Goal: Task Accomplishment & Management: Manage account settings

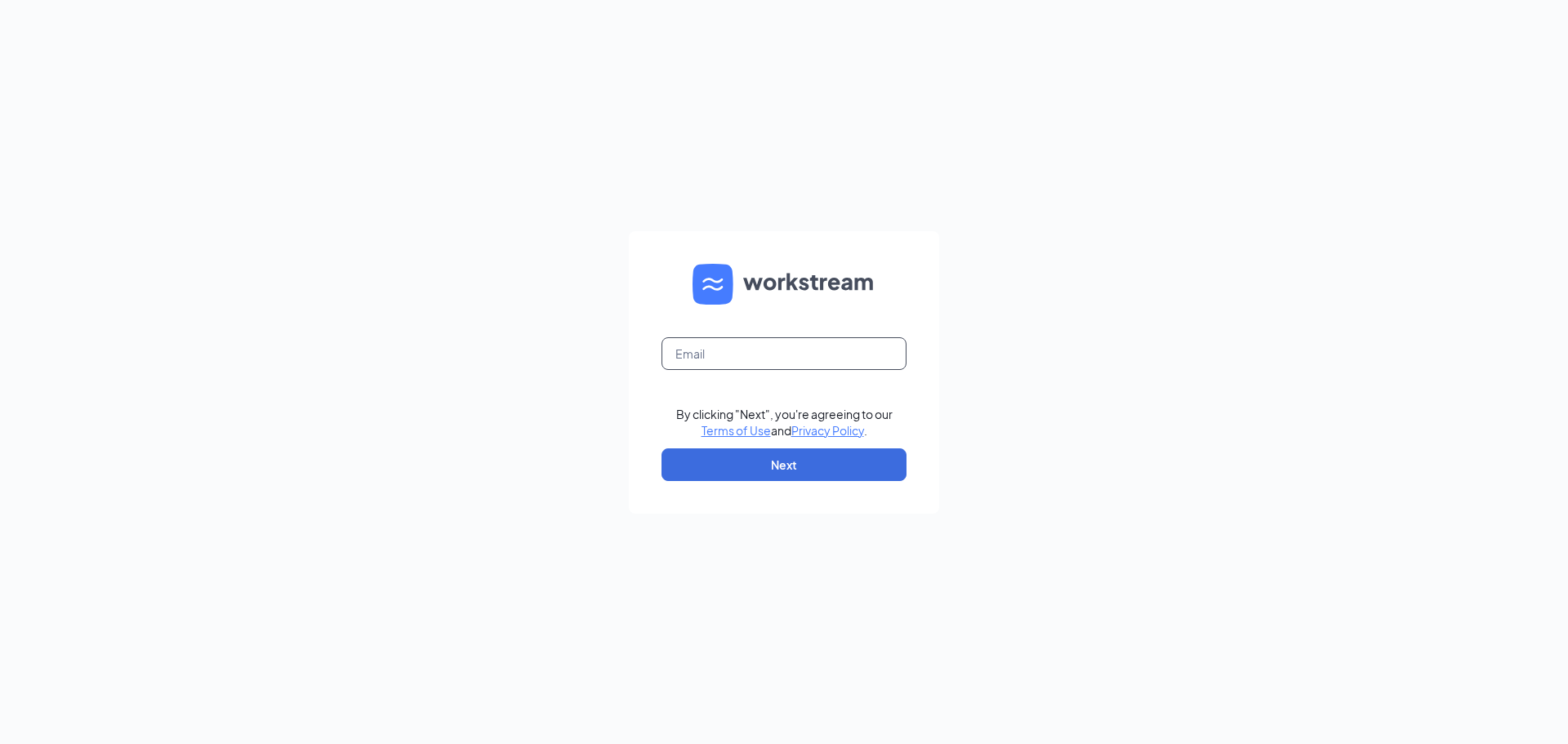
click at [719, 359] on input "text" at bounding box center [783, 353] width 245 height 33
type input "[EMAIL_ADDRESS][DOMAIN_NAME]"
click at [802, 461] on button "Next" at bounding box center [783, 464] width 245 height 33
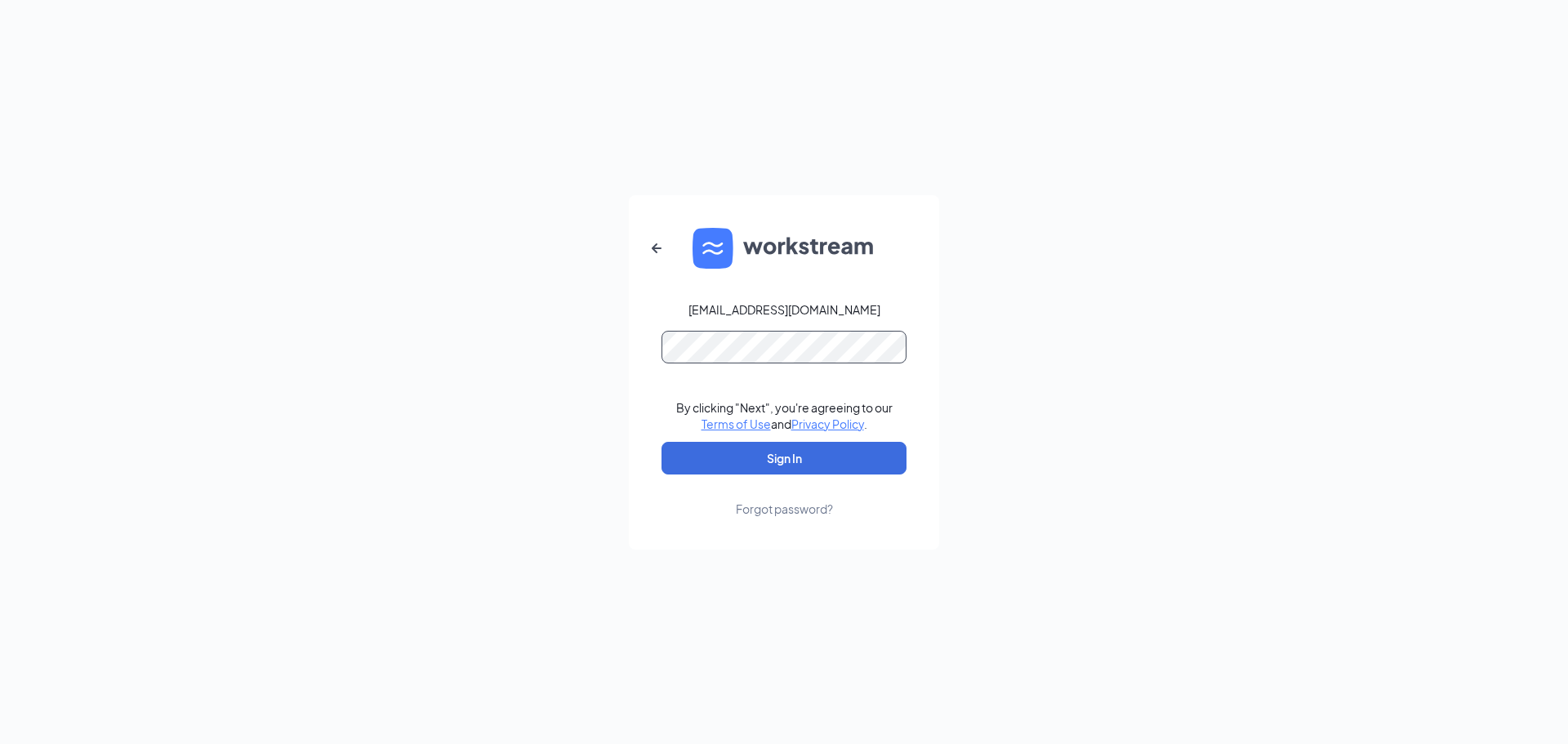
click at [661, 442] on button "Sign In" at bounding box center [783, 458] width 245 height 33
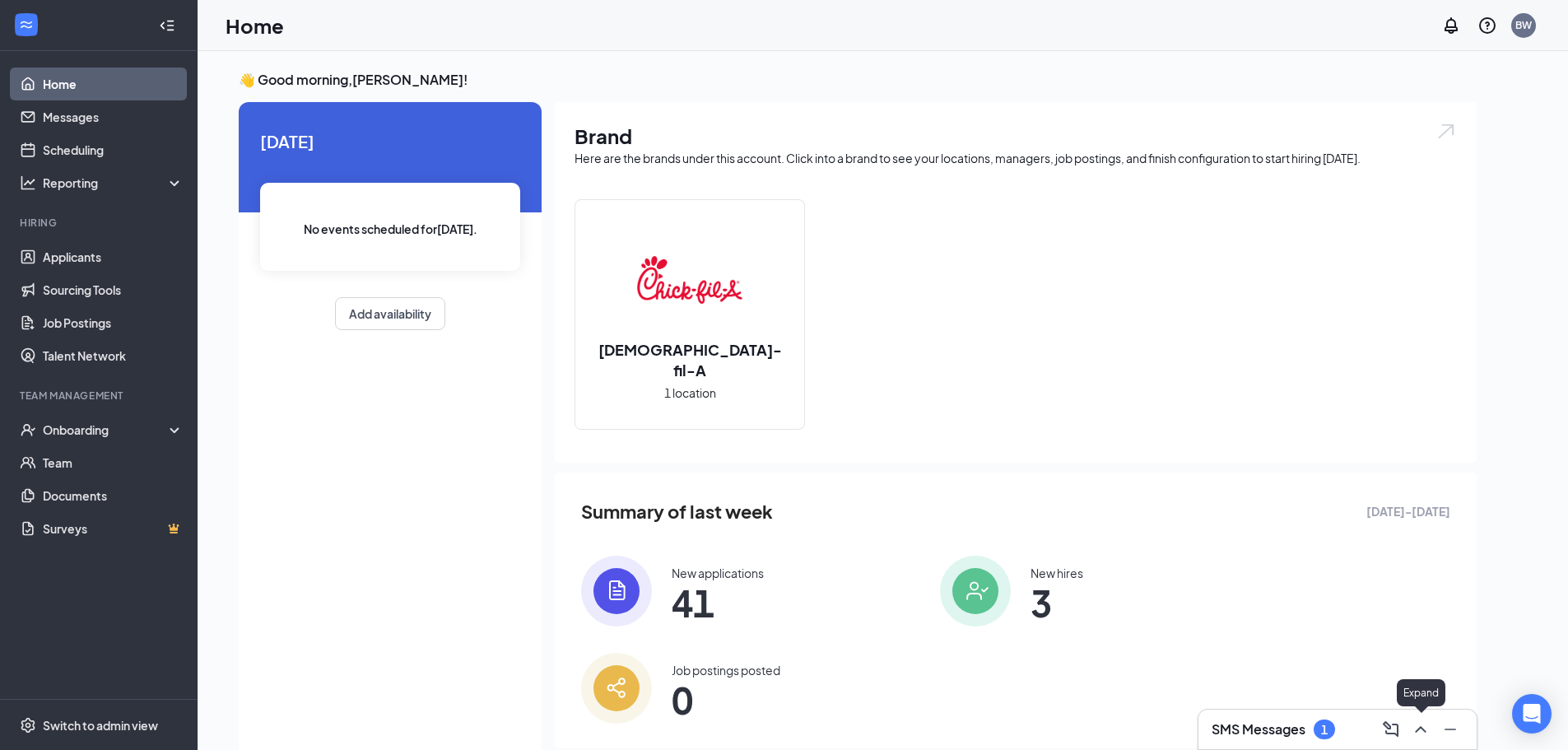
click at [1419, 725] on icon "ChevronUp" at bounding box center [1420, 729] width 20 height 20
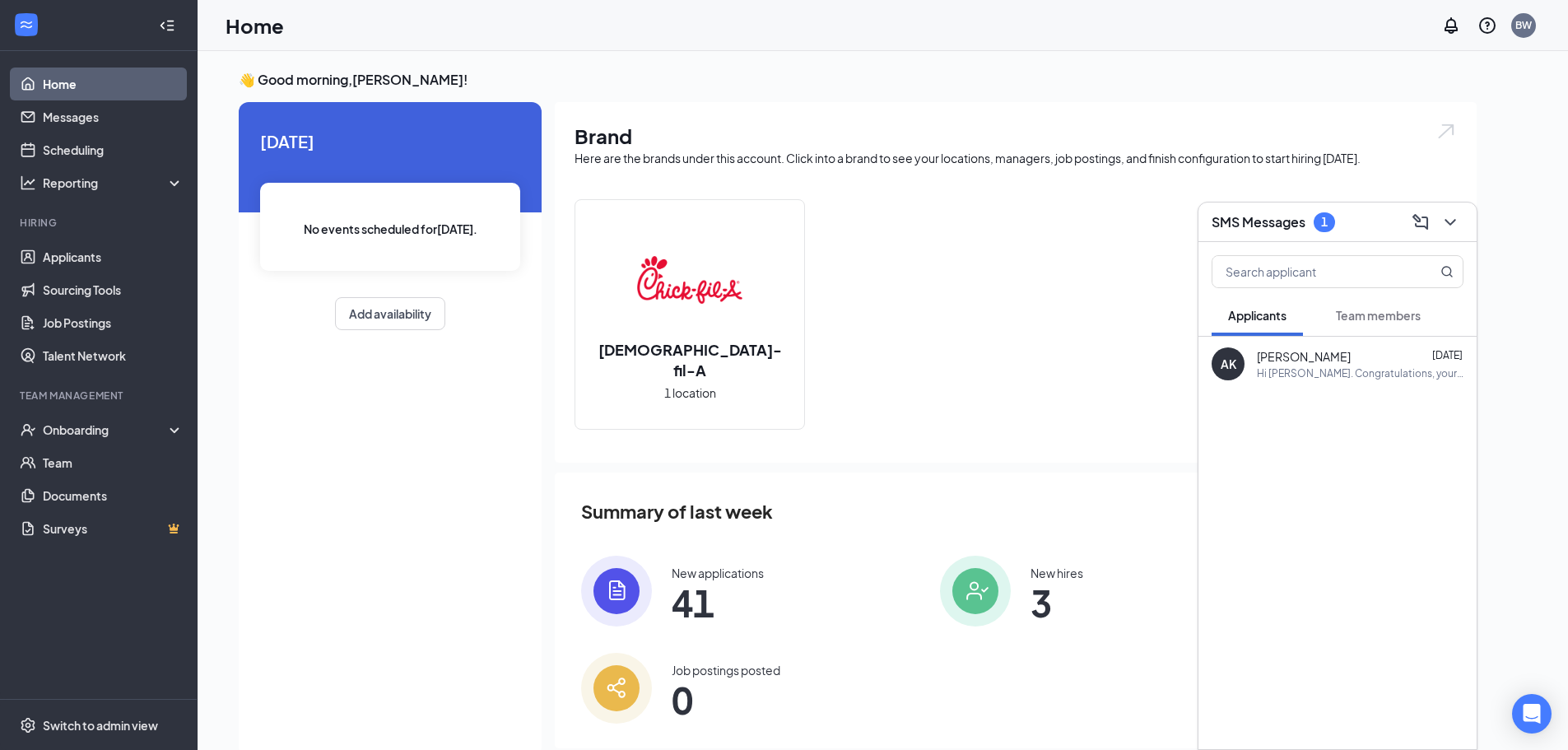
click at [1371, 320] on span "Team members" at bounding box center [1379, 315] width 85 height 14
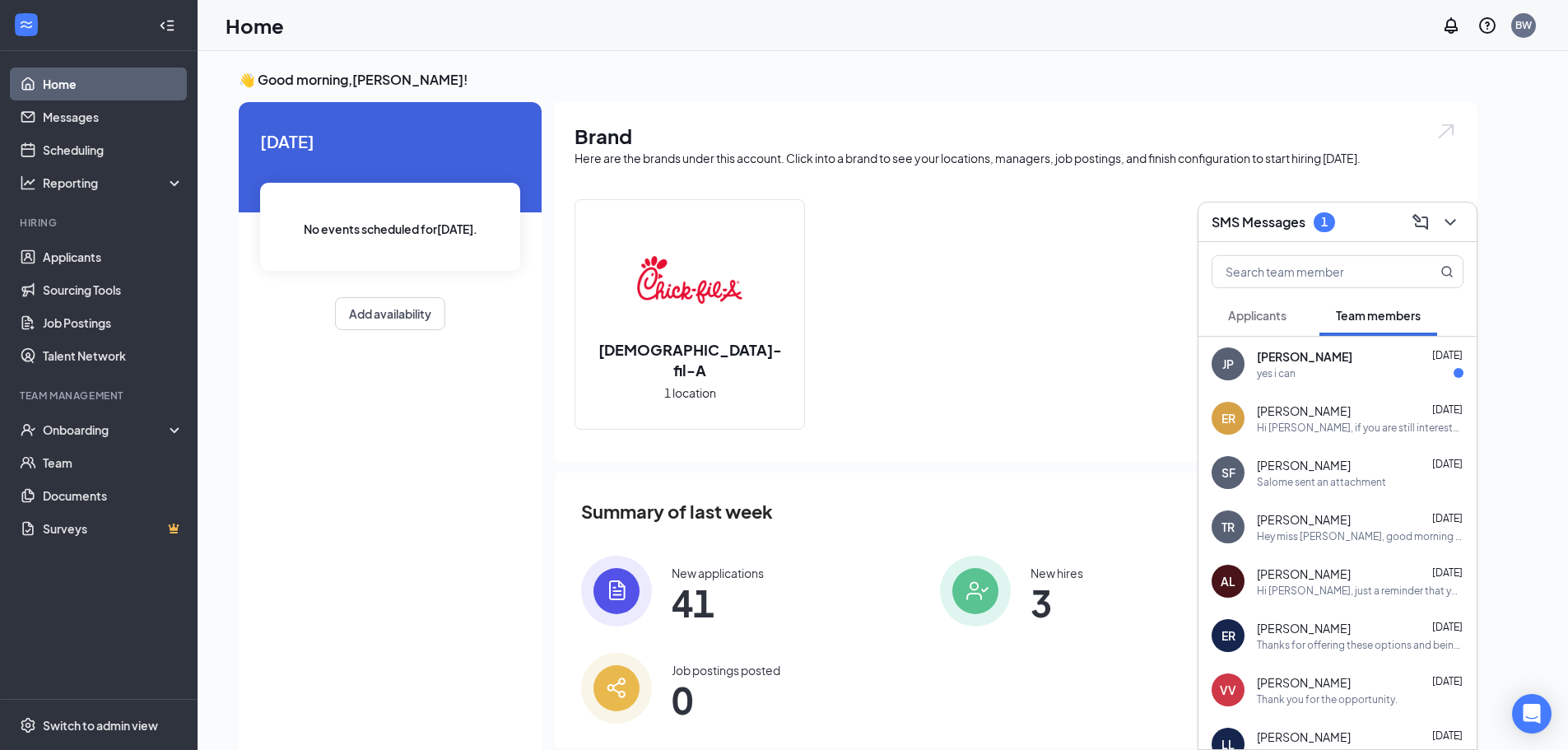
click at [1310, 375] on div "yes i can" at bounding box center [1360, 373] width 206 height 14
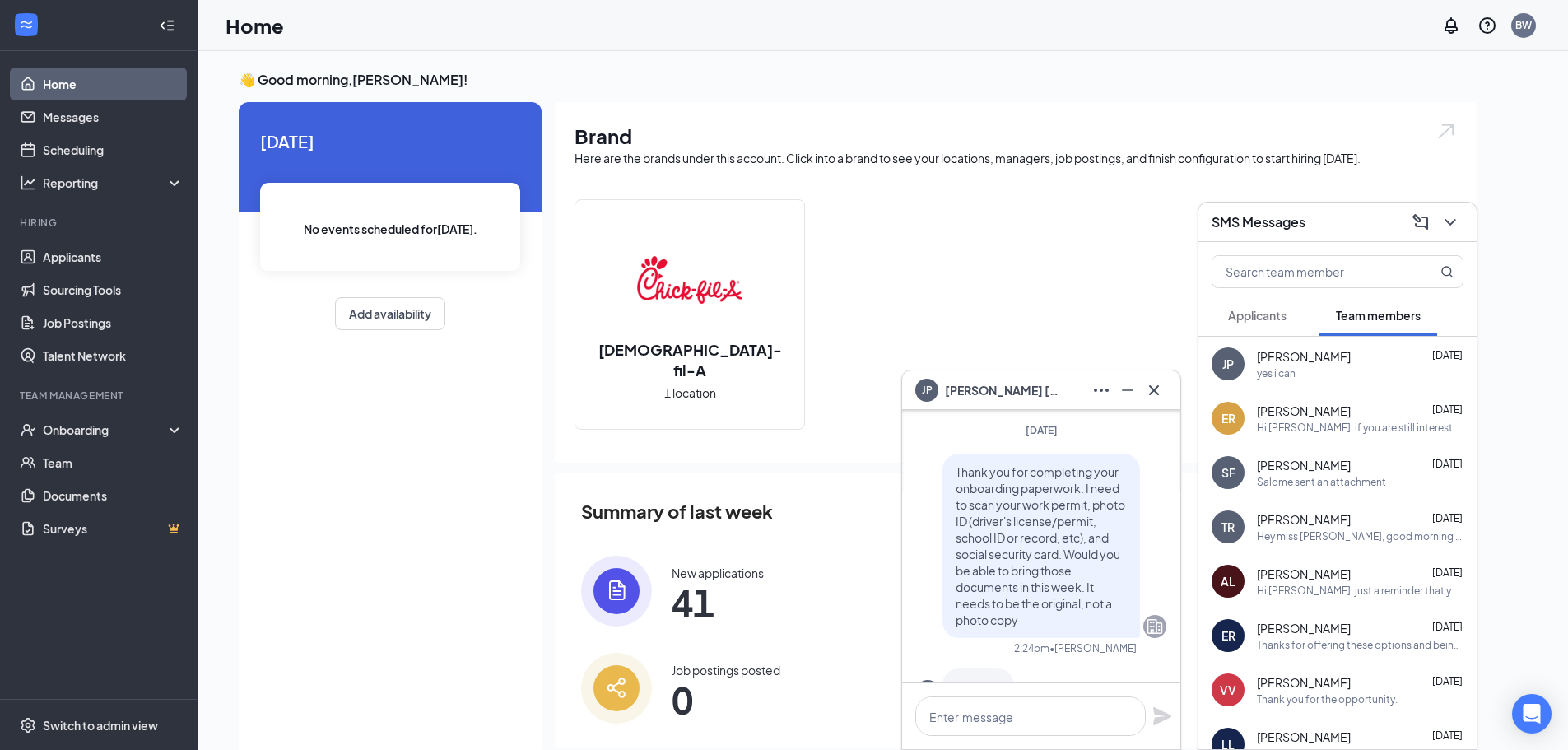
scroll to position [-55, 0]
click at [1161, 388] on icon "Cross" at bounding box center [1154, 390] width 20 height 20
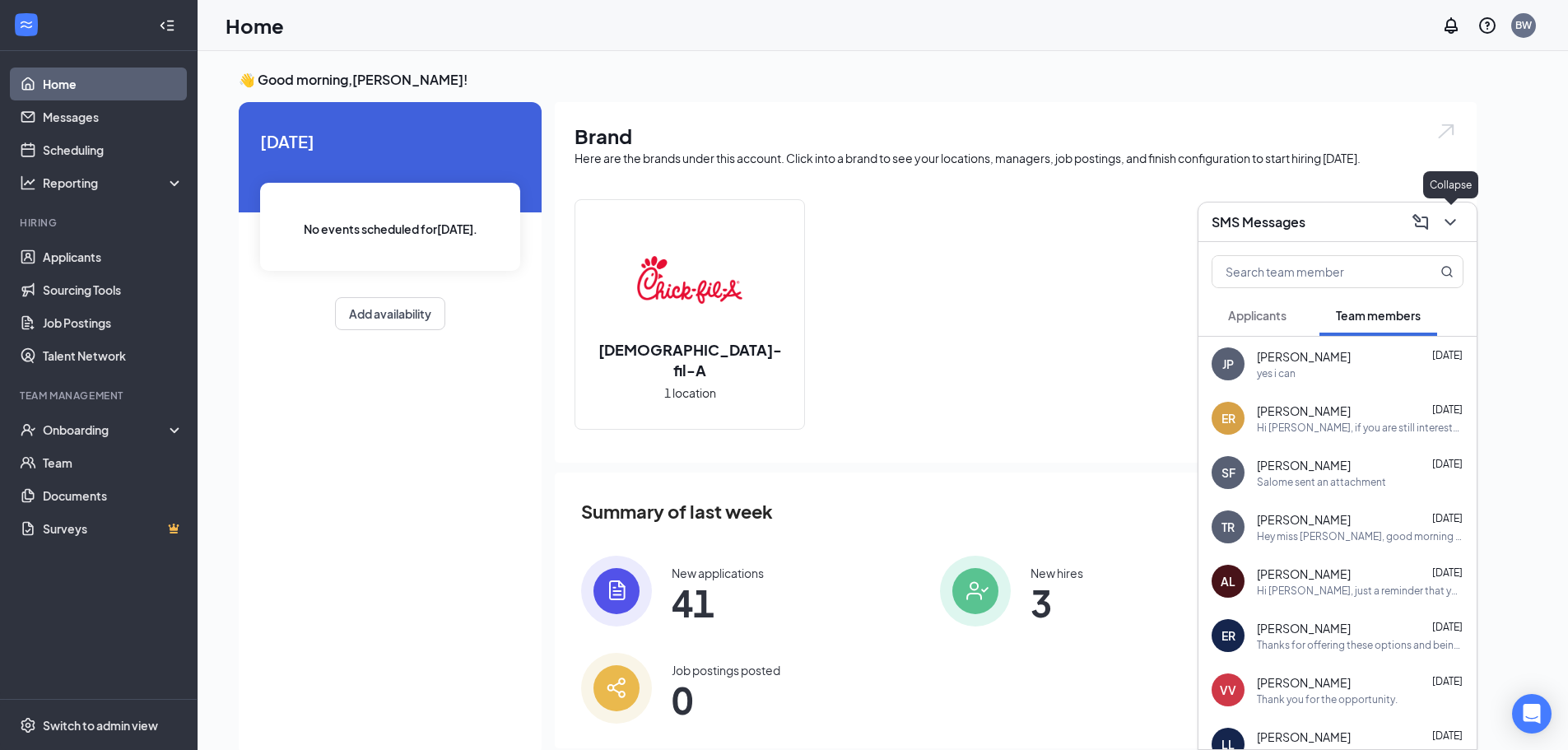
click at [1458, 226] on icon "ChevronDown" at bounding box center [1450, 222] width 20 height 20
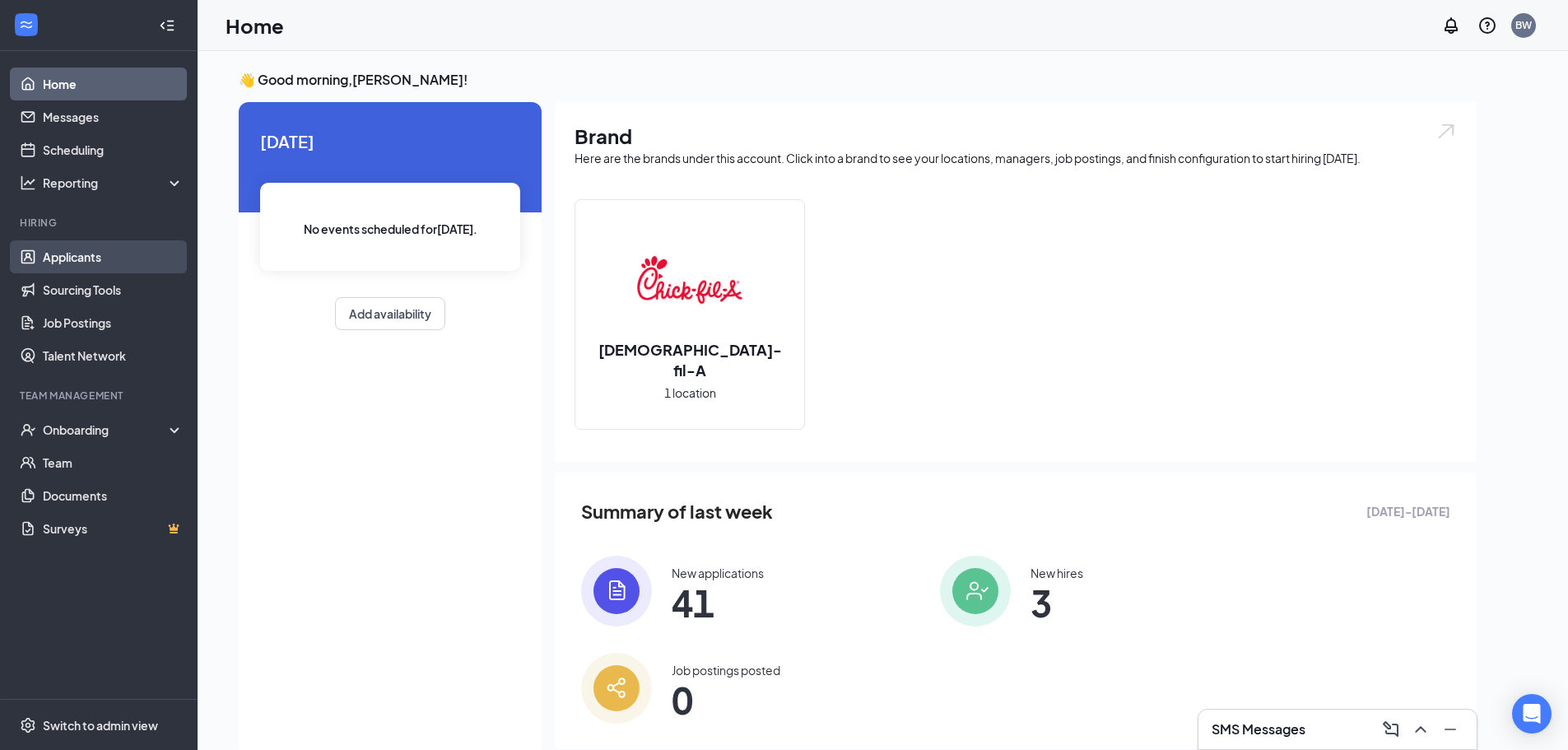
click at [89, 259] on link "Applicants" at bounding box center [113, 257] width 141 height 33
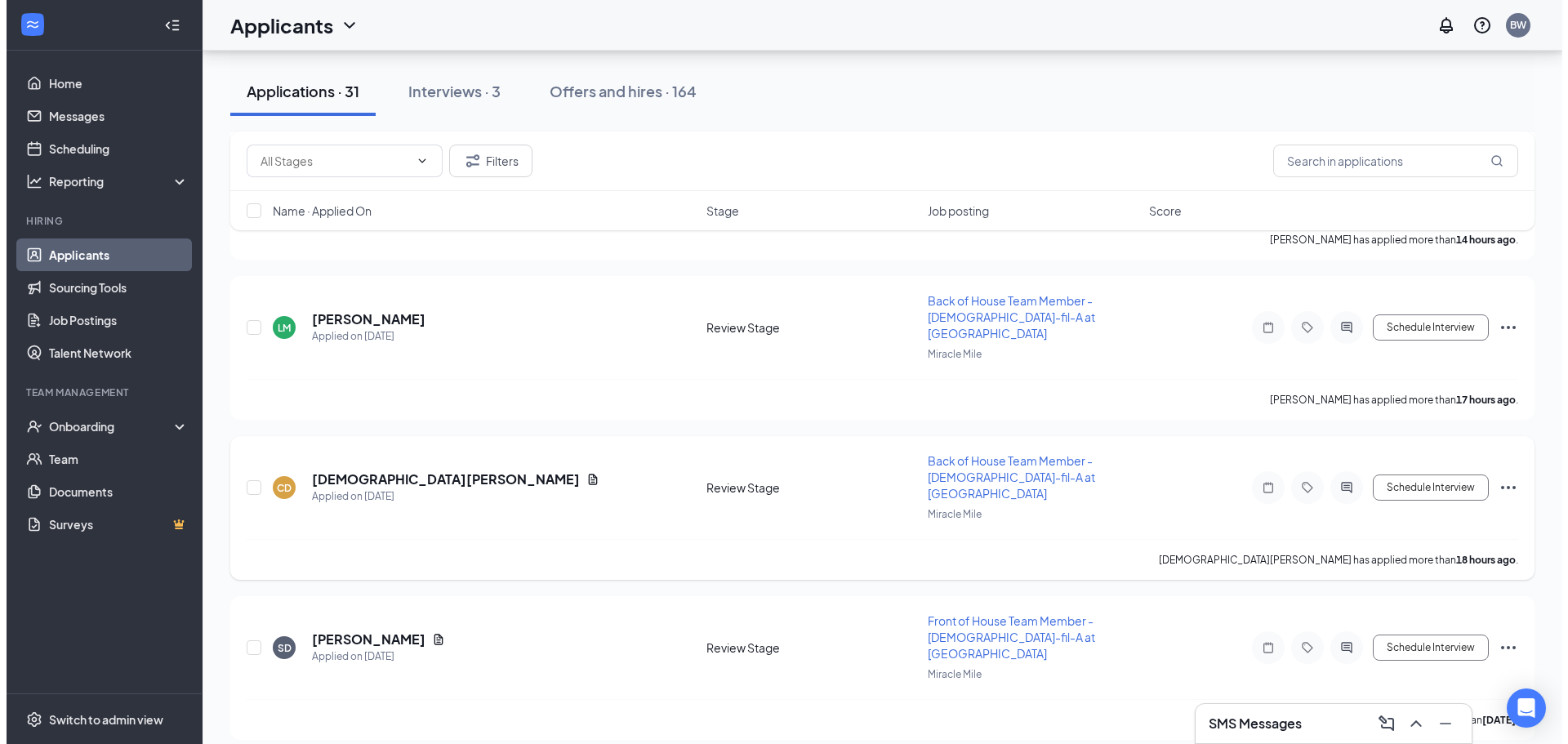
scroll to position [517, 0]
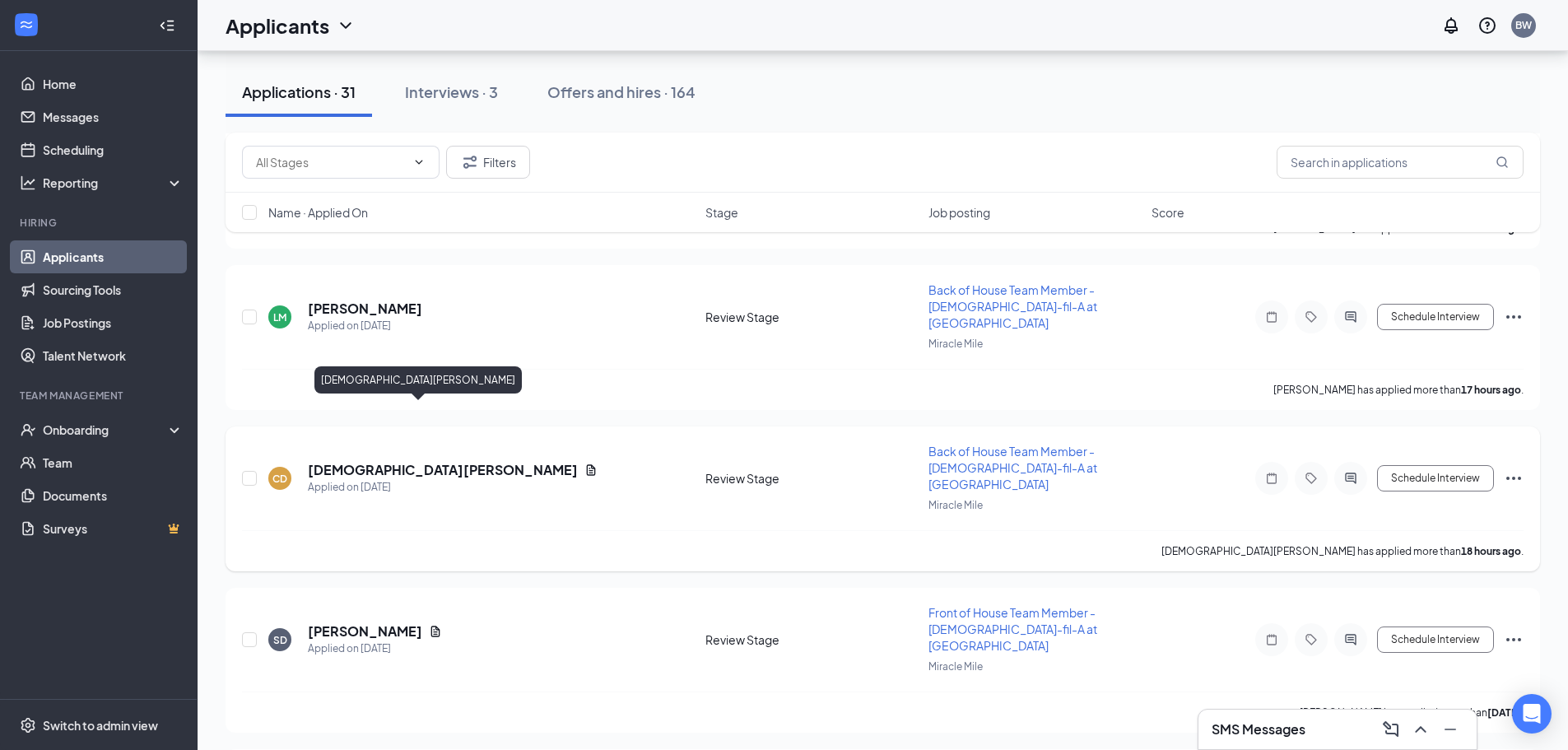
click at [347, 461] on h5 "[DEMOGRAPHIC_DATA][PERSON_NAME]" at bounding box center [443, 470] width 270 height 18
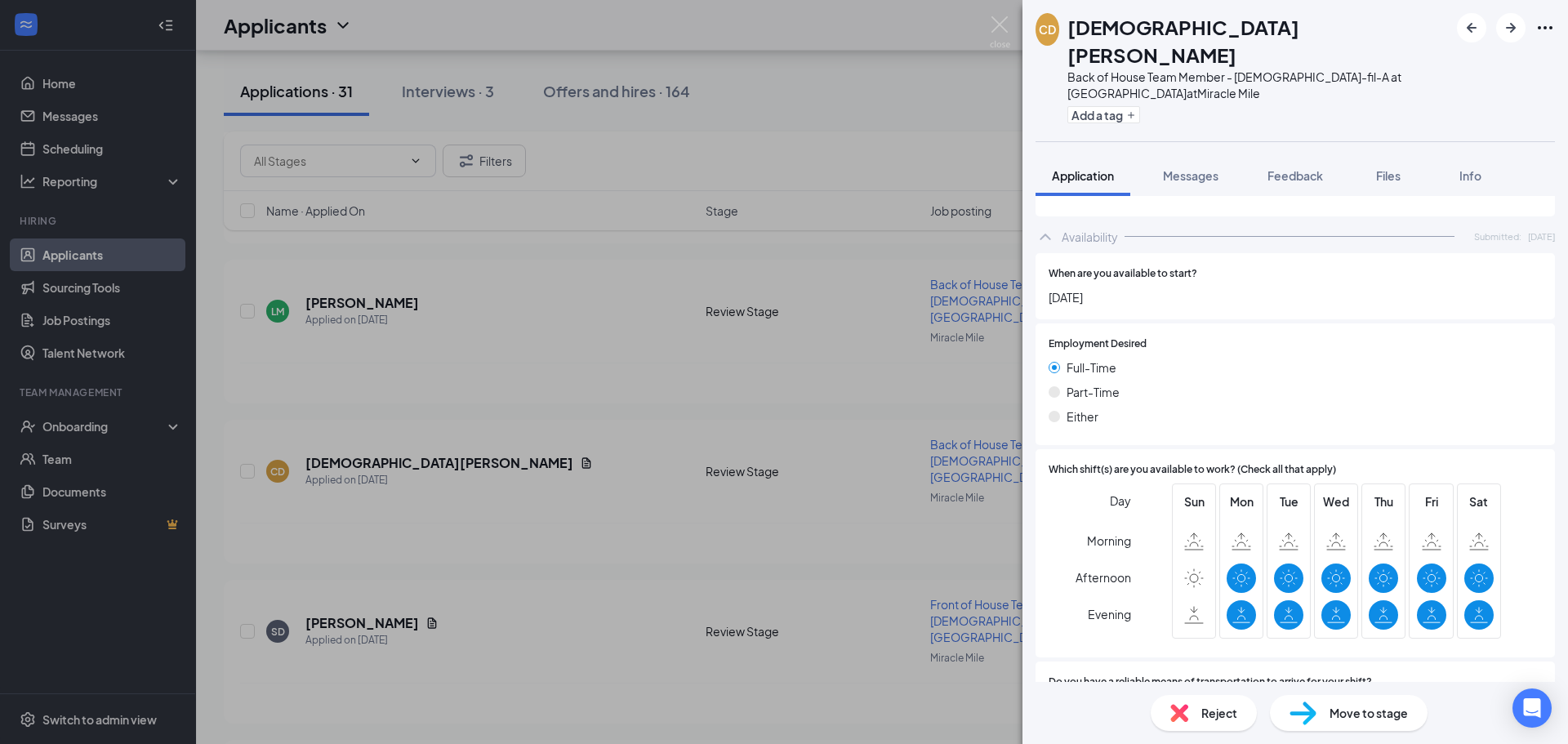
scroll to position [654, 0]
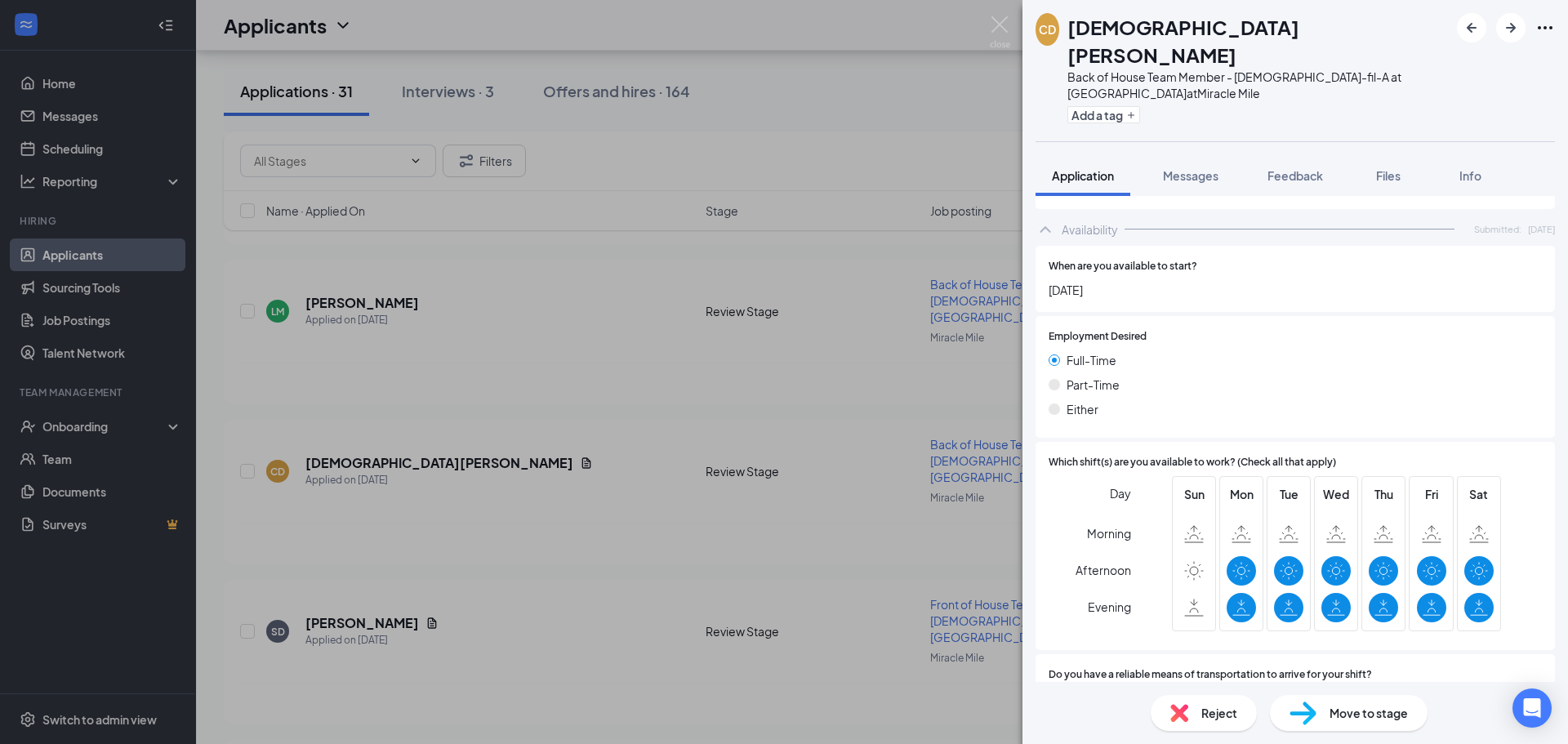
click at [1359, 713] on span "Move to stage" at bounding box center [1368, 713] width 78 height 18
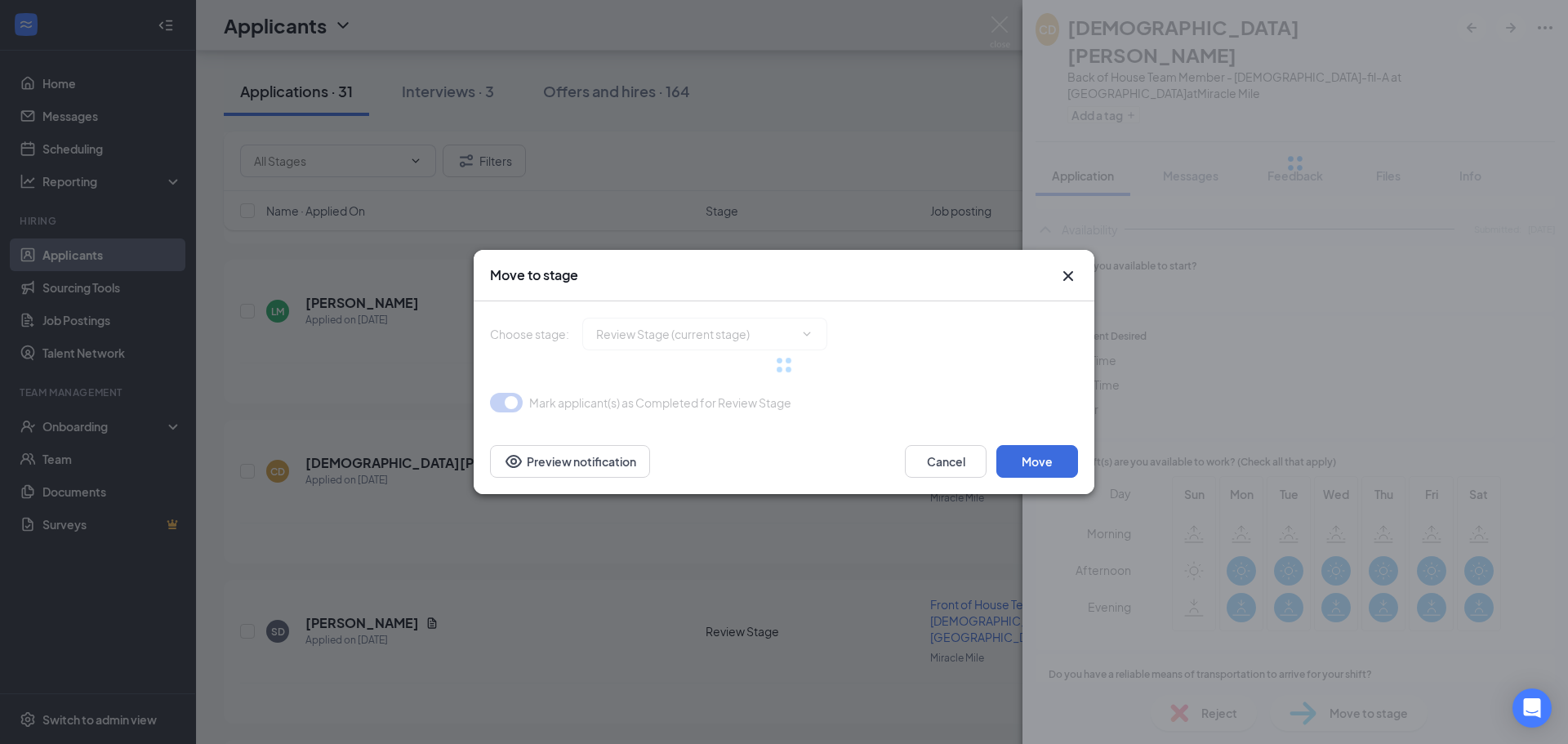
type input "Onsite Interview (next stage)"
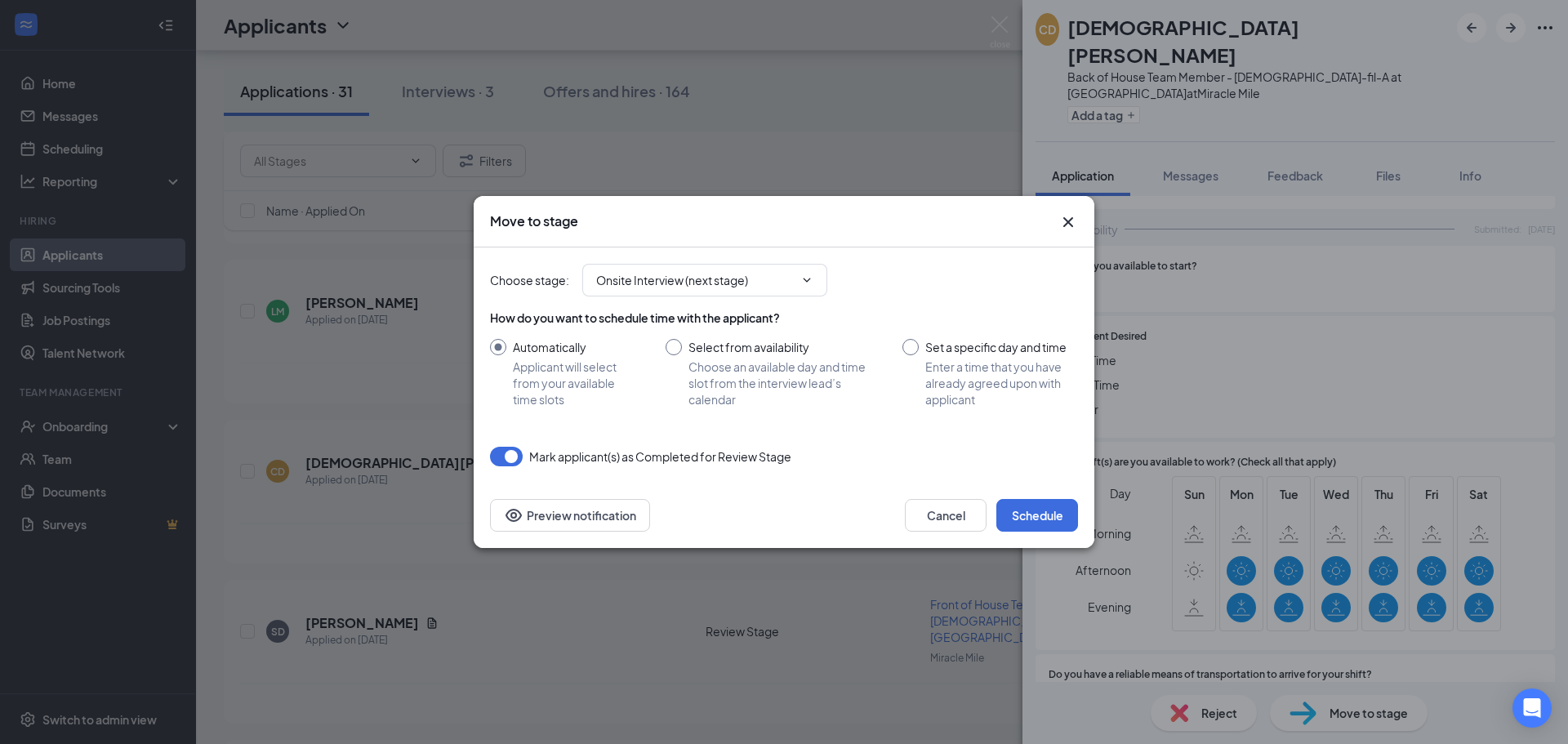
click at [759, 340] on input "Select from availability Choose an available day and time slot from the intervi…" at bounding box center [767, 372] width 204 height 68
radio input "true"
radio input "false"
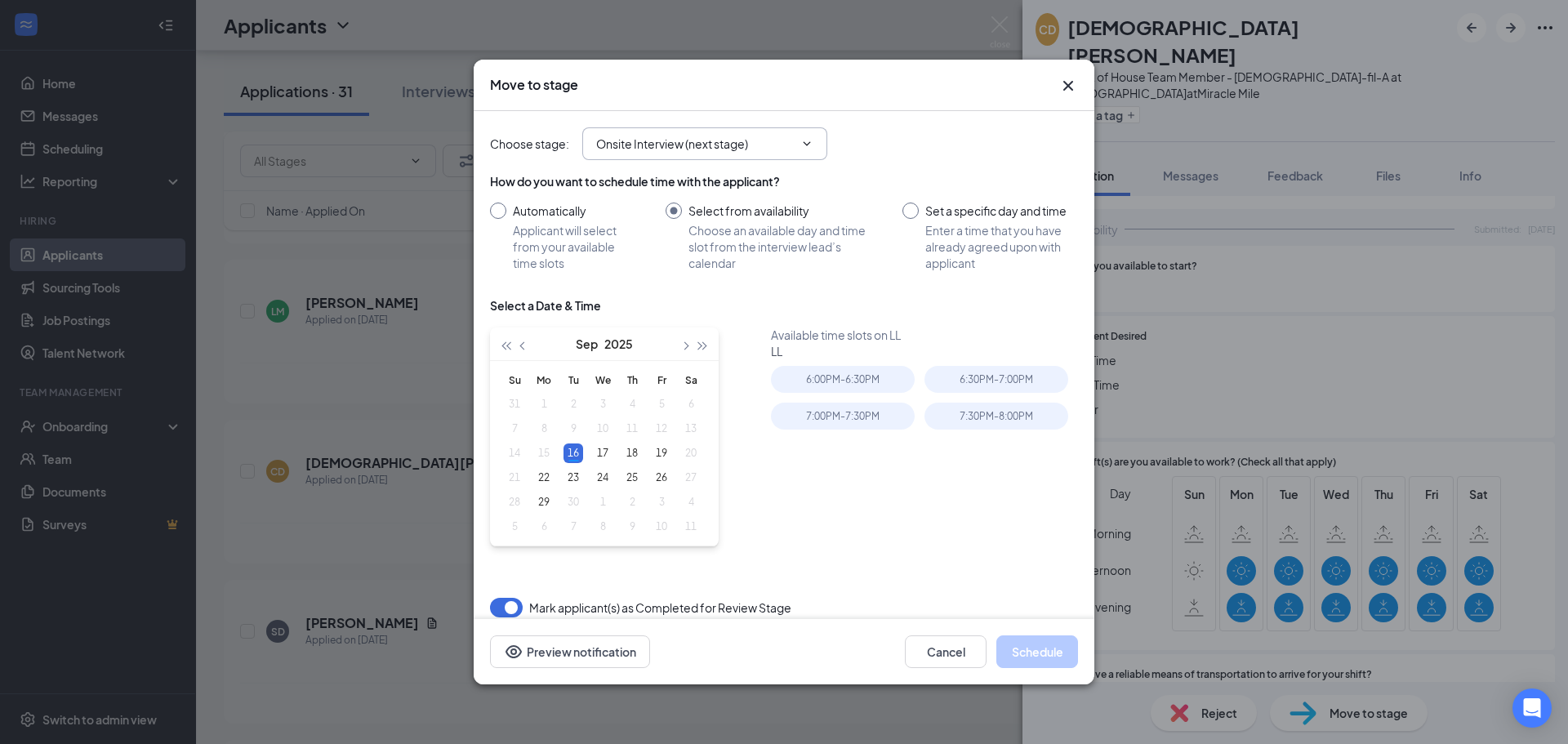
type input "[DATE]"
click at [800, 140] on icon "ChevronDown" at bounding box center [807, 144] width 13 height 13
click at [805, 145] on icon "ChevronDown" at bounding box center [807, 144] width 13 height 13
click at [733, 284] on div "How do you want to schedule time with the applicant? Automatically Applicant wi…" at bounding box center [784, 369] width 588 height 405
click at [810, 145] on icon "ChevronDown" at bounding box center [807, 144] width 13 height 13
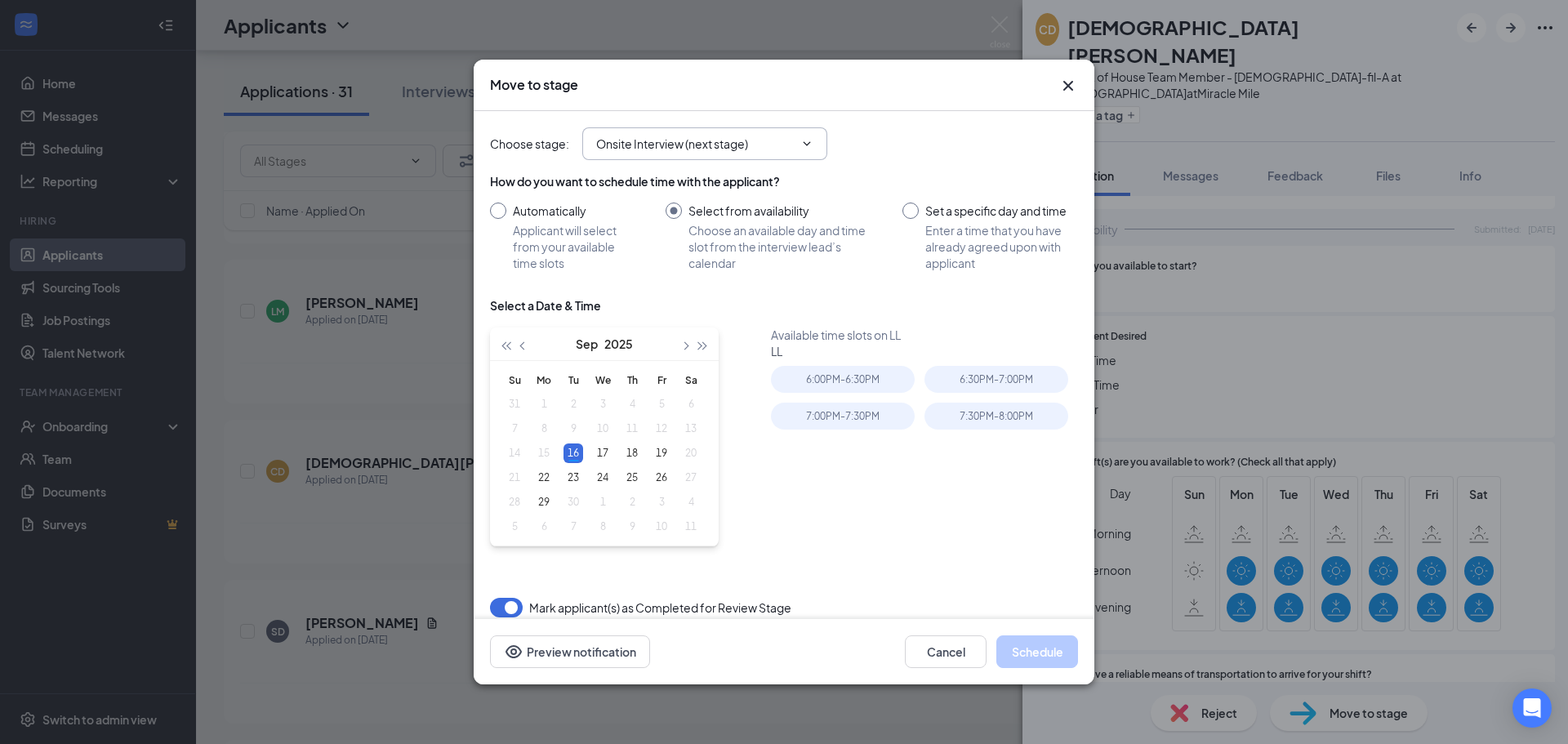
click at [810, 145] on icon "ChevronDown" at bounding box center [807, 144] width 13 height 13
click at [960, 644] on button "Cancel" at bounding box center [945, 651] width 82 height 33
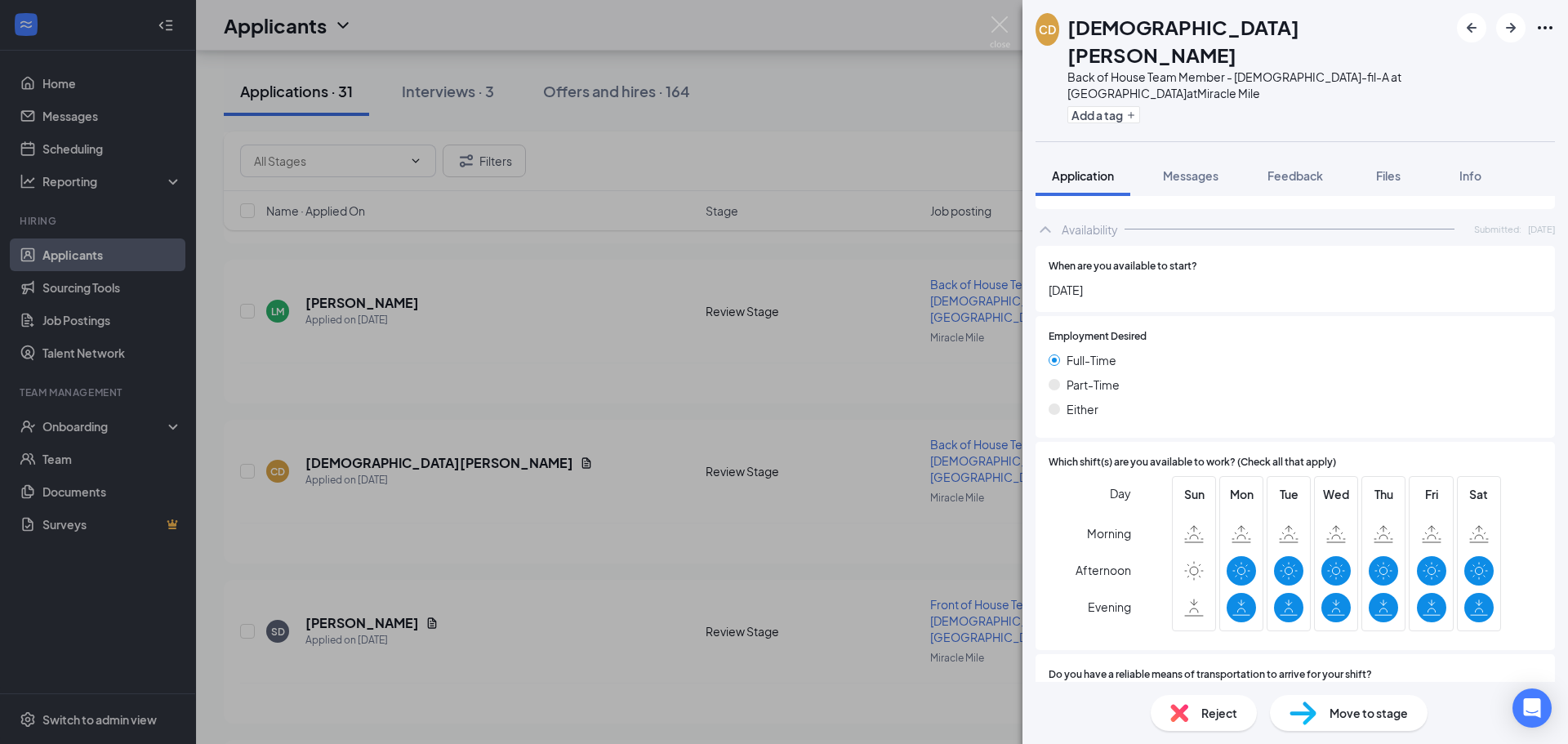
click at [1339, 718] on span "Move to stage" at bounding box center [1368, 713] width 78 height 18
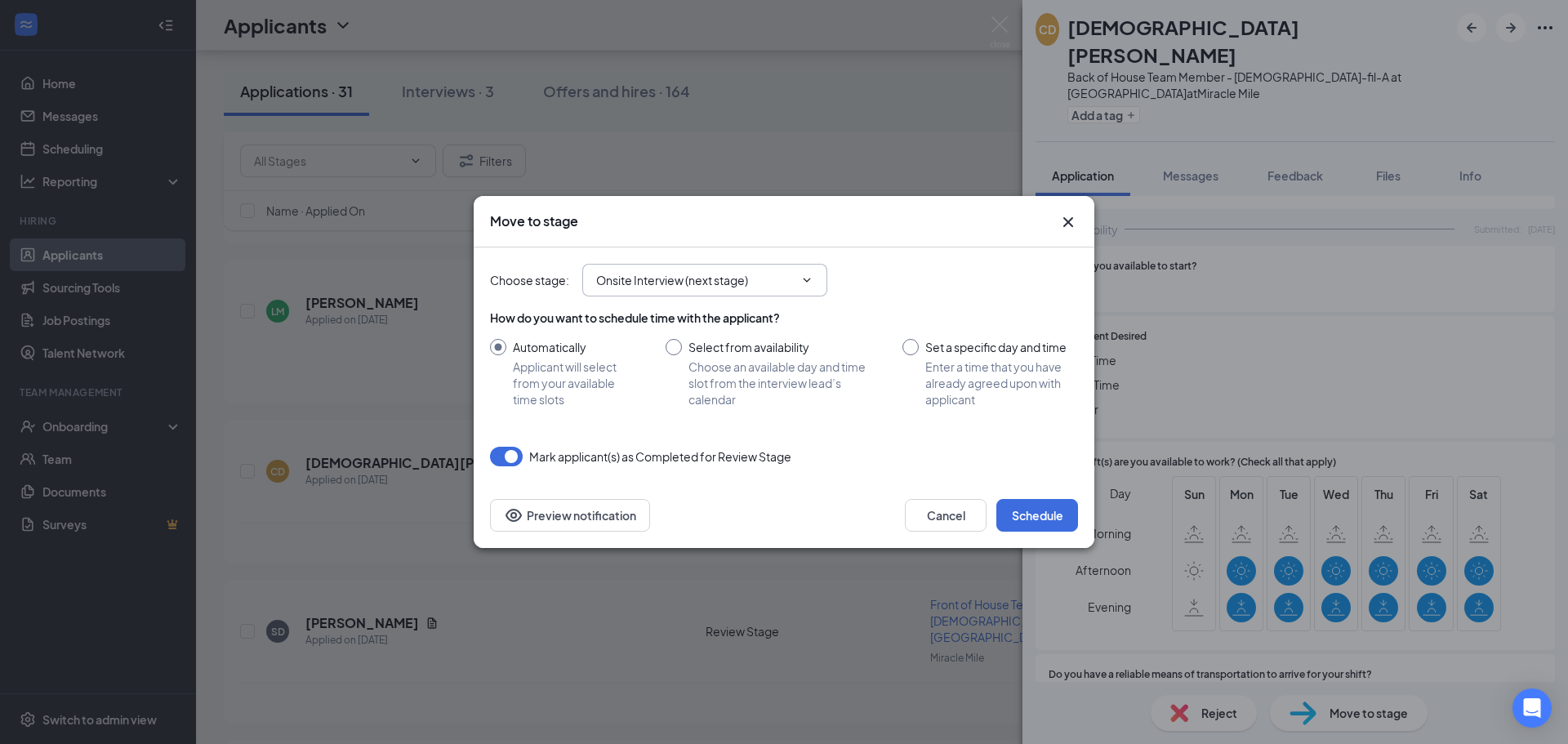
click at [809, 276] on icon "ChevronDown" at bounding box center [807, 281] width 13 height 13
click at [803, 278] on icon "ChevronDown" at bounding box center [807, 281] width 13 height 13
click at [700, 280] on input "Onsite Interview (next stage)" at bounding box center [695, 280] width 198 height 18
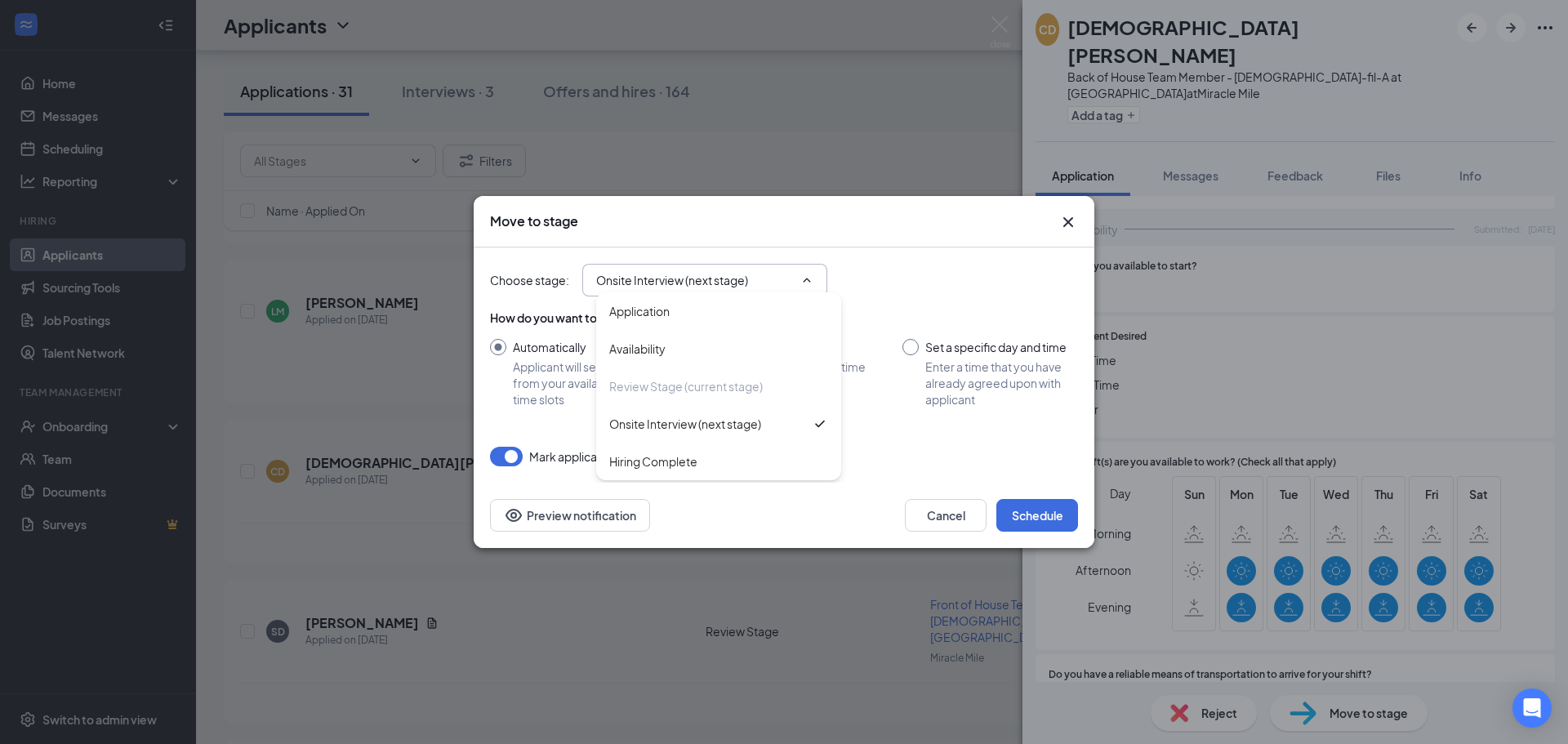
click at [700, 280] on input "Onsite Interview (next stage)" at bounding box center [695, 280] width 198 height 18
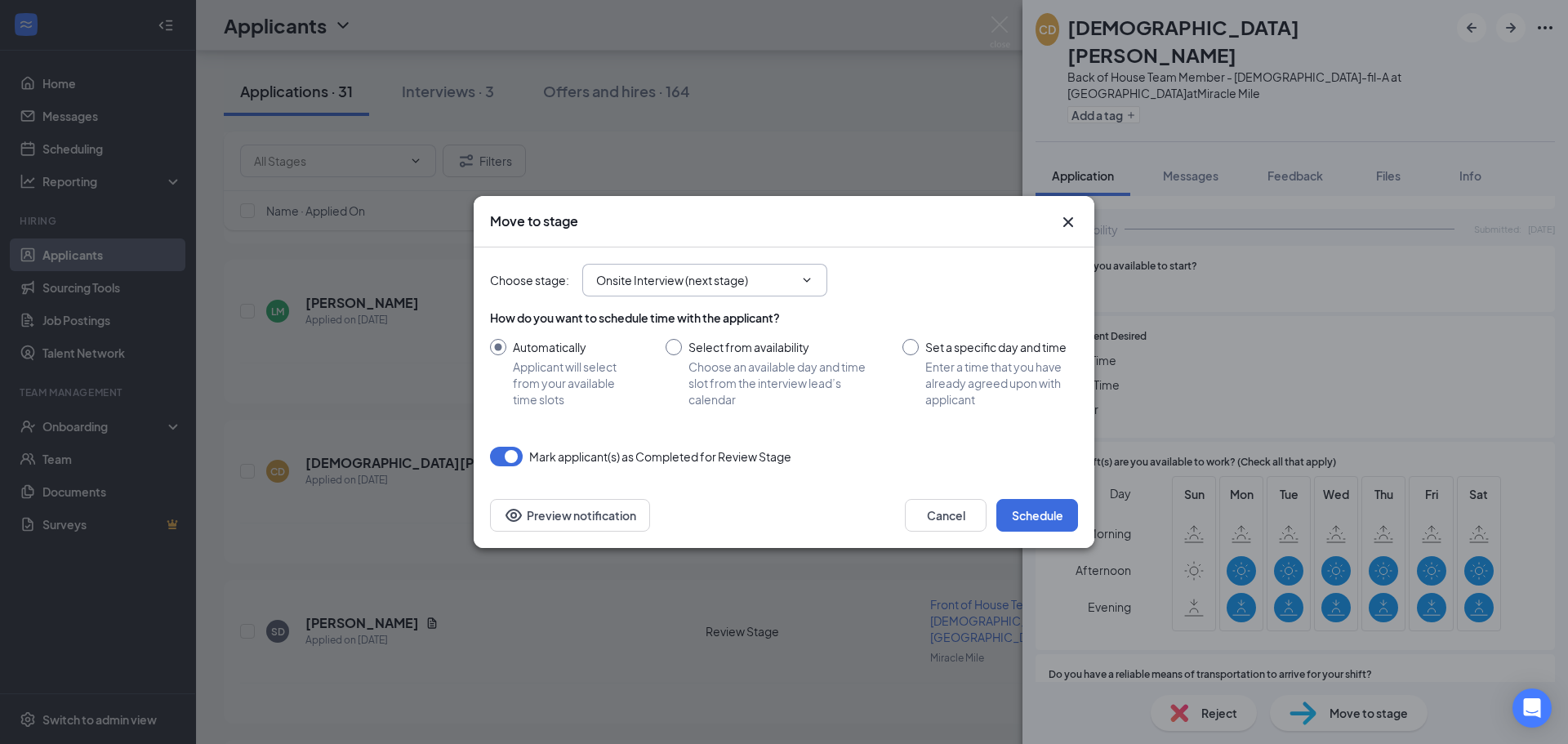
click at [803, 279] on icon "ChevronDown" at bounding box center [807, 281] width 13 height 13
click at [713, 274] on input "Onsite Interview (next stage)" at bounding box center [695, 280] width 198 height 18
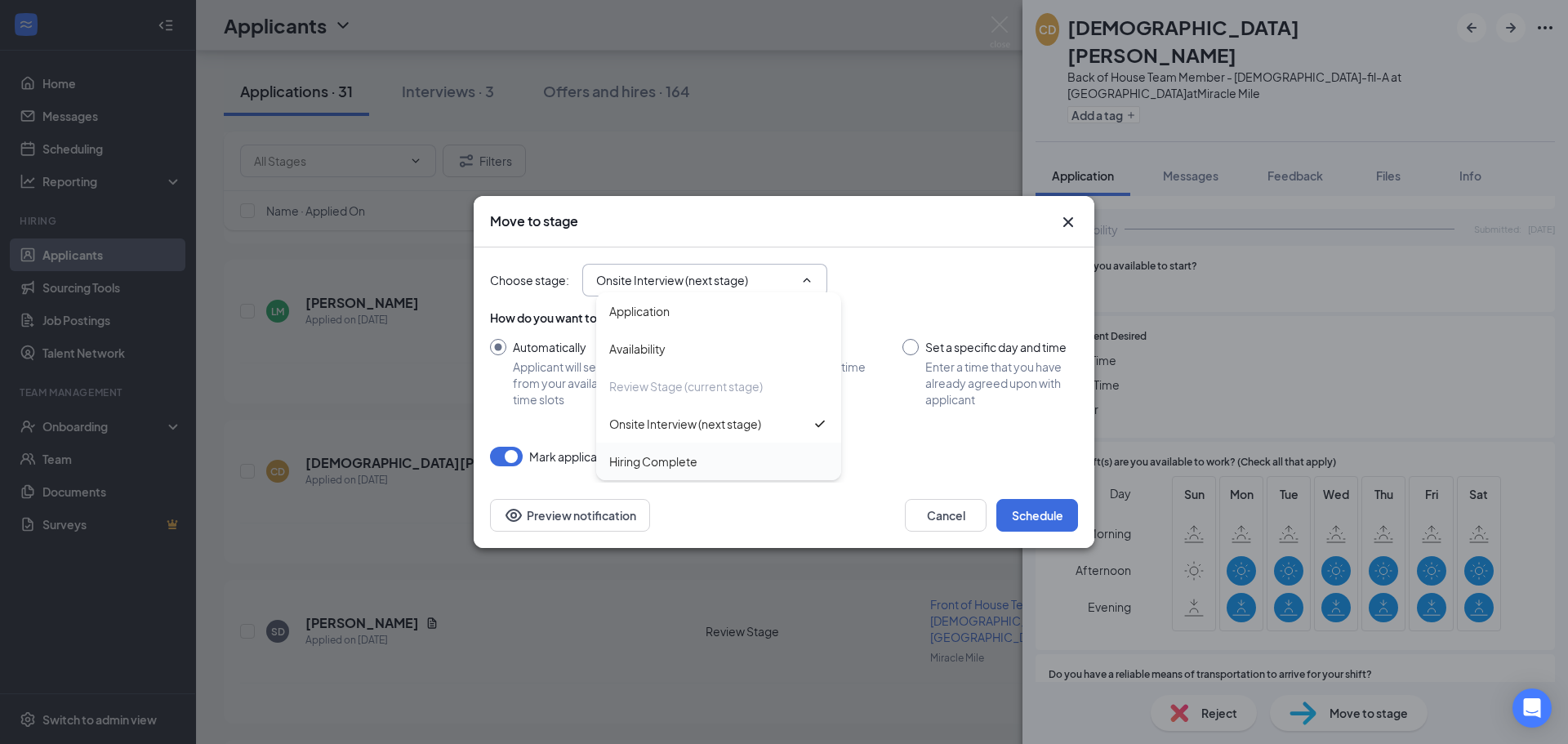
click at [664, 463] on div "Hiring Complete" at bounding box center [653, 461] width 88 height 18
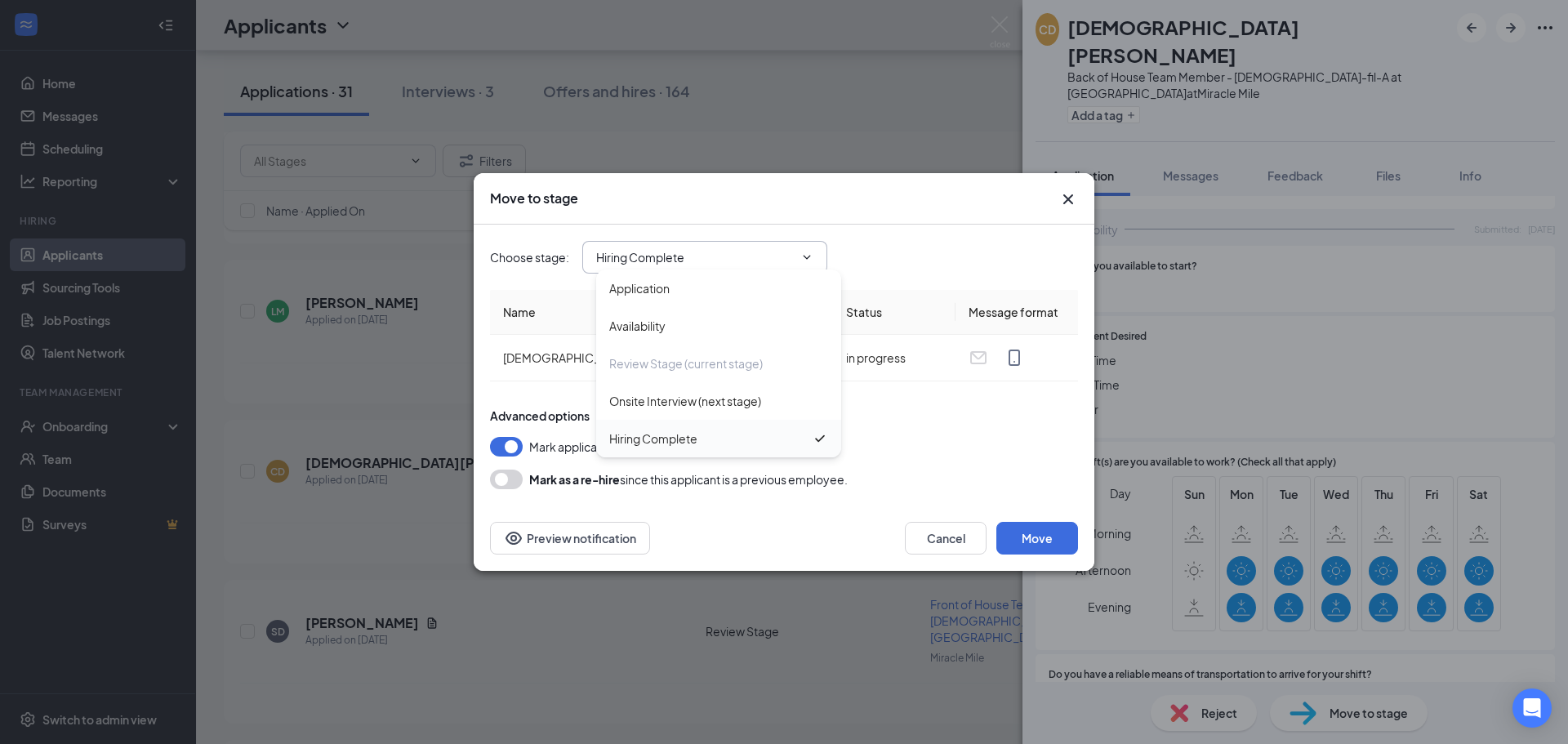
type input "Hiring Complete"
click at [1026, 538] on button "Move" at bounding box center [1037, 538] width 82 height 33
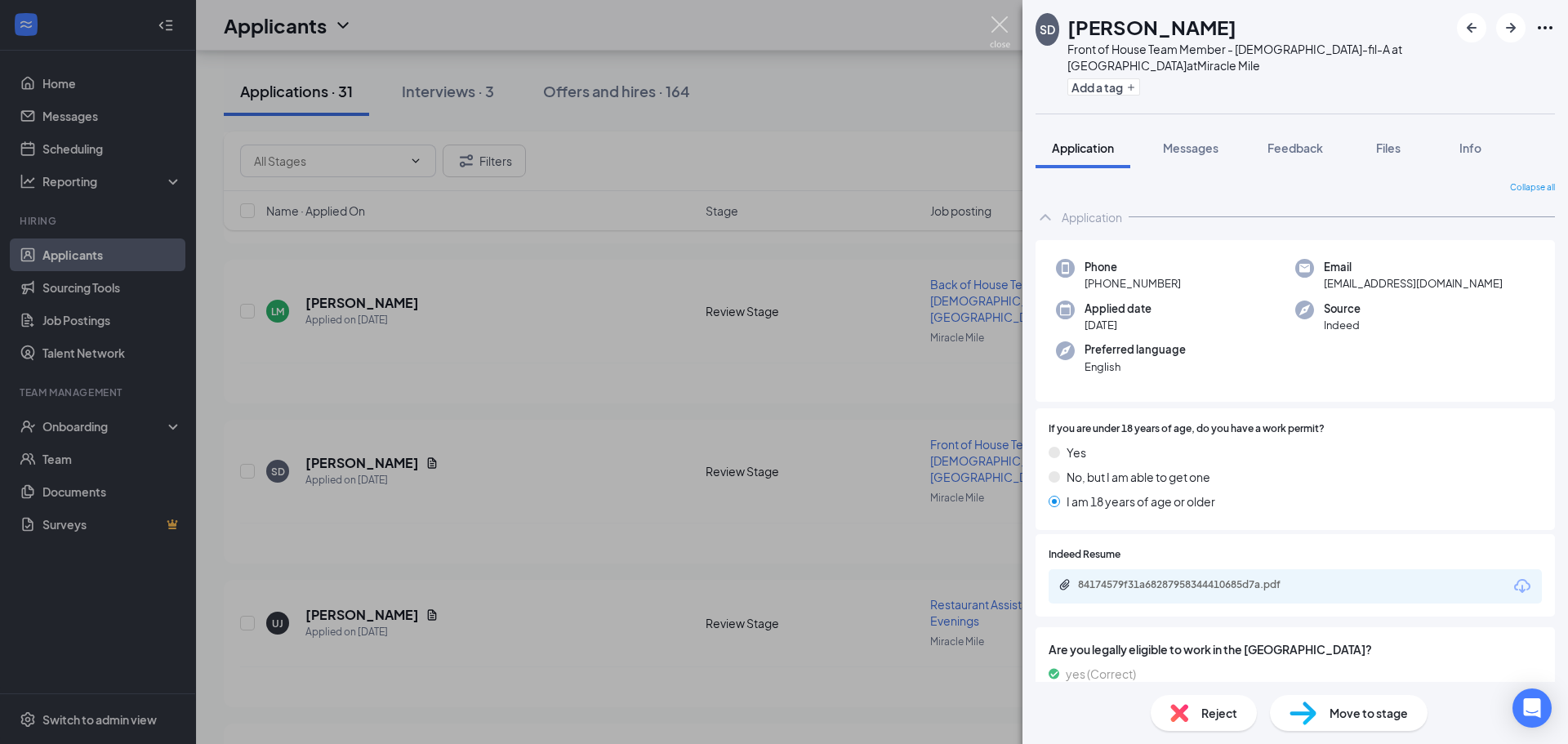
click at [998, 21] on img at bounding box center [1000, 32] width 20 height 32
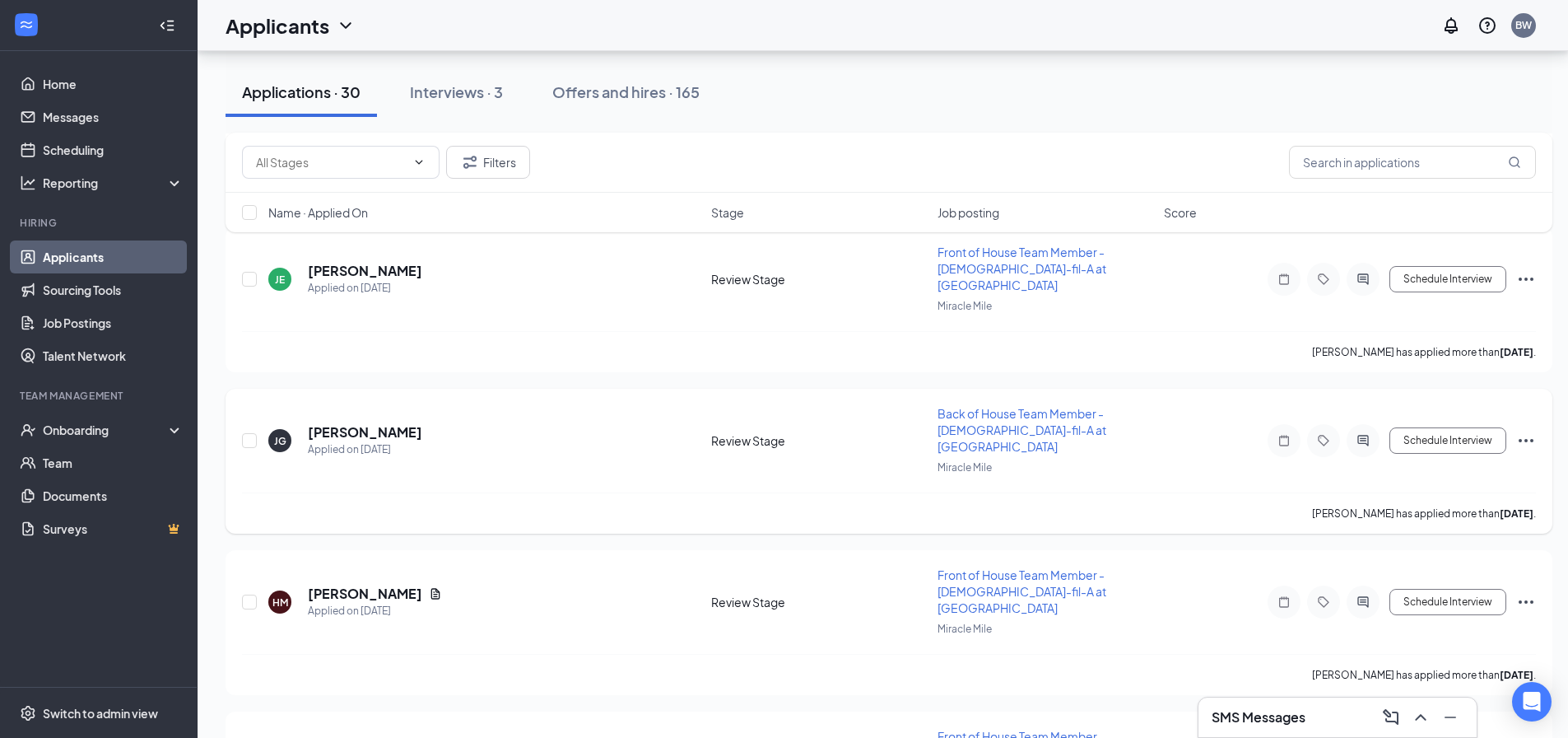
scroll to position [1674, 0]
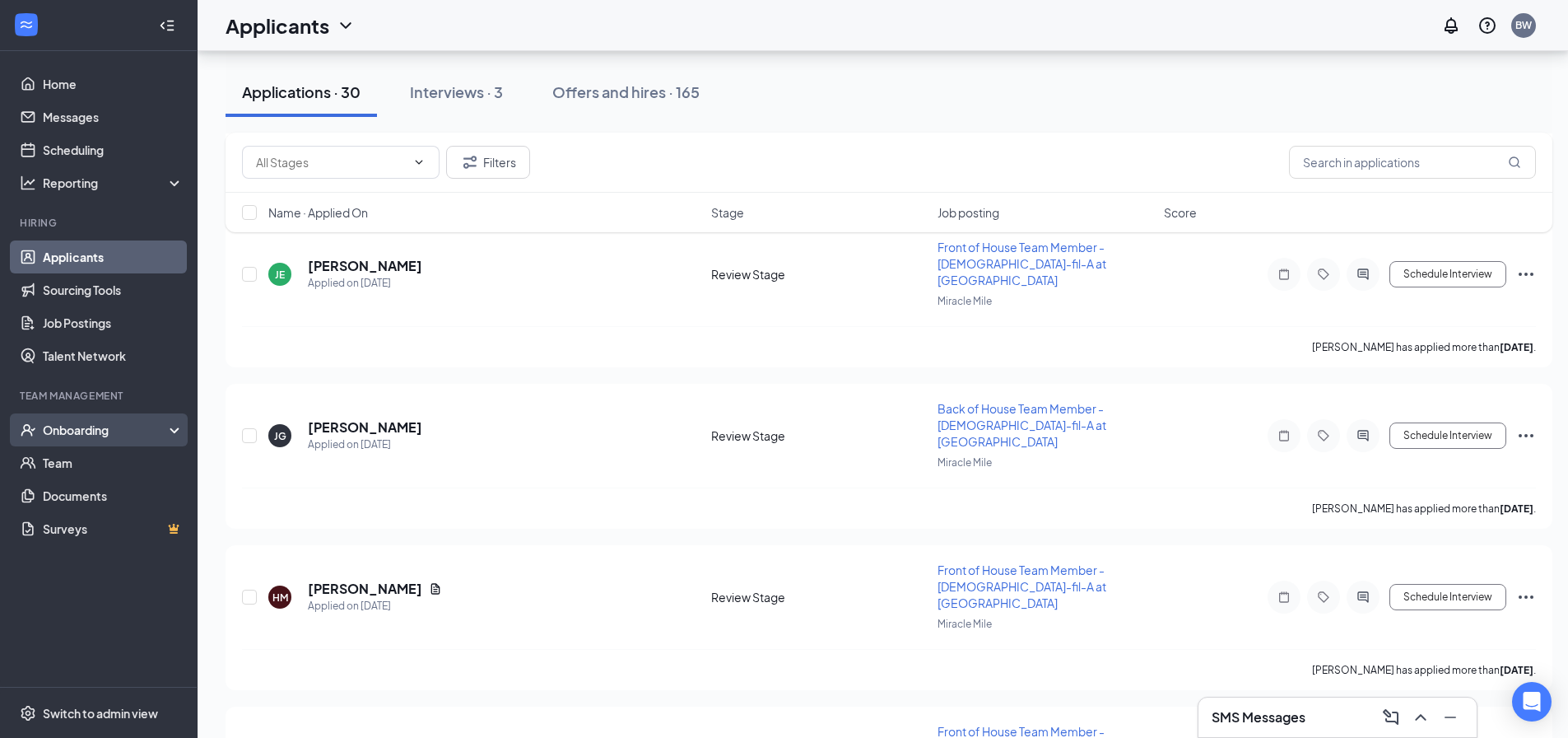
click at [78, 431] on div "Onboarding" at bounding box center [105, 429] width 126 height 16
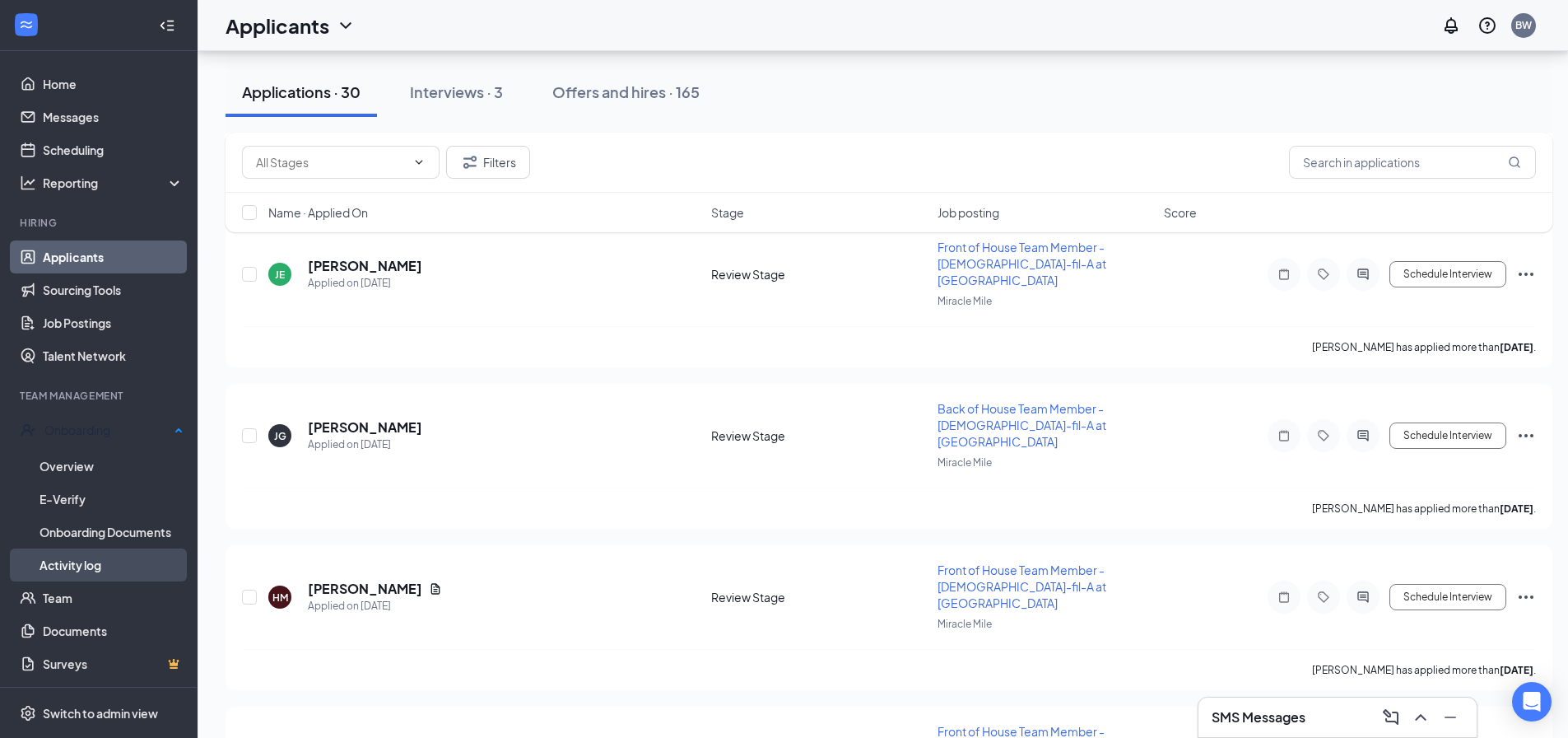
click at [85, 566] on link "Activity log" at bounding box center [112, 565] width 144 height 33
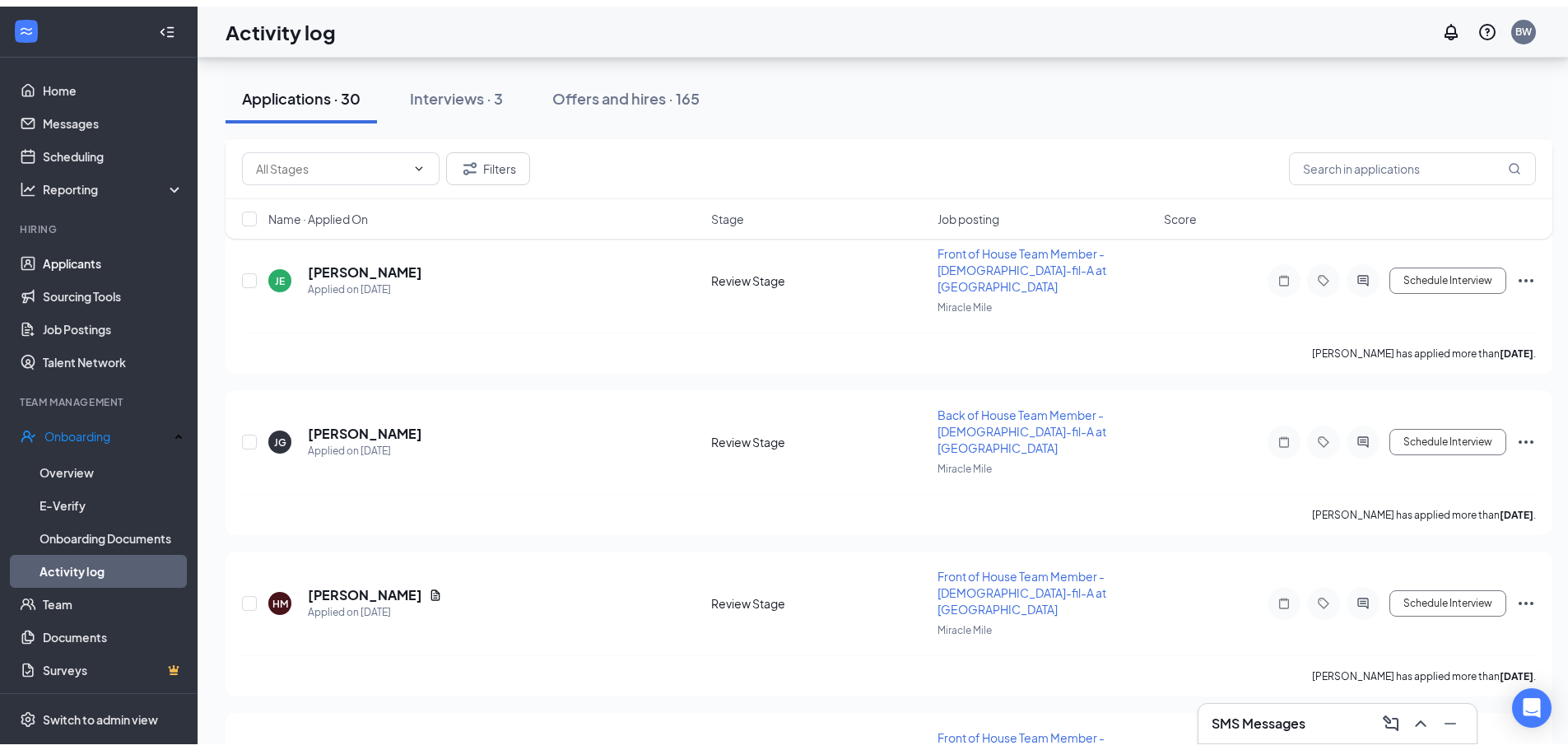
scroll to position [74, 0]
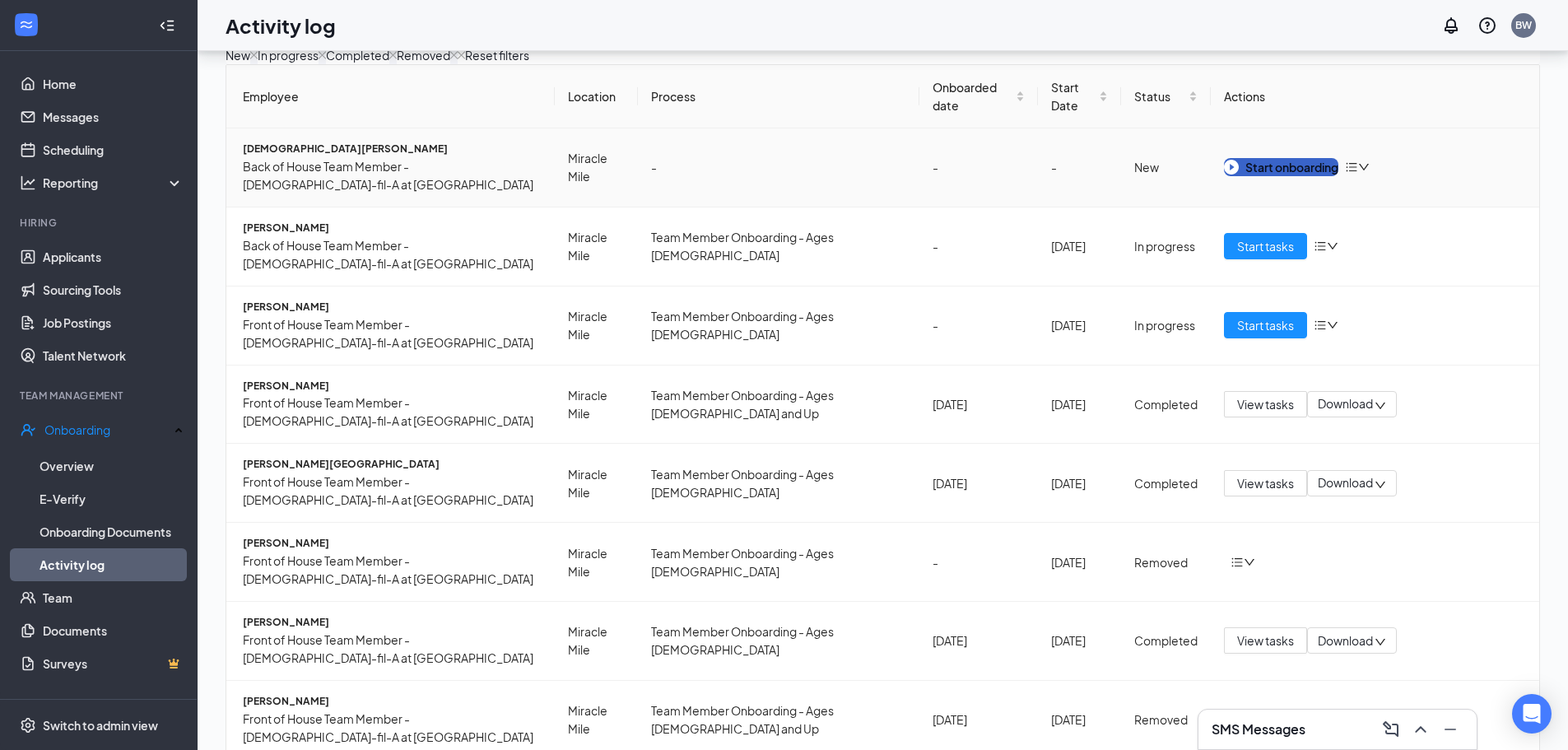
click at [1296, 176] on div "Start onboarding" at bounding box center [1281, 166] width 115 height 18
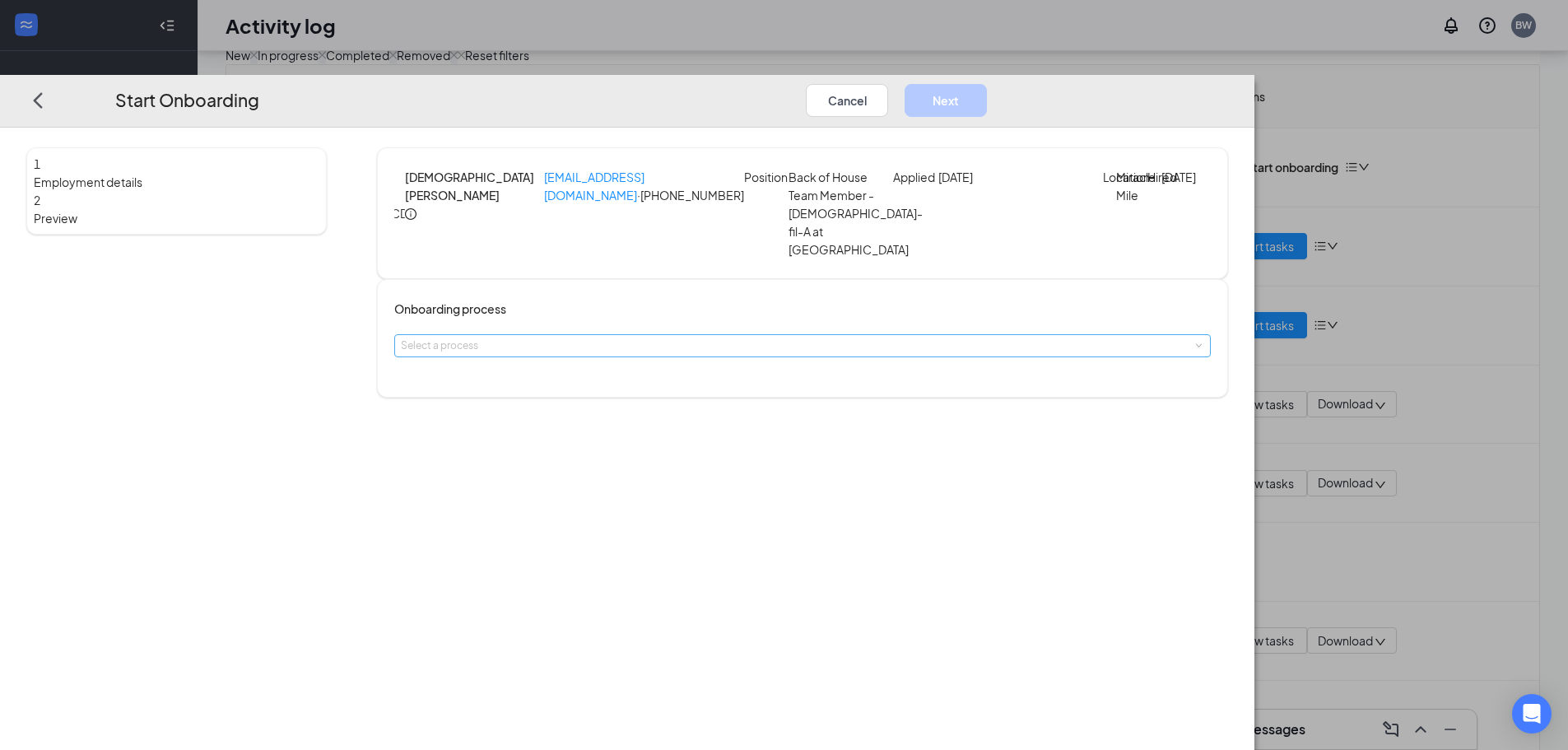
click at [706, 352] on div "Select a process" at bounding box center [799, 346] width 796 height 16
click at [694, 444] on span "Team Member Onboarding - Ages [DEMOGRAPHIC_DATA] and Up" at bounding box center [711, 437] width 306 height 13
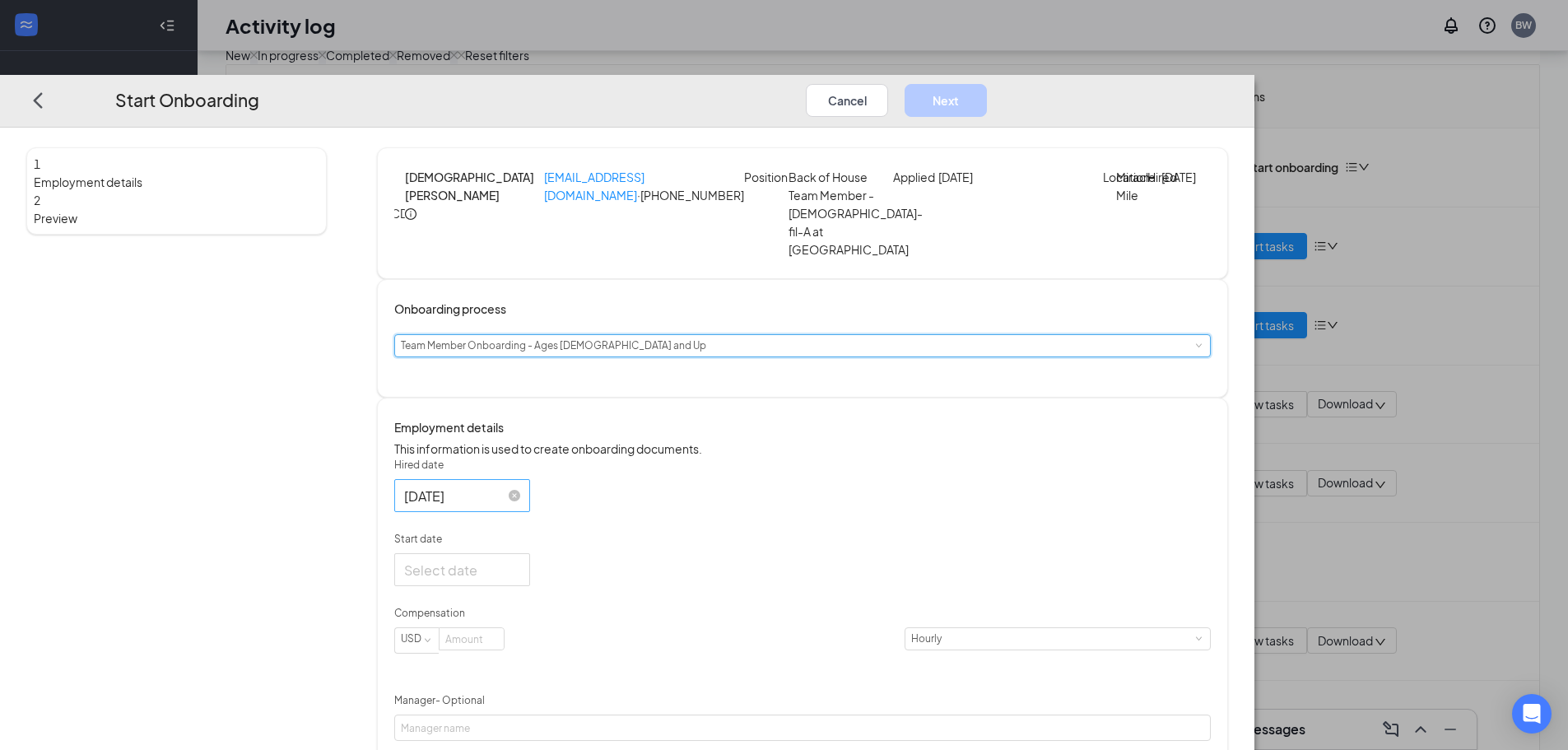
click at [517, 506] on input "[DATE]" at bounding box center [460, 496] width 113 height 20
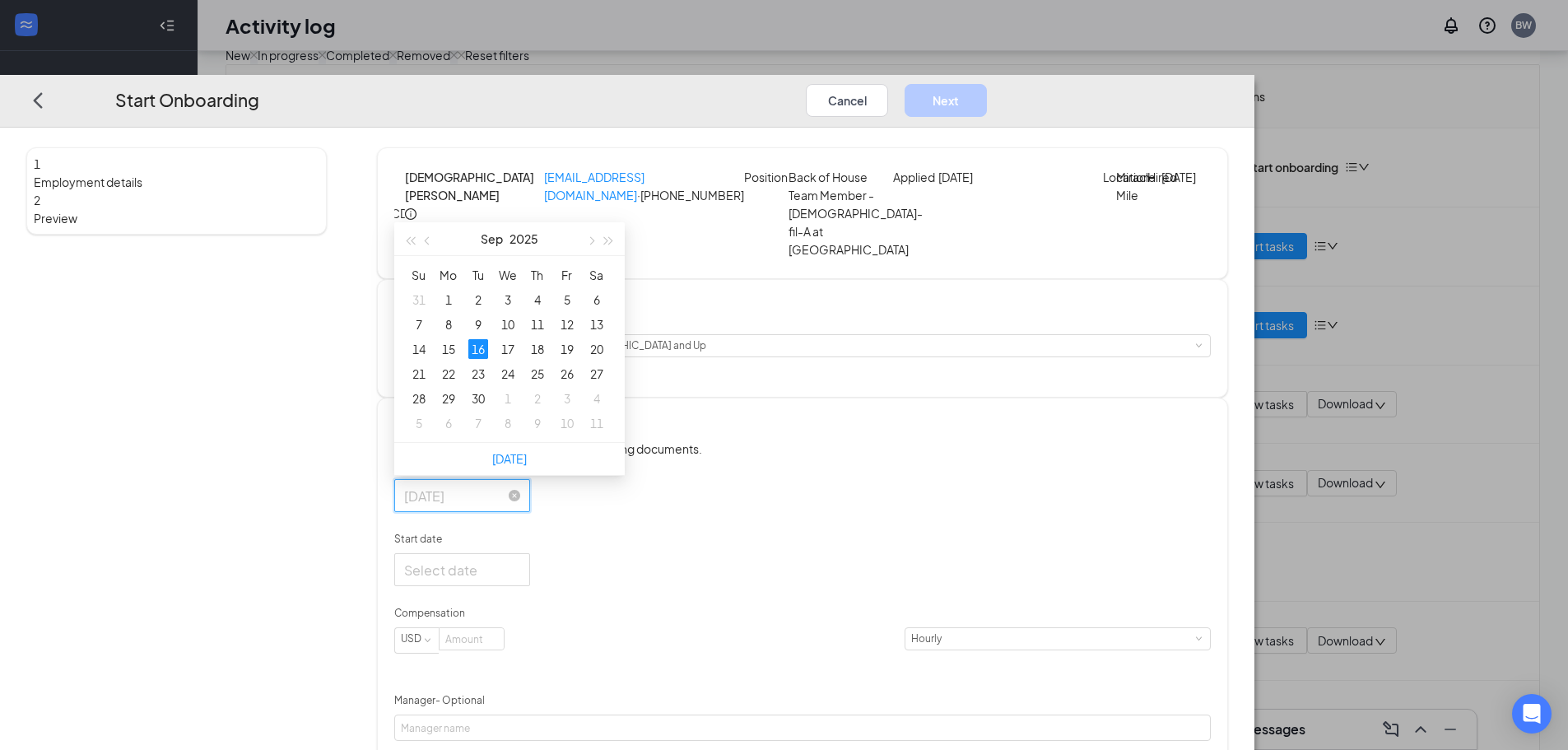
type input "[DATE]"
click at [785, 546] on form "Hired date [DATE] [DATE] Su Mo Tu We Th Fr Sa 31 1 2 3 4 5 6 7 8 9 10 11 12 13 …" at bounding box center [802, 708] width 817 height 502
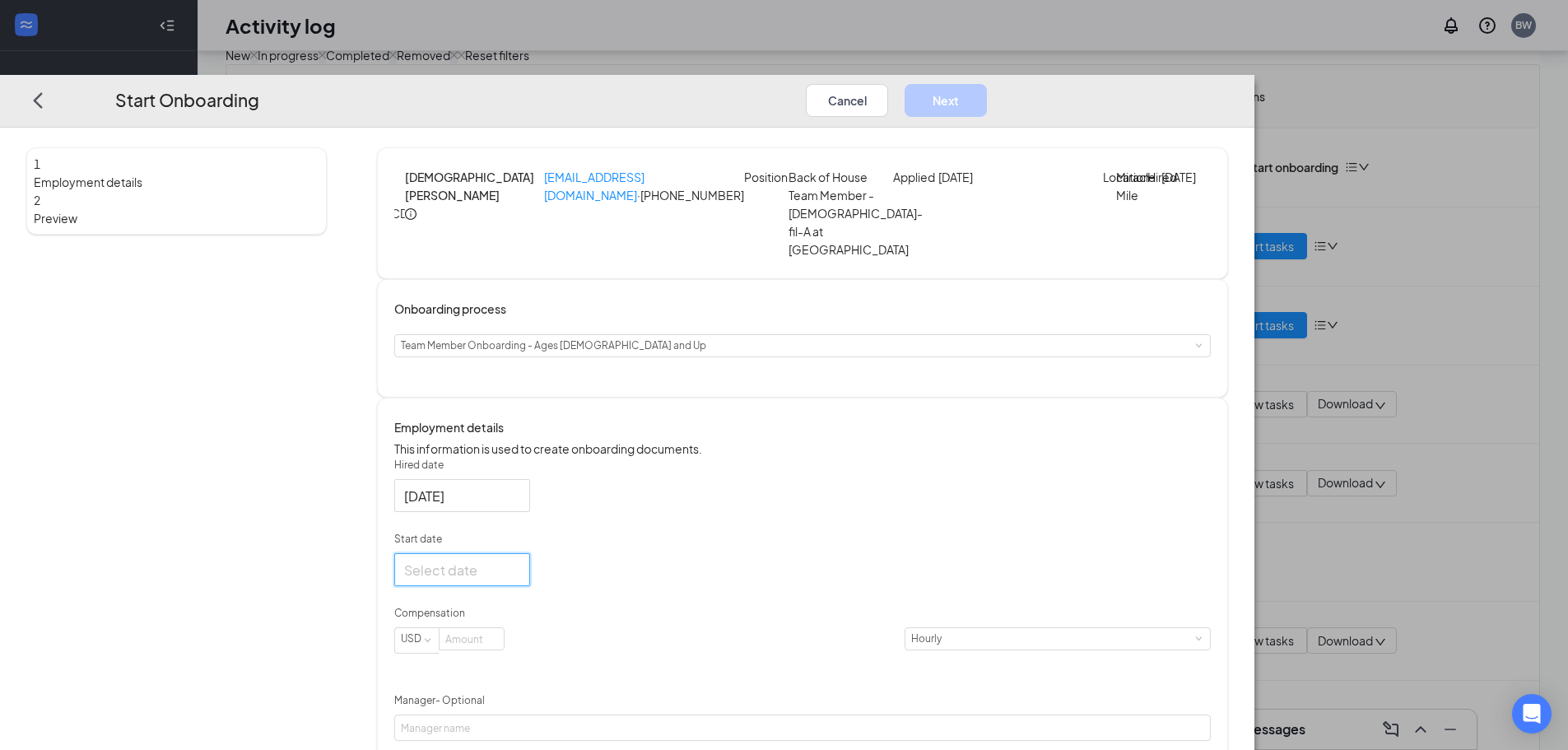
click at [517, 581] on input "Start date" at bounding box center [460, 570] width 113 height 20
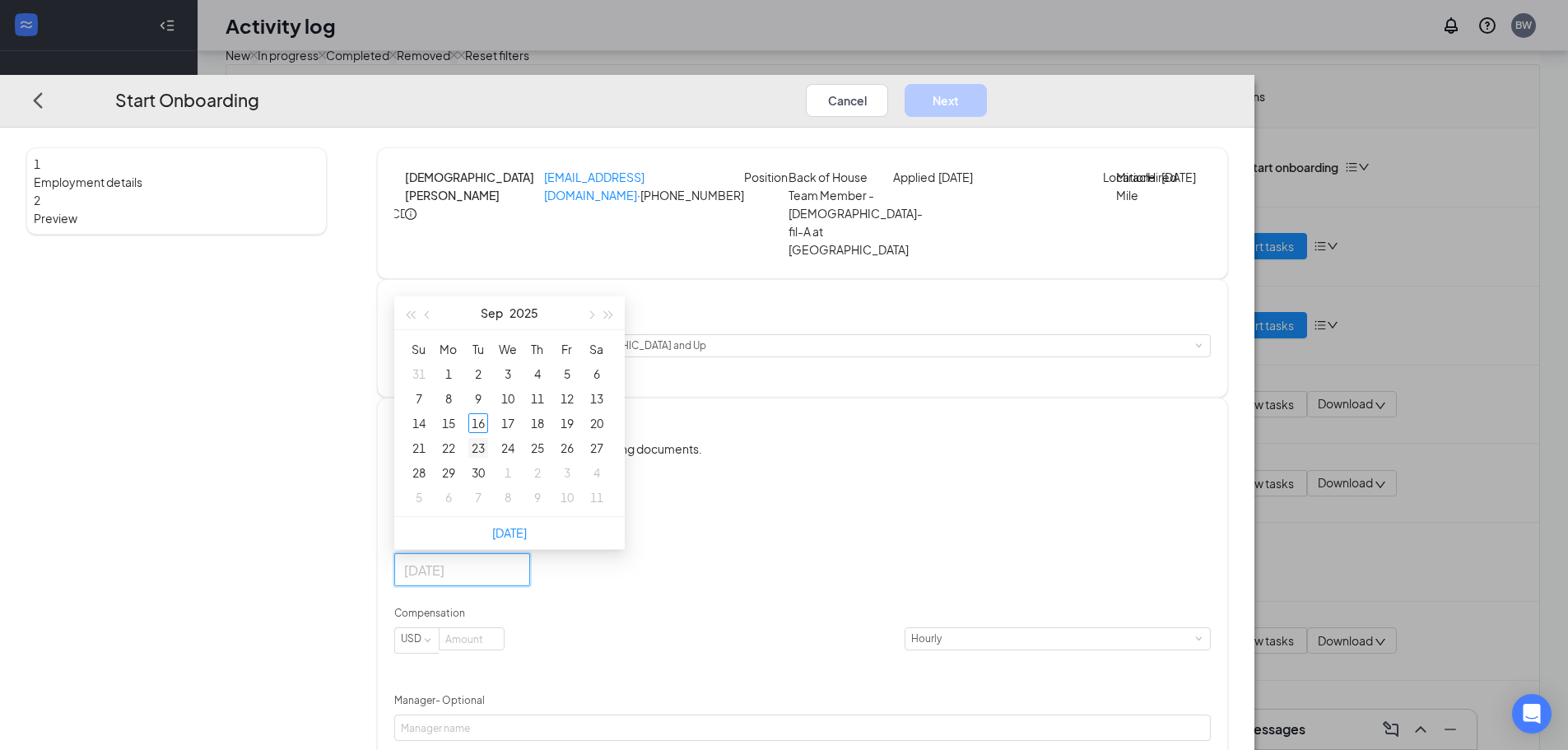
type input "[DATE]"
click at [488, 458] on div "23" at bounding box center [478, 448] width 20 height 20
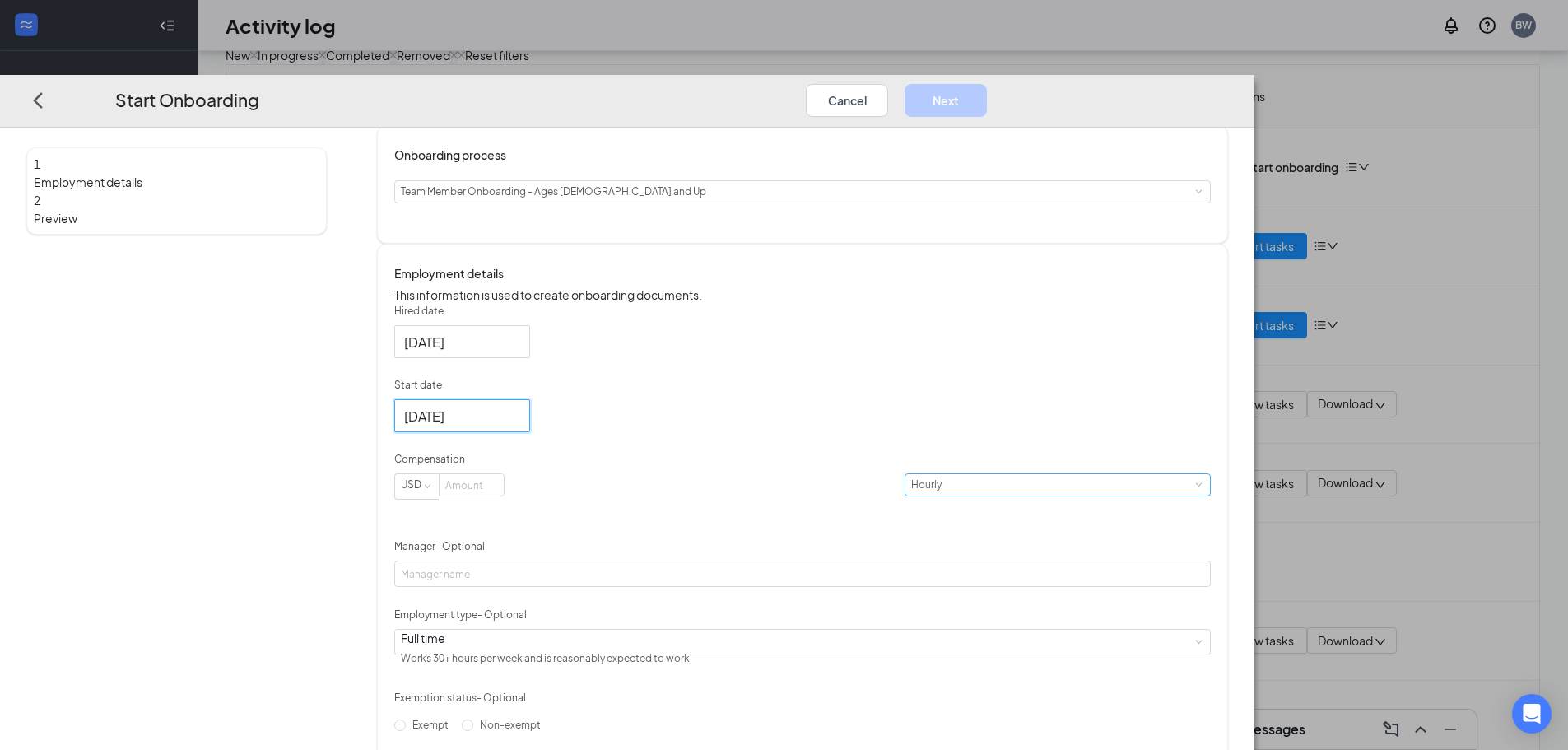
scroll to position [165, 0]
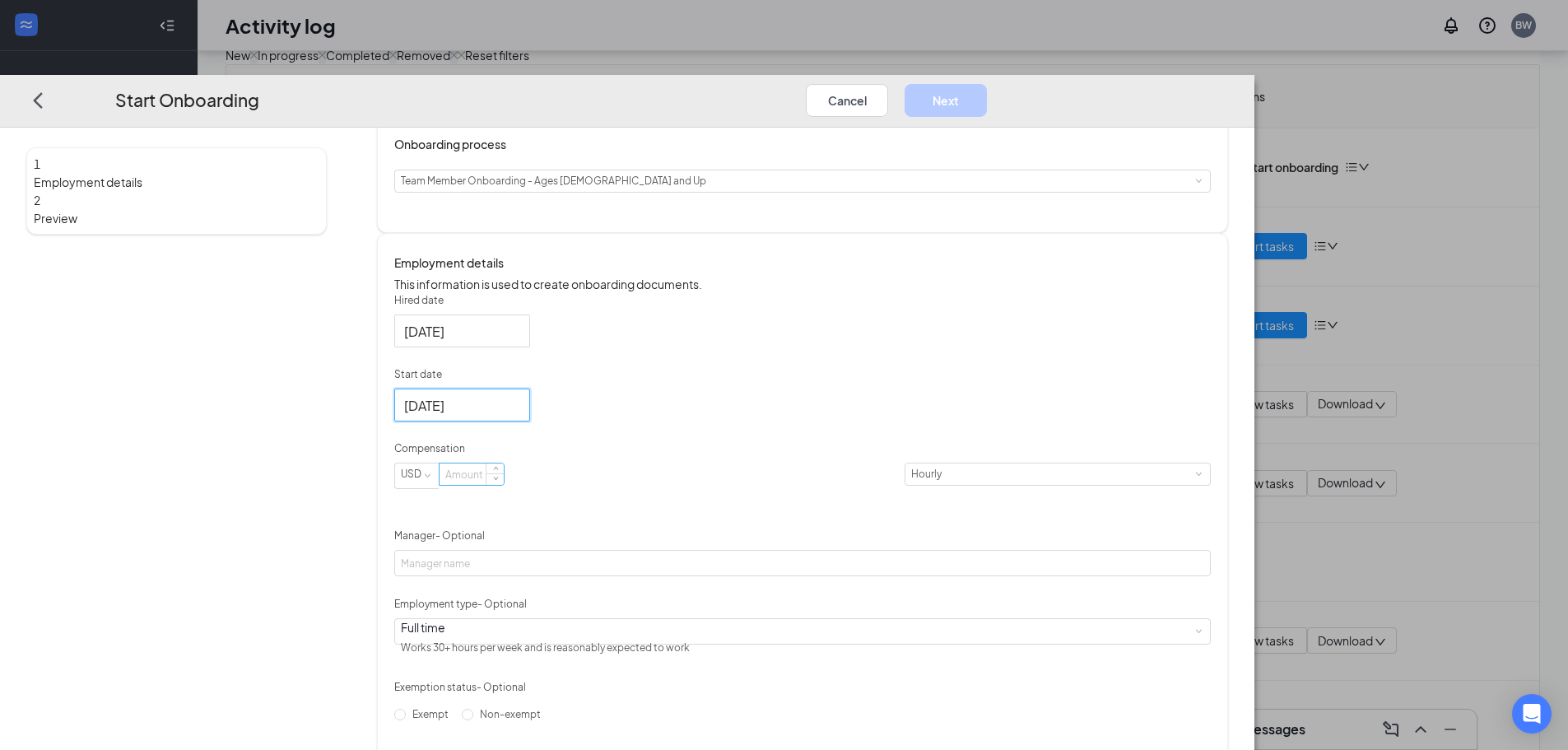
click at [503, 485] on input at bounding box center [472, 474] width 65 height 21
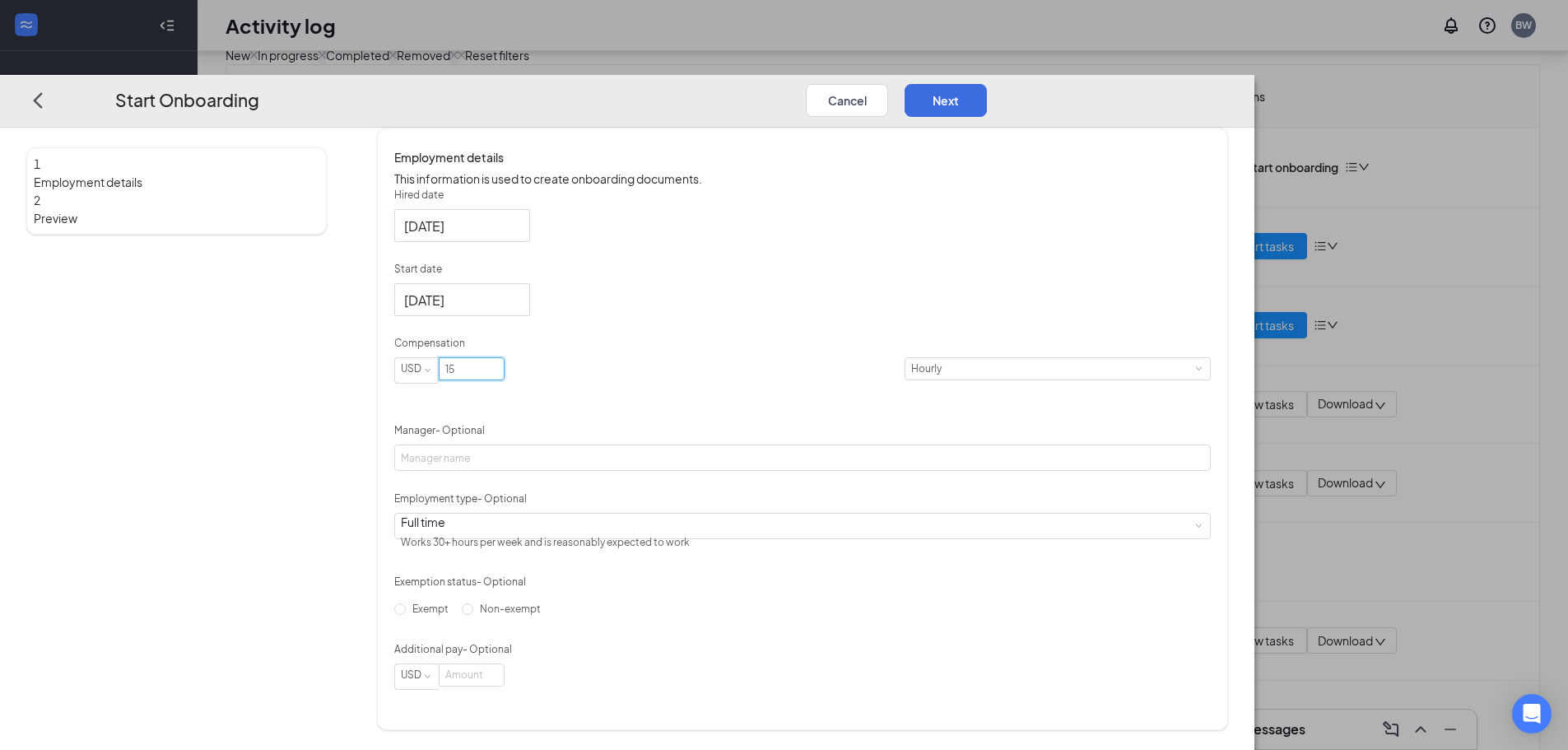
scroll to position [310, 0]
type input "15"
click at [473, 615] on input "Non-exempt" at bounding box center [468, 610] width 12 height 12
radio input "true"
click at [986, 84] on button "Next" at bounding box center [946, 100] width 82 height 33
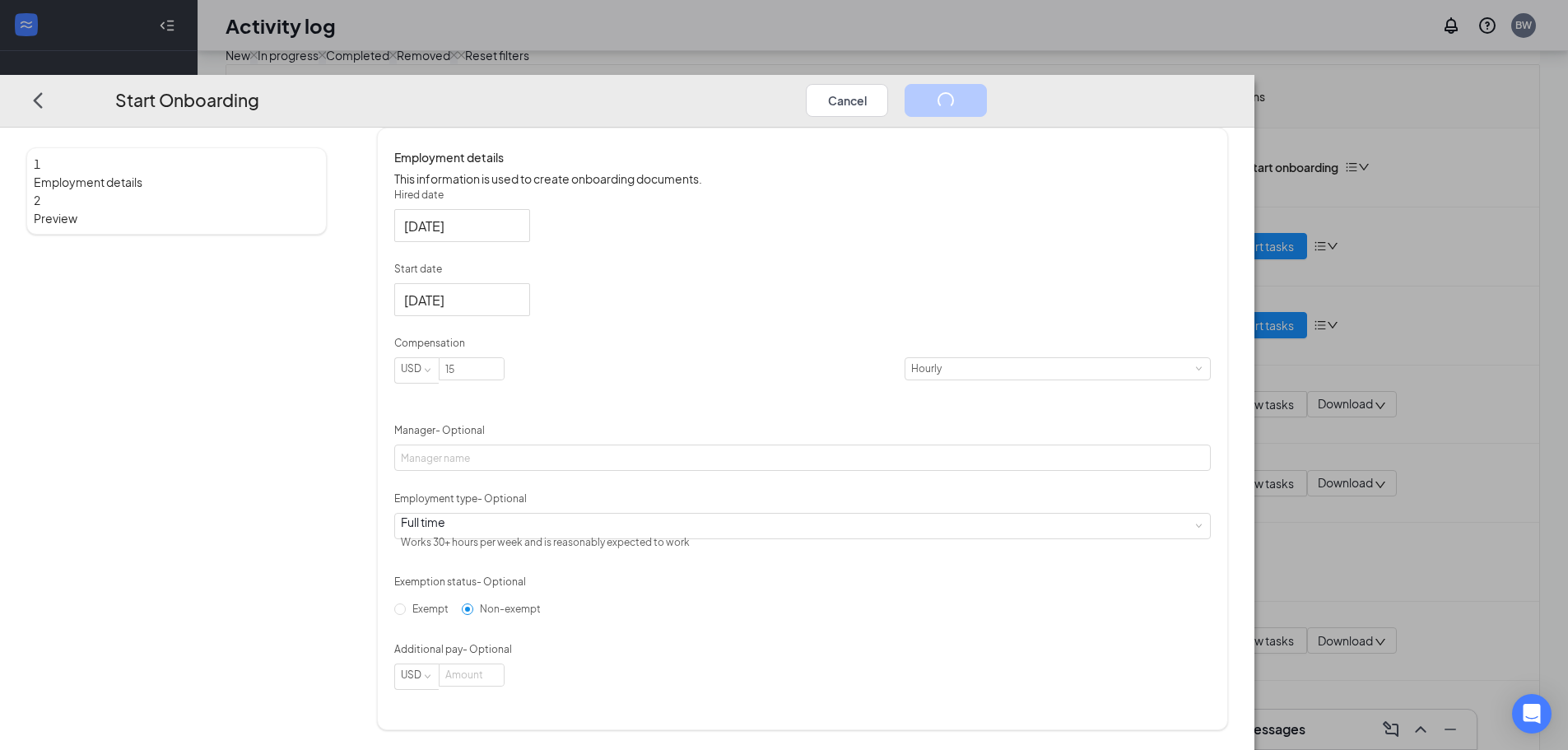
scroll to position [0, 0]
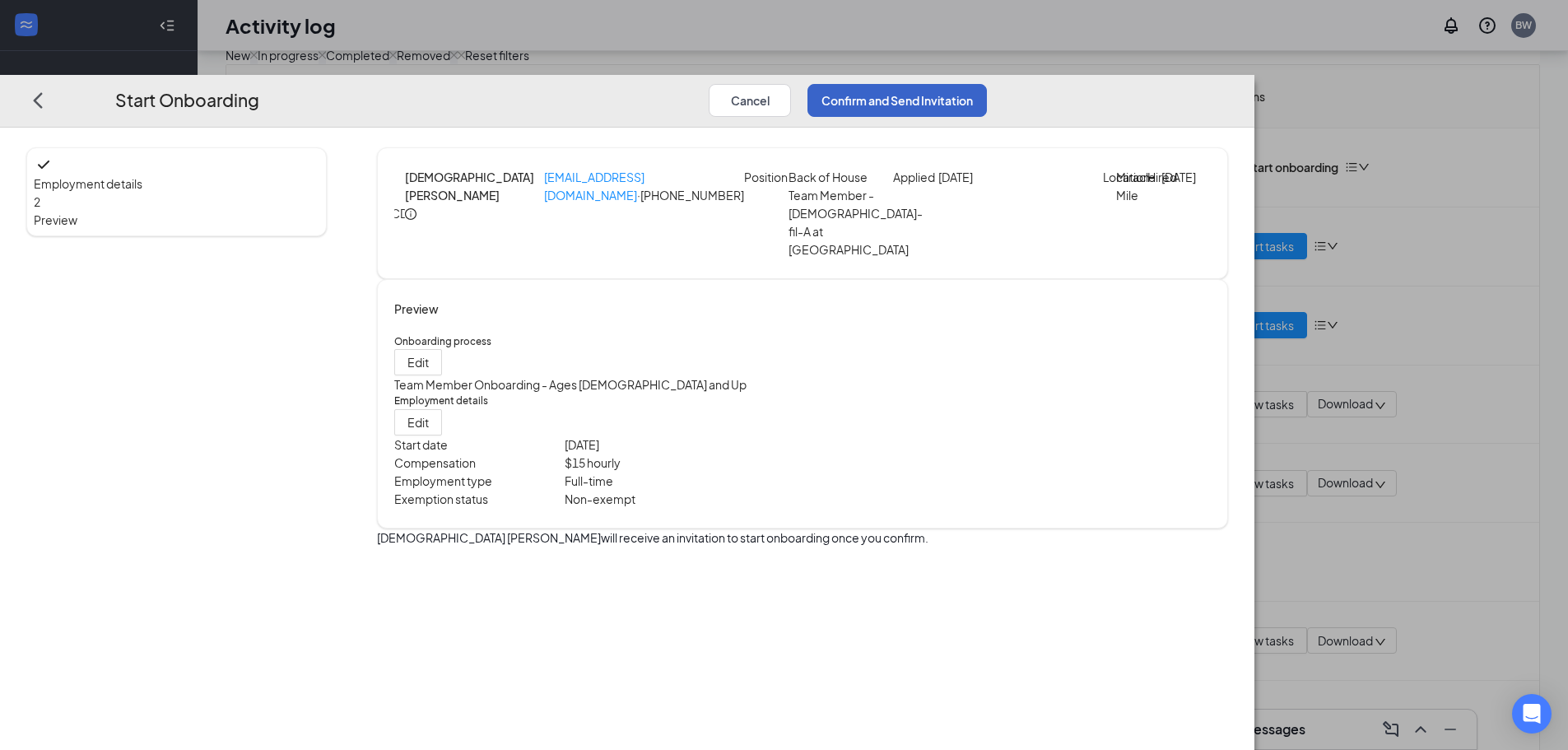
click at [986, 84] on button "Confirm and Send Invitation" at bounding box center [896, 100] width 179 height 33
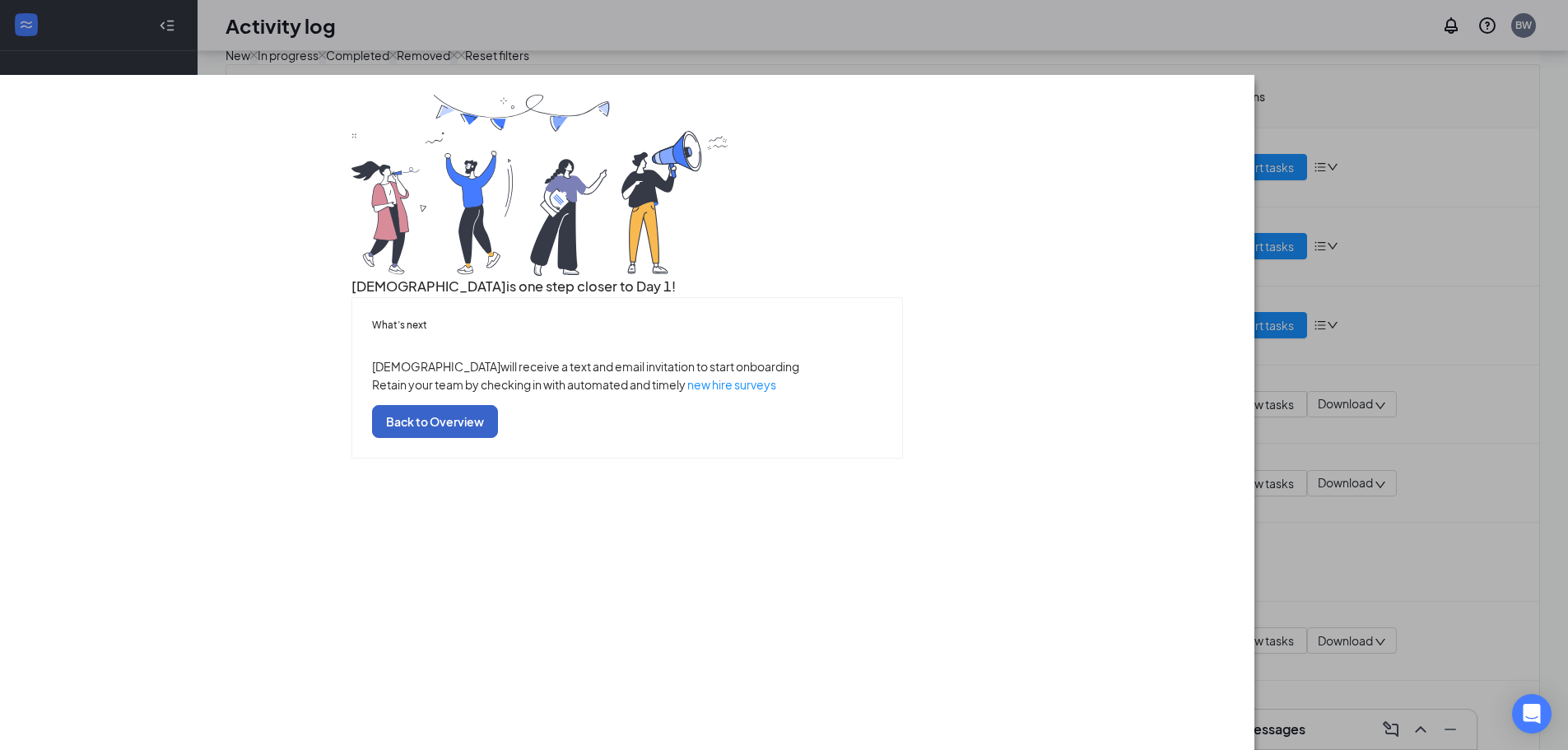
click at [498, 438] on button "Back to Overview" at bounding box center [435, 421] width 126 height 33
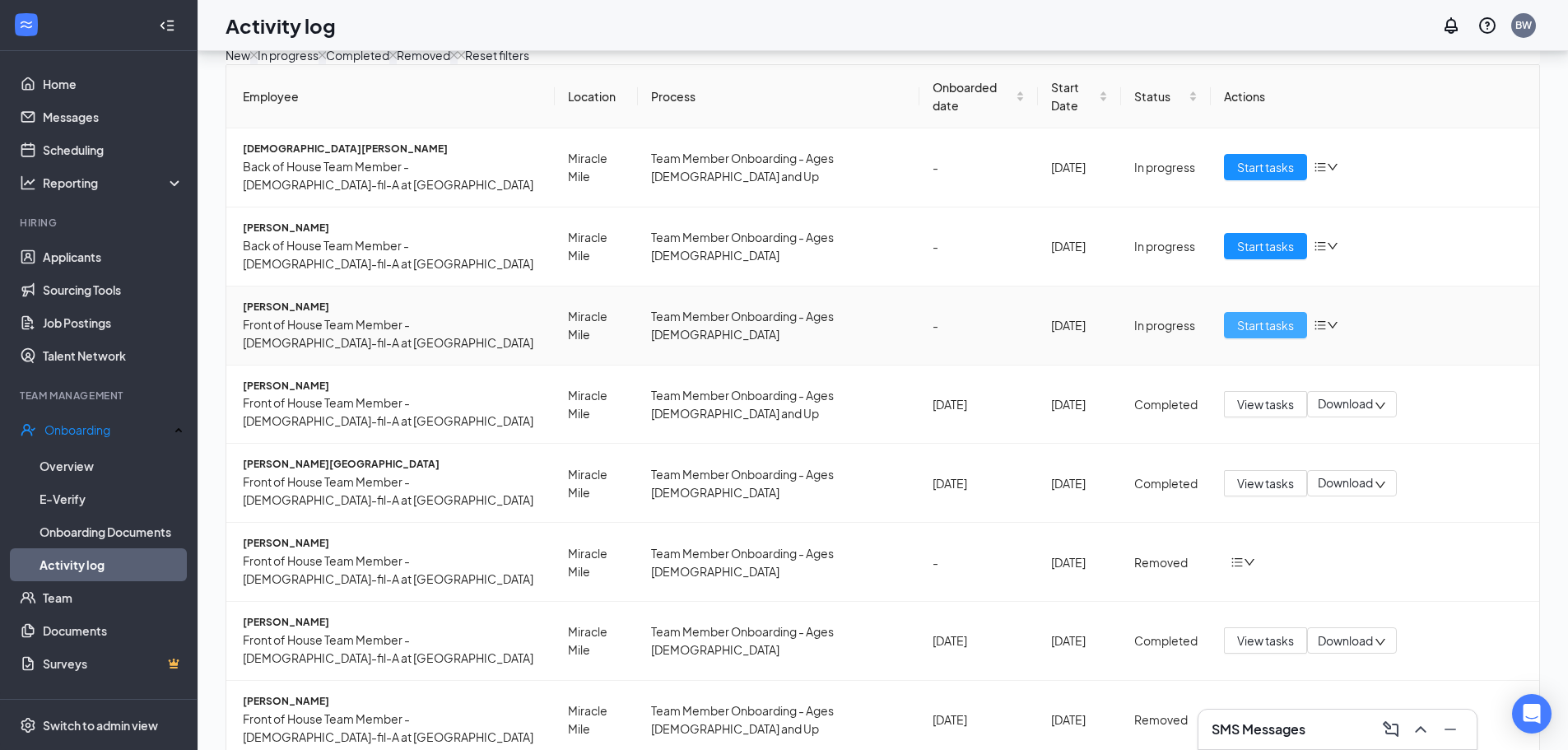
click at [1272, 316] on span "Start tasks" at bounding box center [1265, 324] width 57 height 18
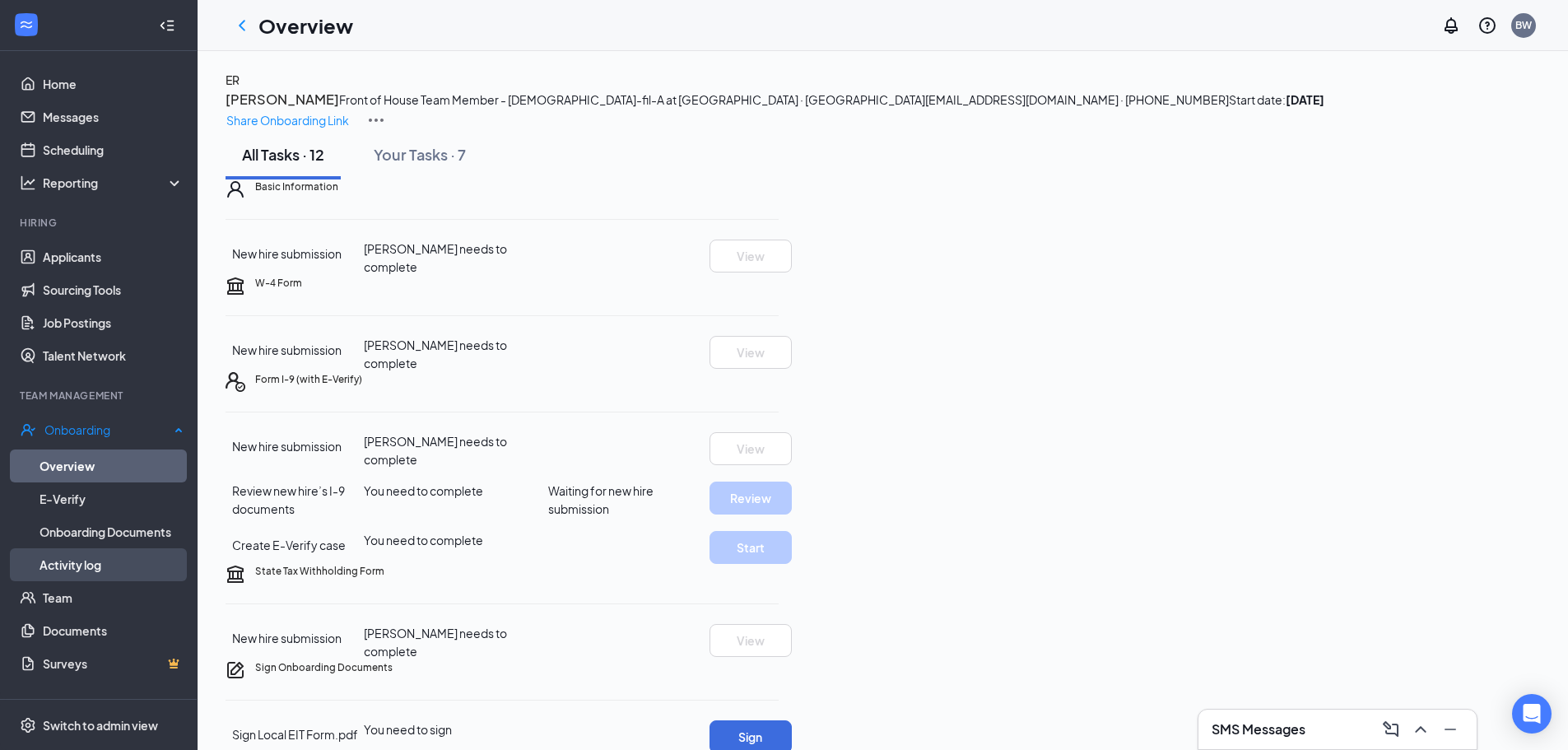
drag, startPoint x: 67, startPoint y: 562, endPoint x: 82, endPoint y: 558, distance: 15.5
click at [67, 562] on link "Activity log" at bounding box center [112, 565] width 144 height 33
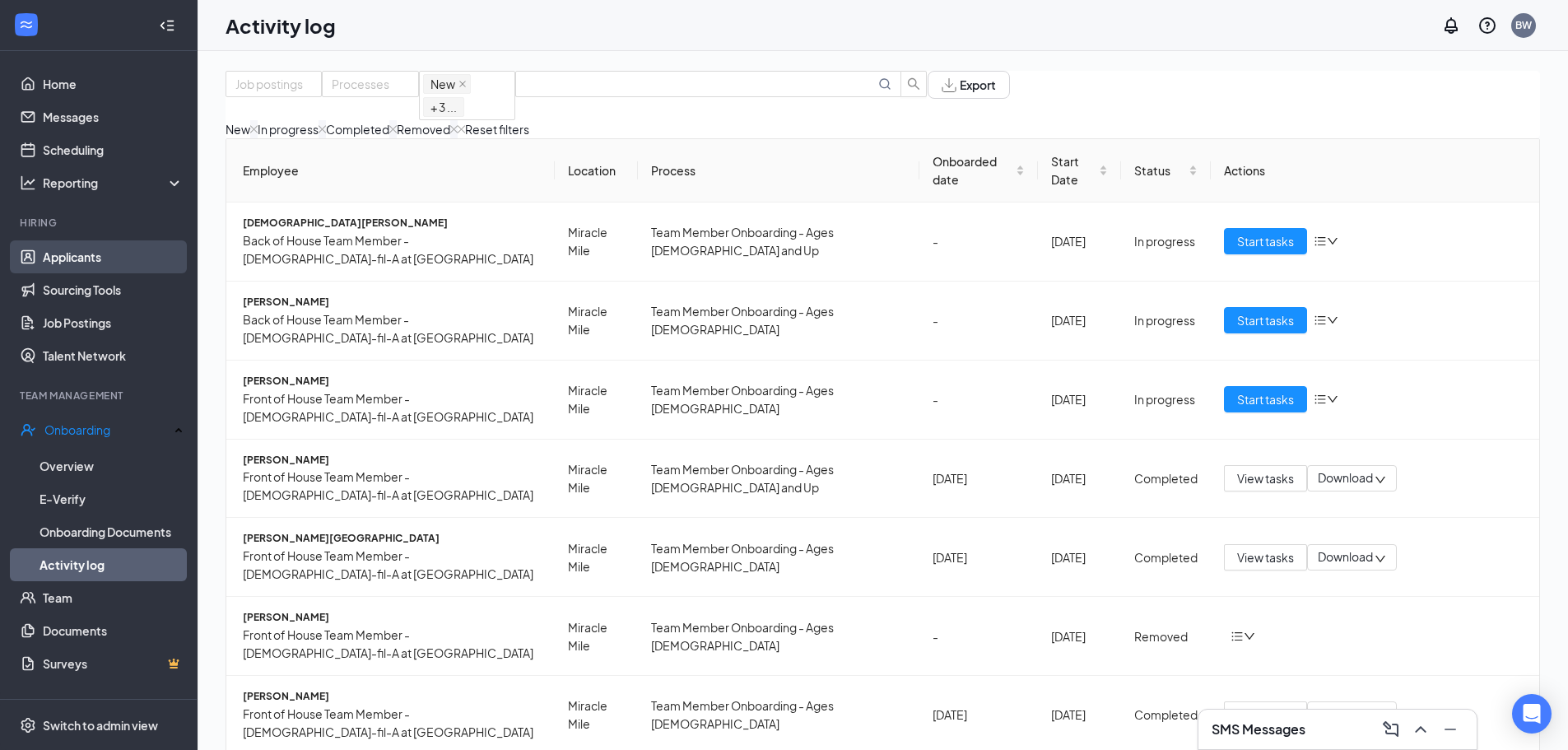
click at [65, 256] on link "Applicants" at bounding box center [113, 257] width 141 height 33
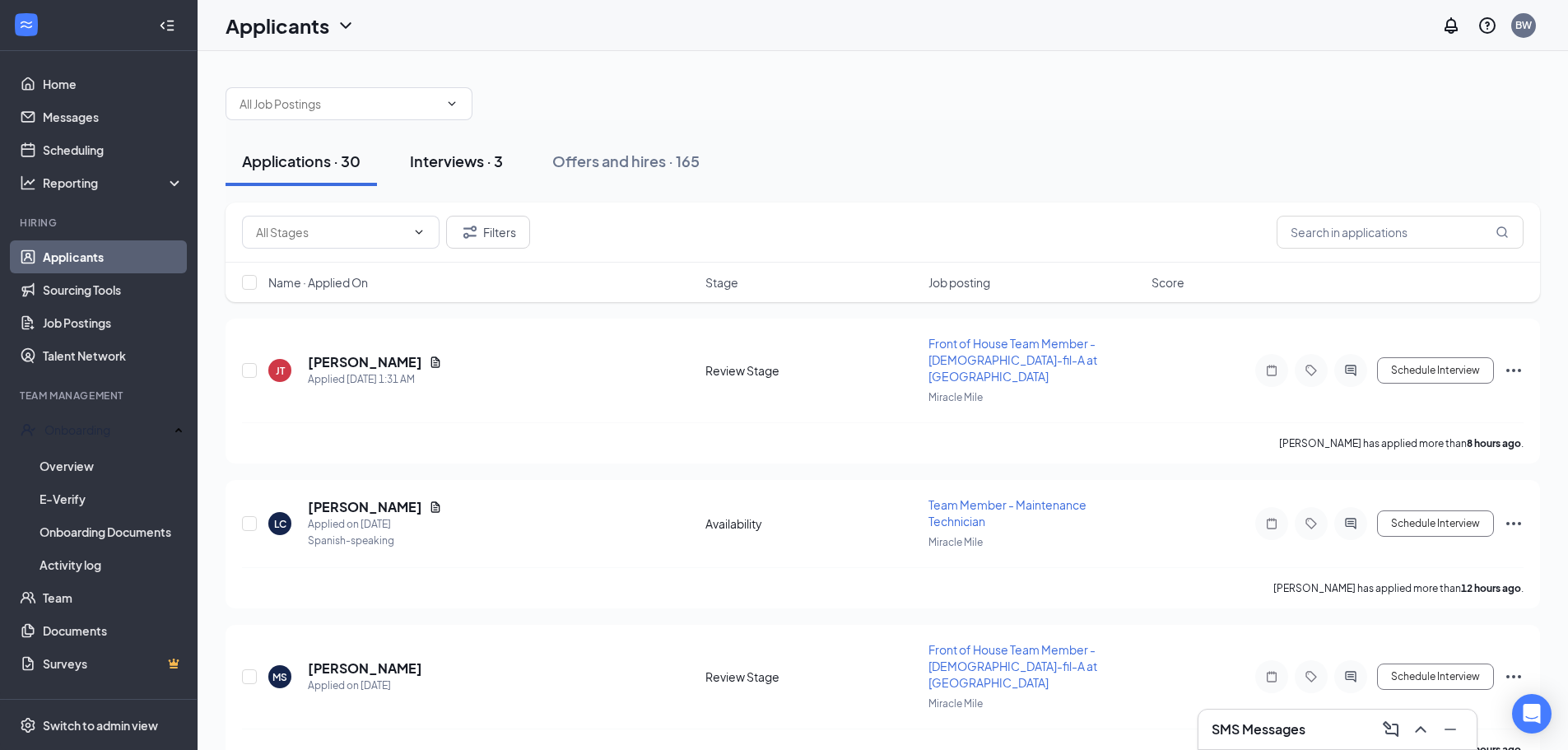
click at [441, 159] on div "Interviews · 3" at bounding box center [457, 161] width 93 height 20
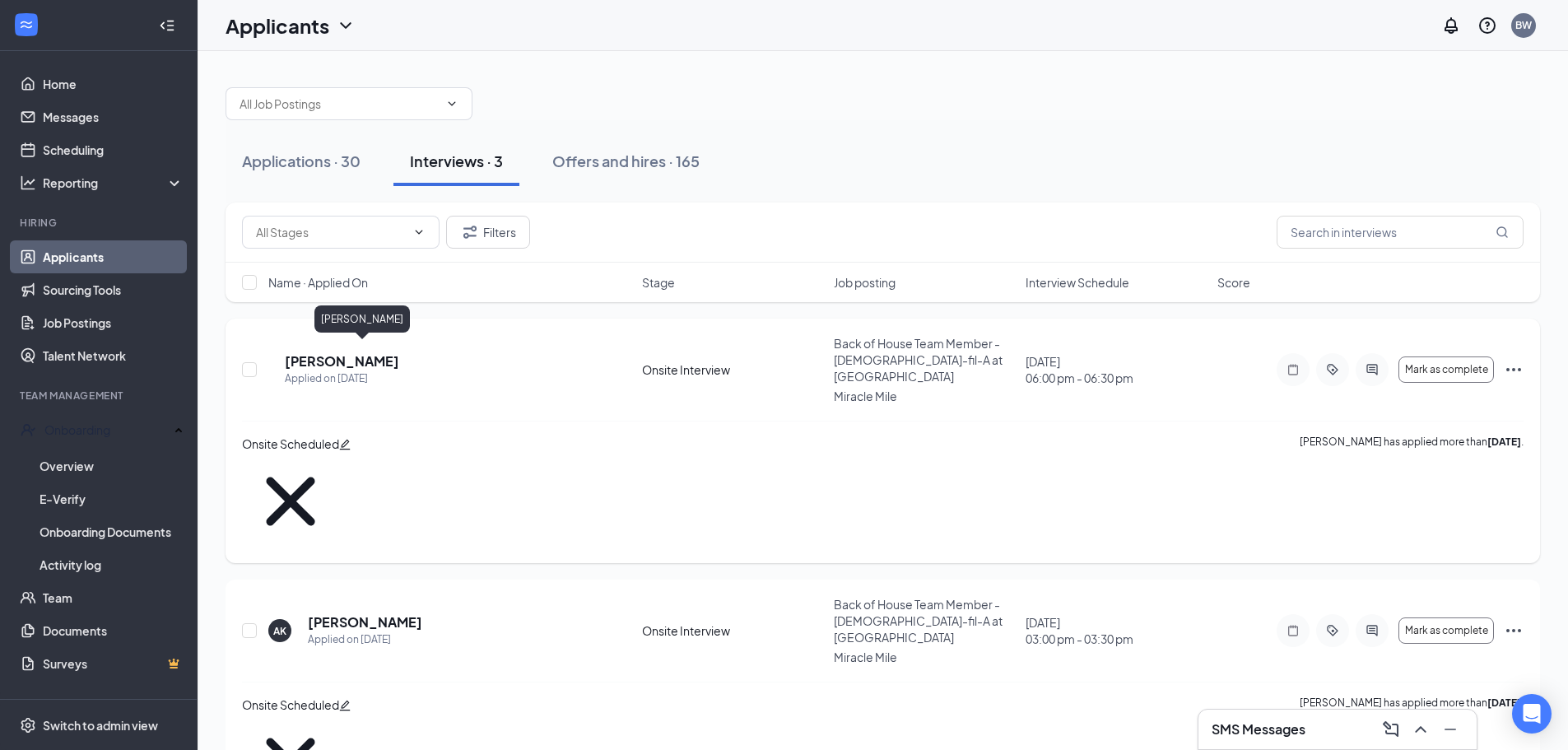
click at [338, 353] on h5 "[PERSON_NAME]" at bounding box center [341, 361] width 115 height 18
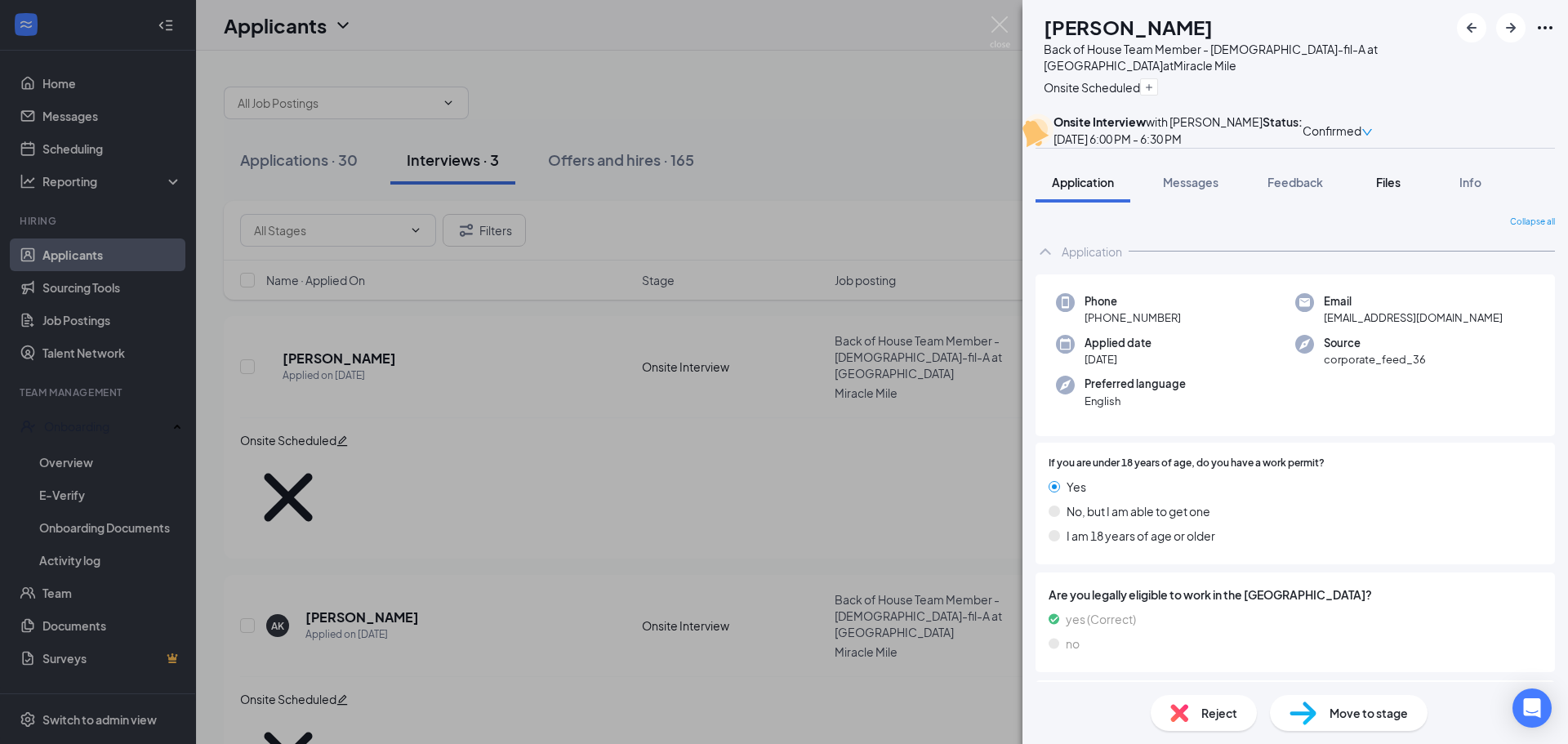
click at [1400, 190] on span "Files" at bounding box center [1388, 181] width 24 height 14
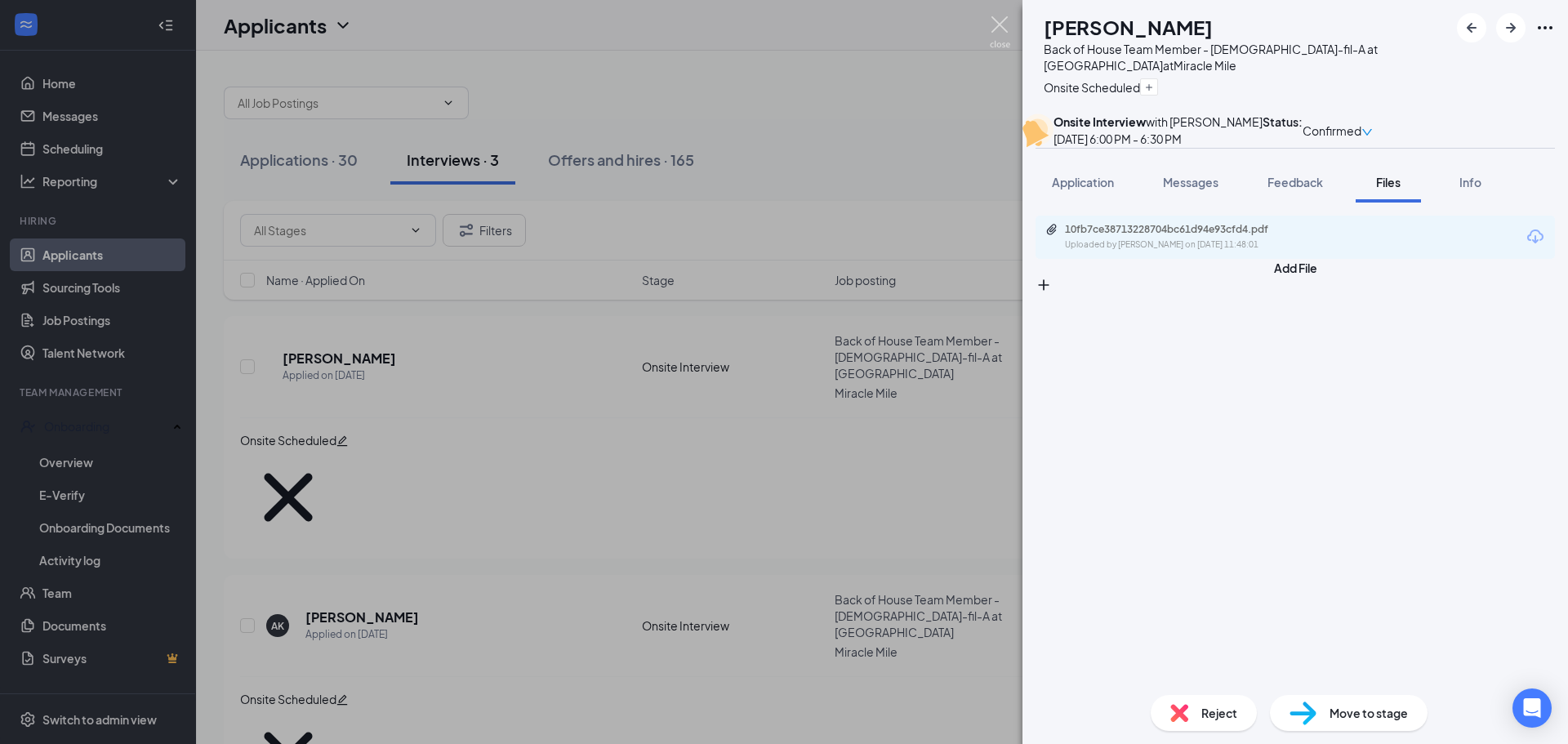
click at [997, 26] on img at bounding box center [1000, 32] width 20 height 32
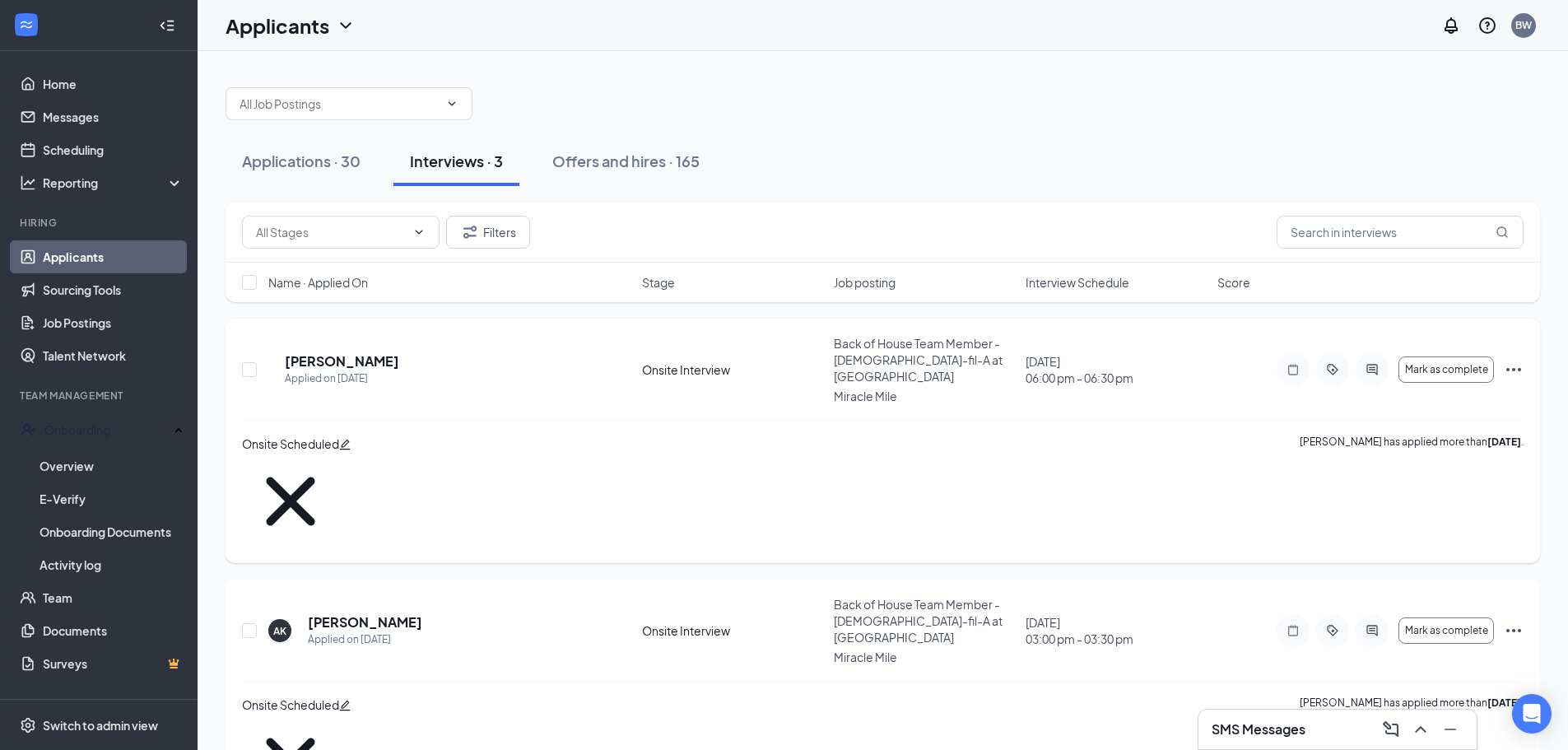
click at [1520, 360] on icon "Ellipses" at bounding box center [1513, 369] width 20 height 20
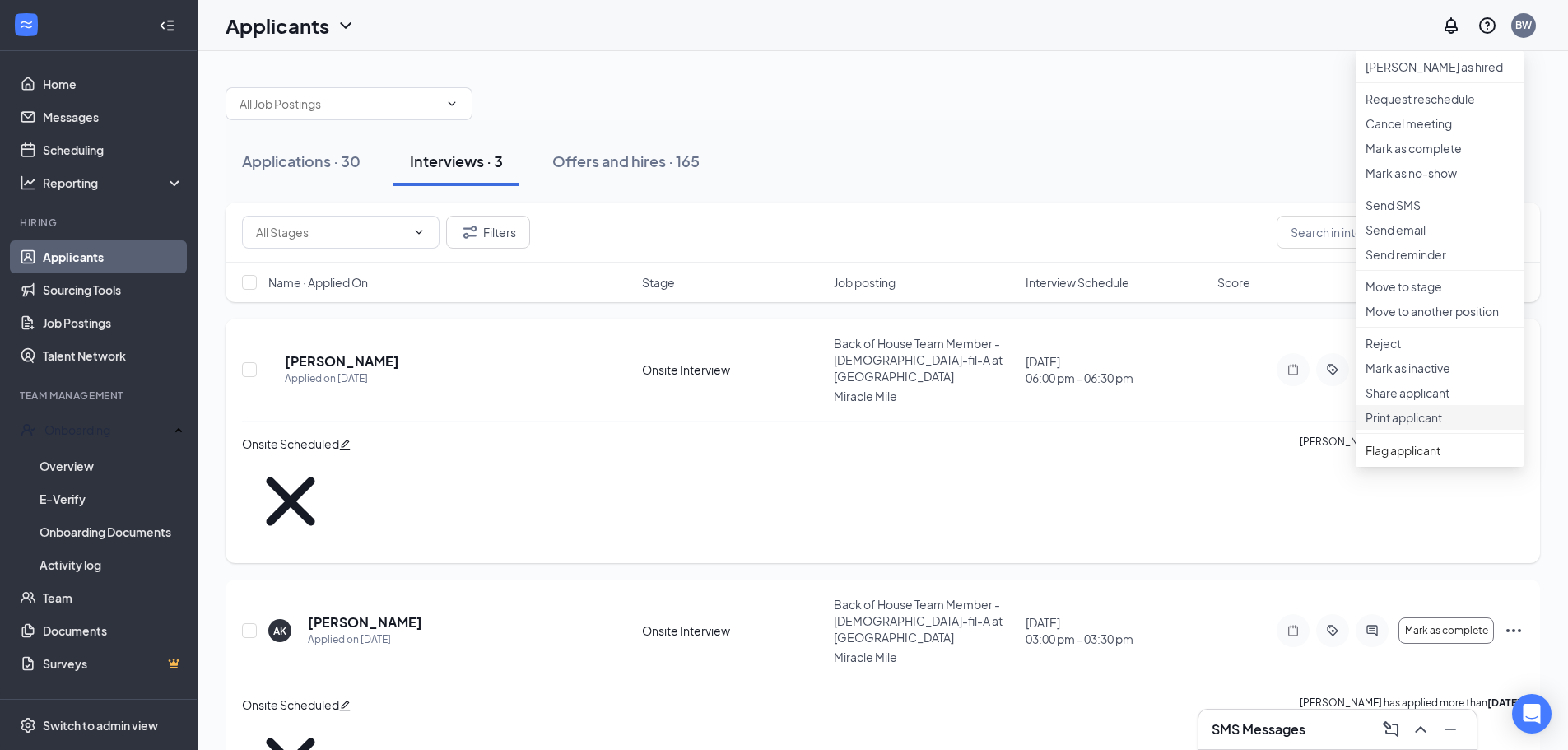
click at [1408, 426] on p "Print applicant" at bounding box center [1439, 417] width 149 height 16
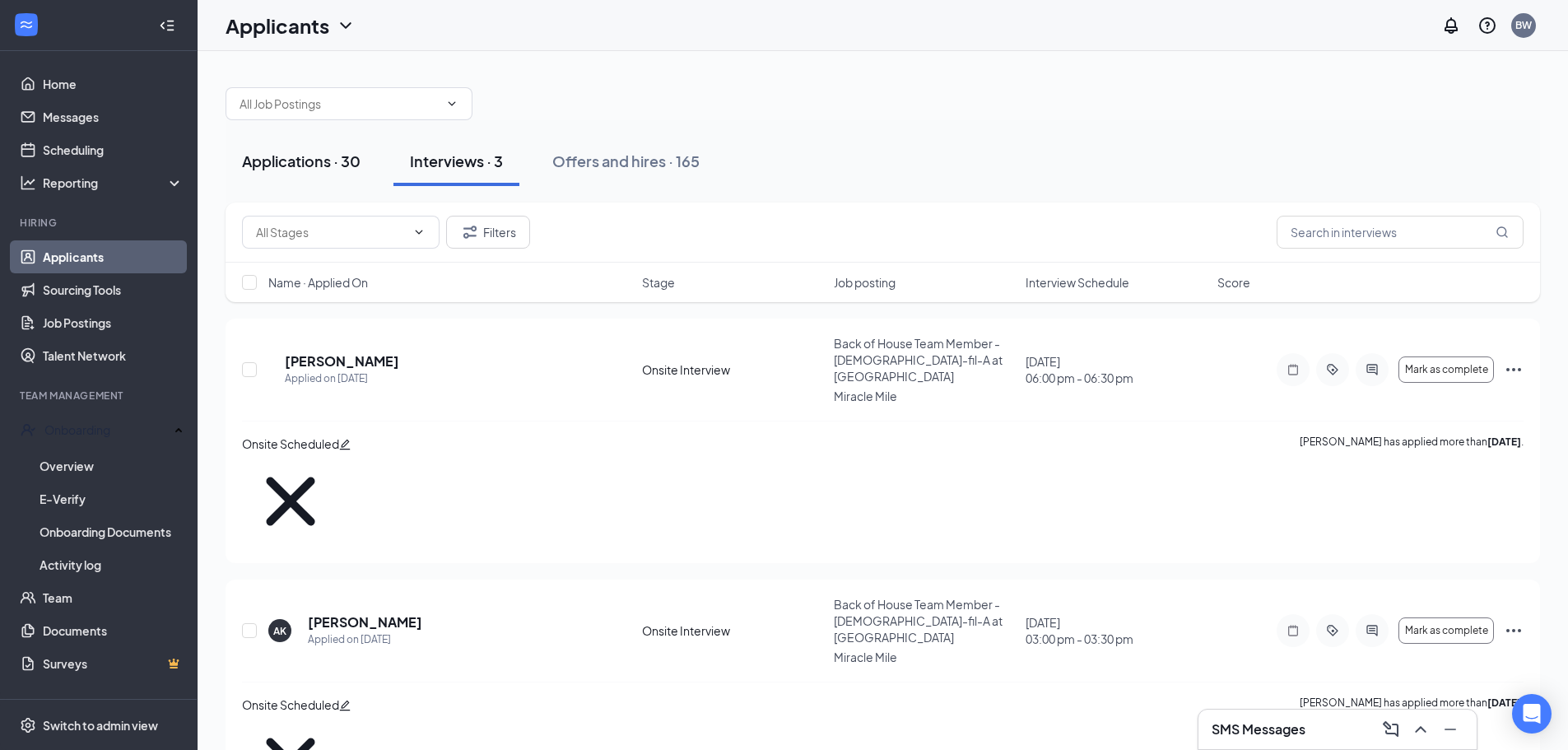
click at [289, 161] on div "Applications · 30" at bounding box center [301, 161] width 119 height 20
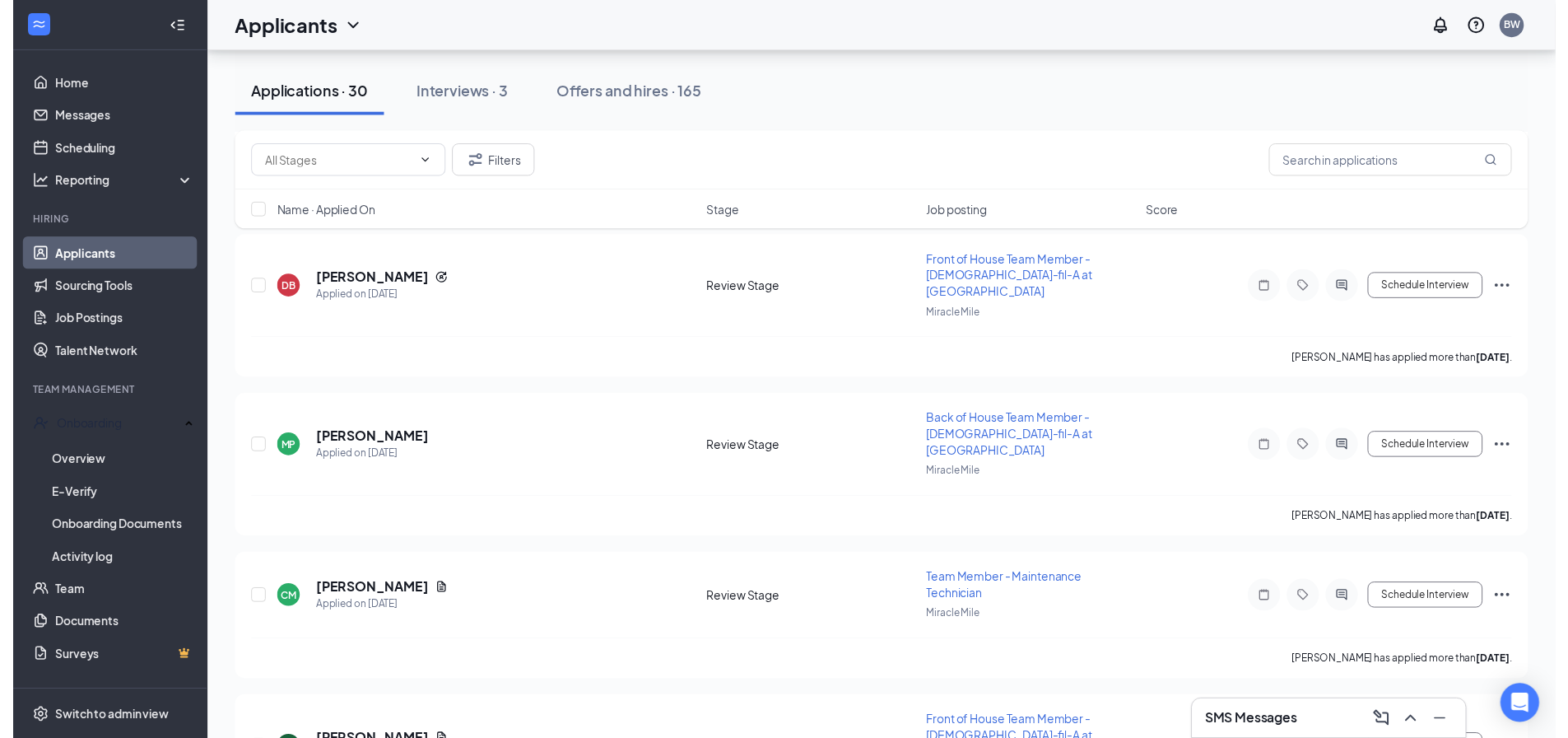
scroll to position [3919, 0]
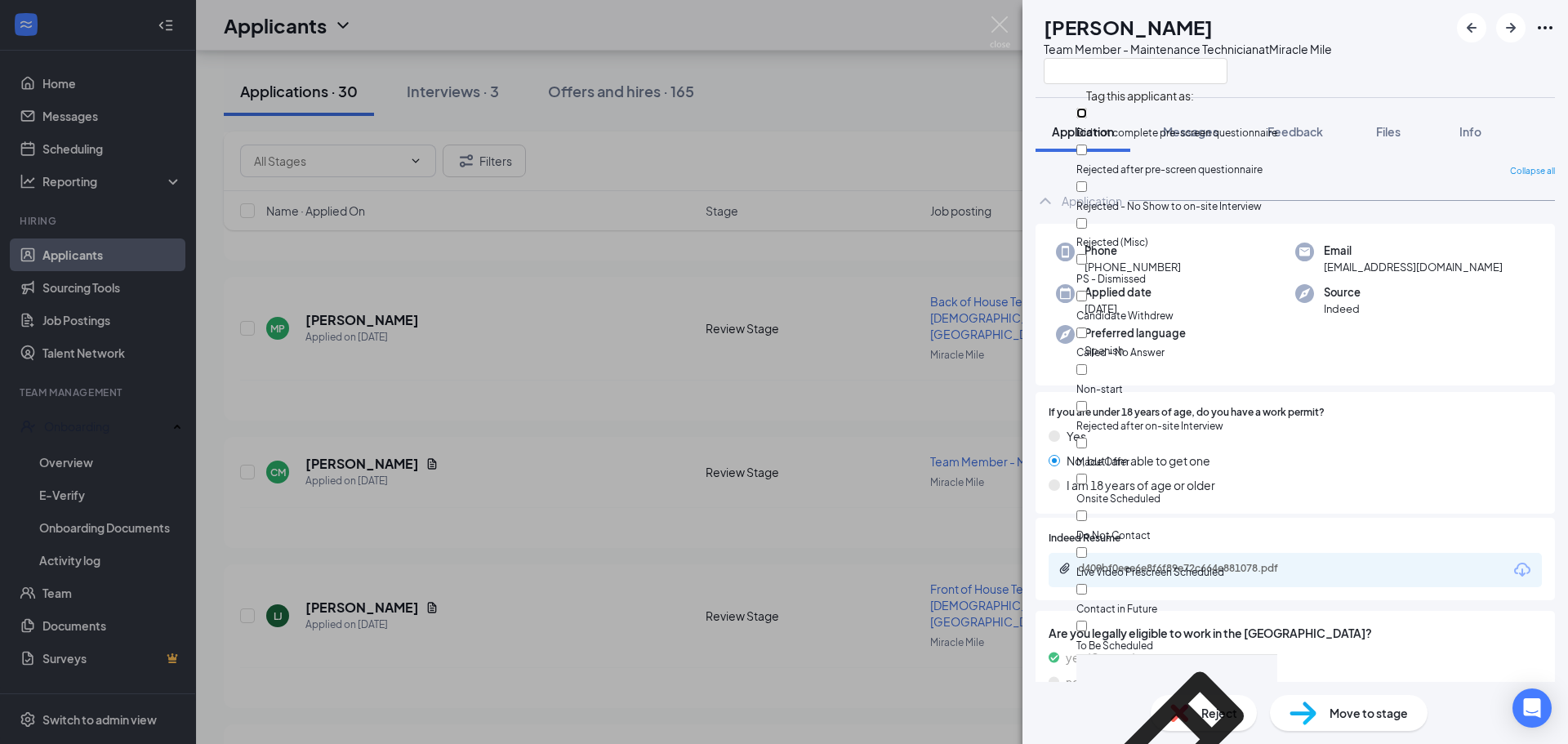
click at [1086, 119] on input "Did not complete pre-screen questionnaire" at bounding box center [1081, 113] width 11 height 11
checkbox input "true"
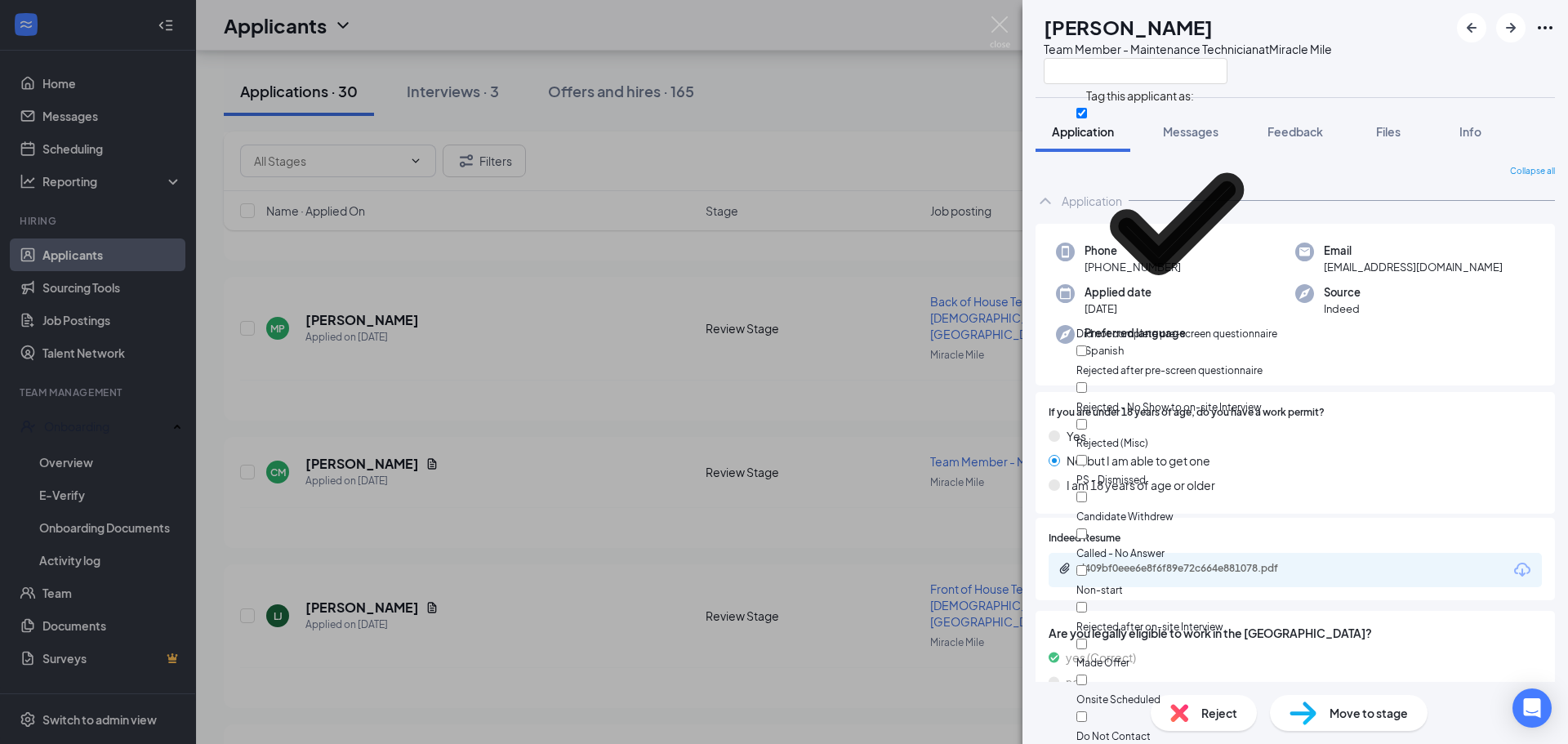
click at [1058, 96] on div "HL [PERSON_NAME] Team Member - Maintenance Technician at [GEOGRAPHIC_DATA]" at bounding box center [1295, 48] width 546 height 97
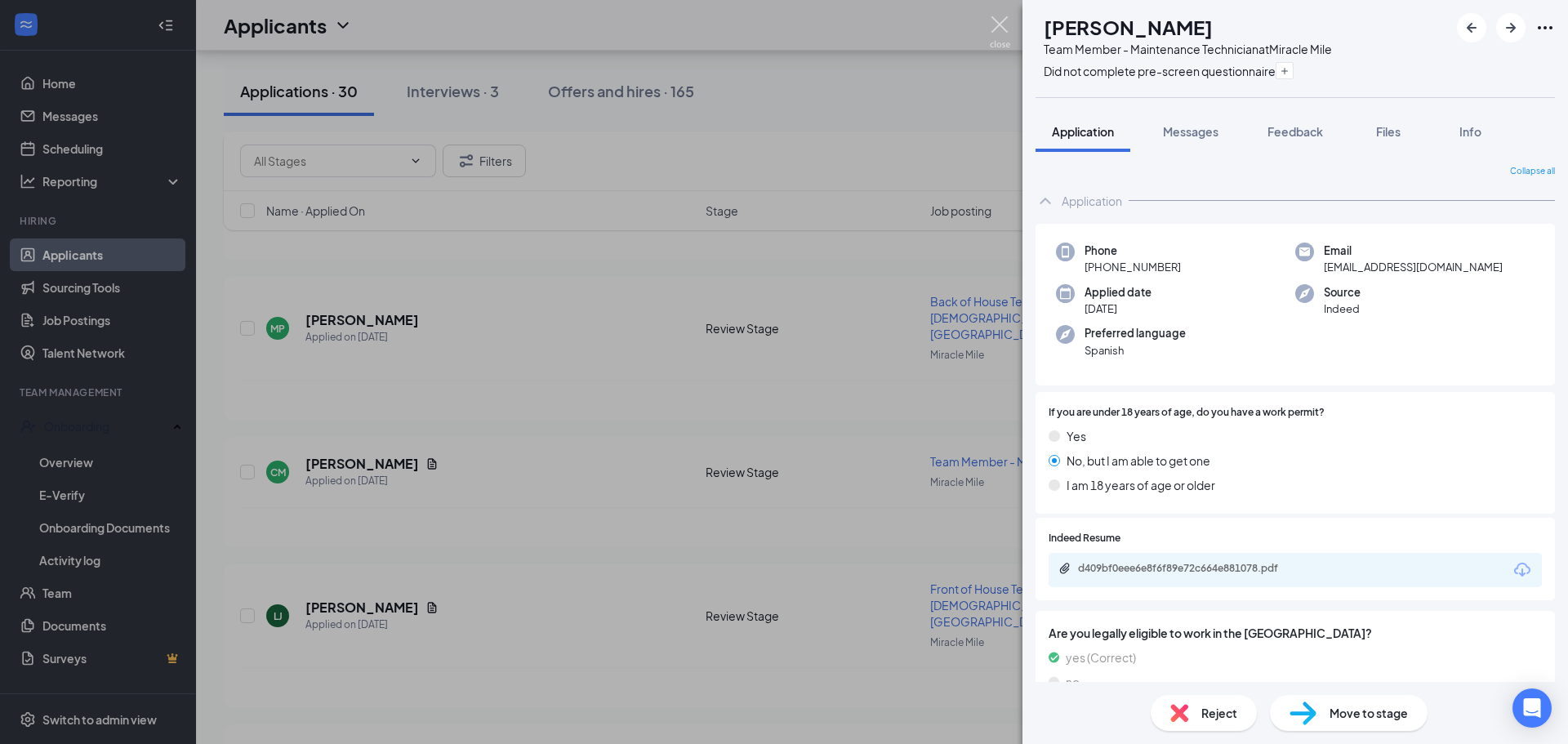
click at [1002, 28] on img at bounding box center [1000, 32] width 20 height 32
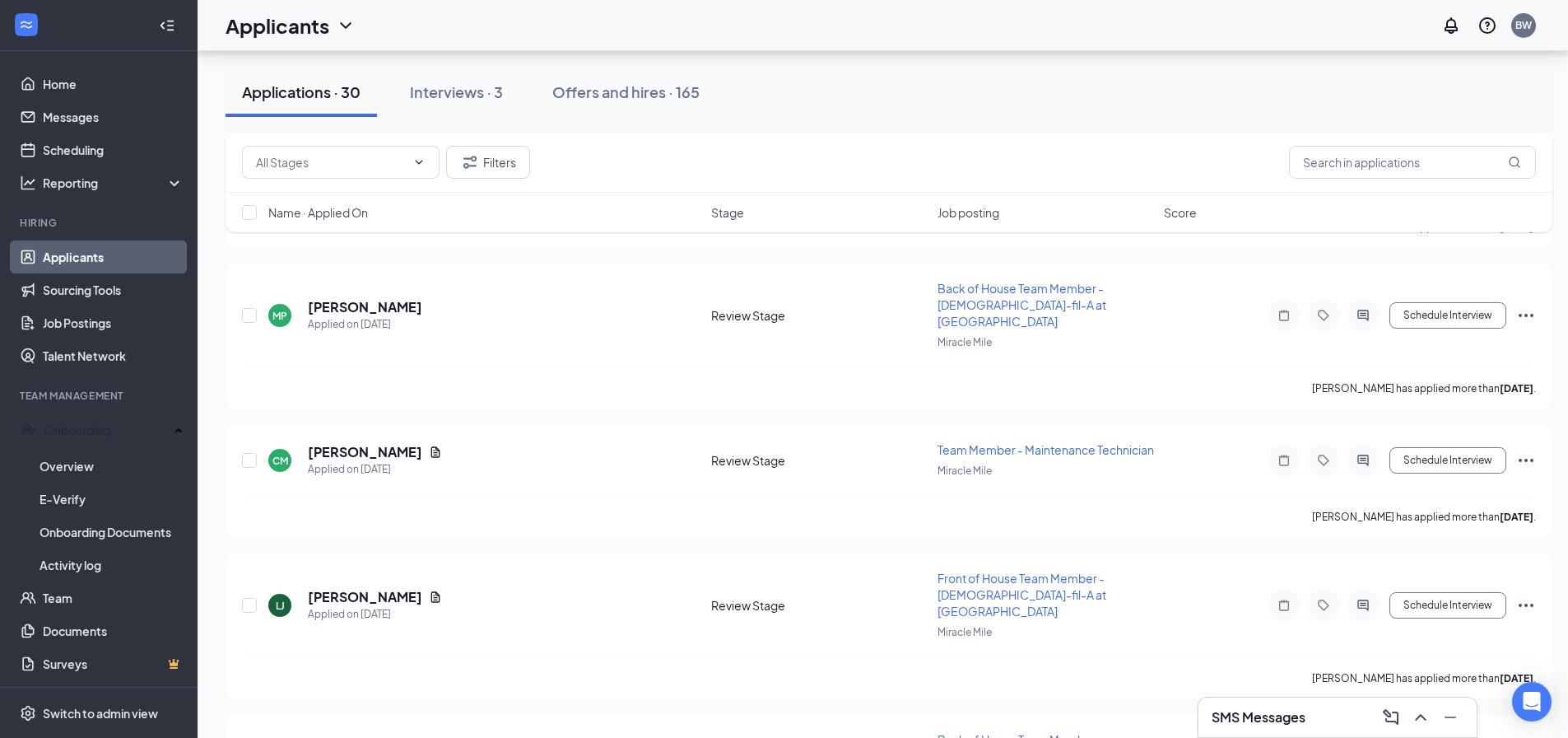
scroll to position [3940, 0]
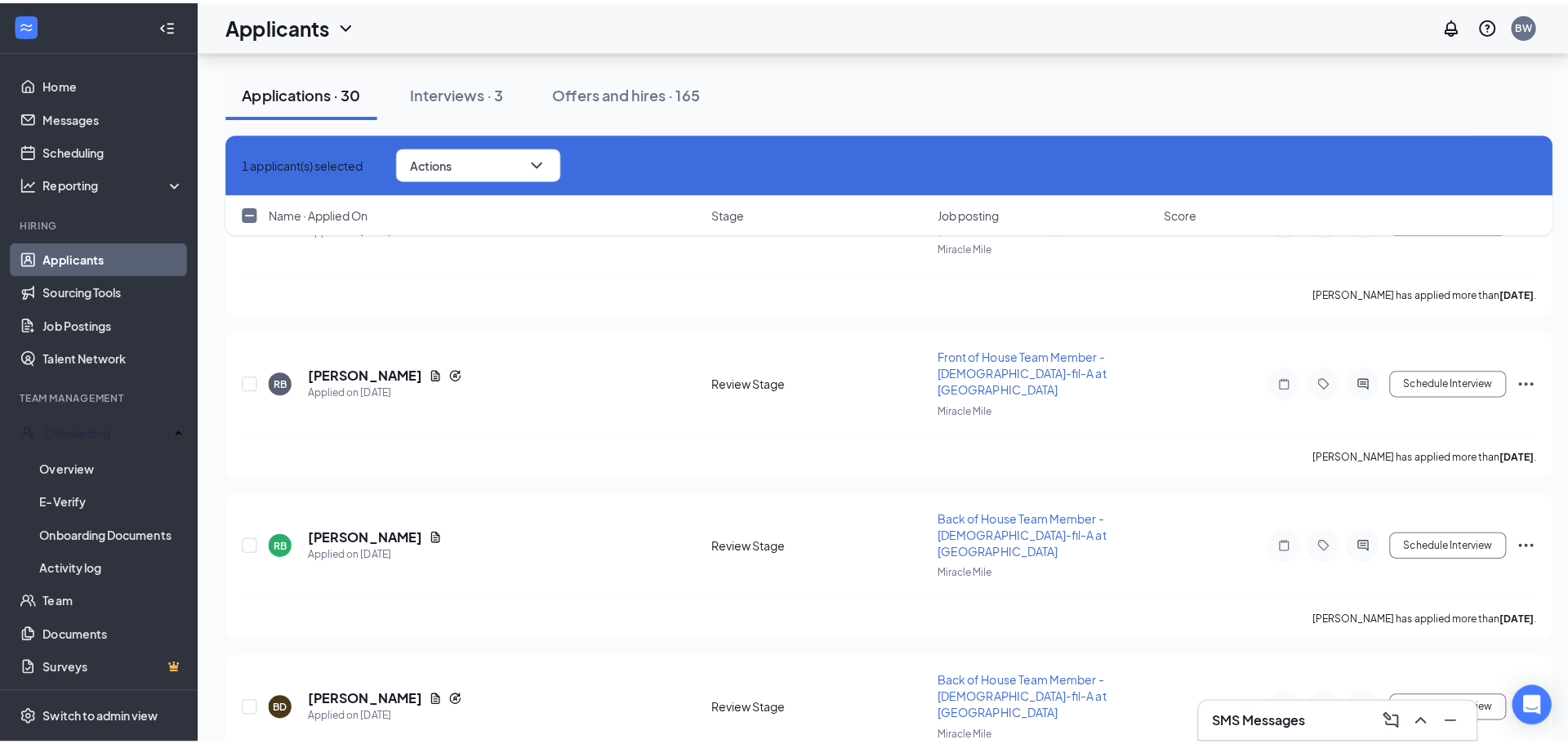
scroll to position [2030, 0]
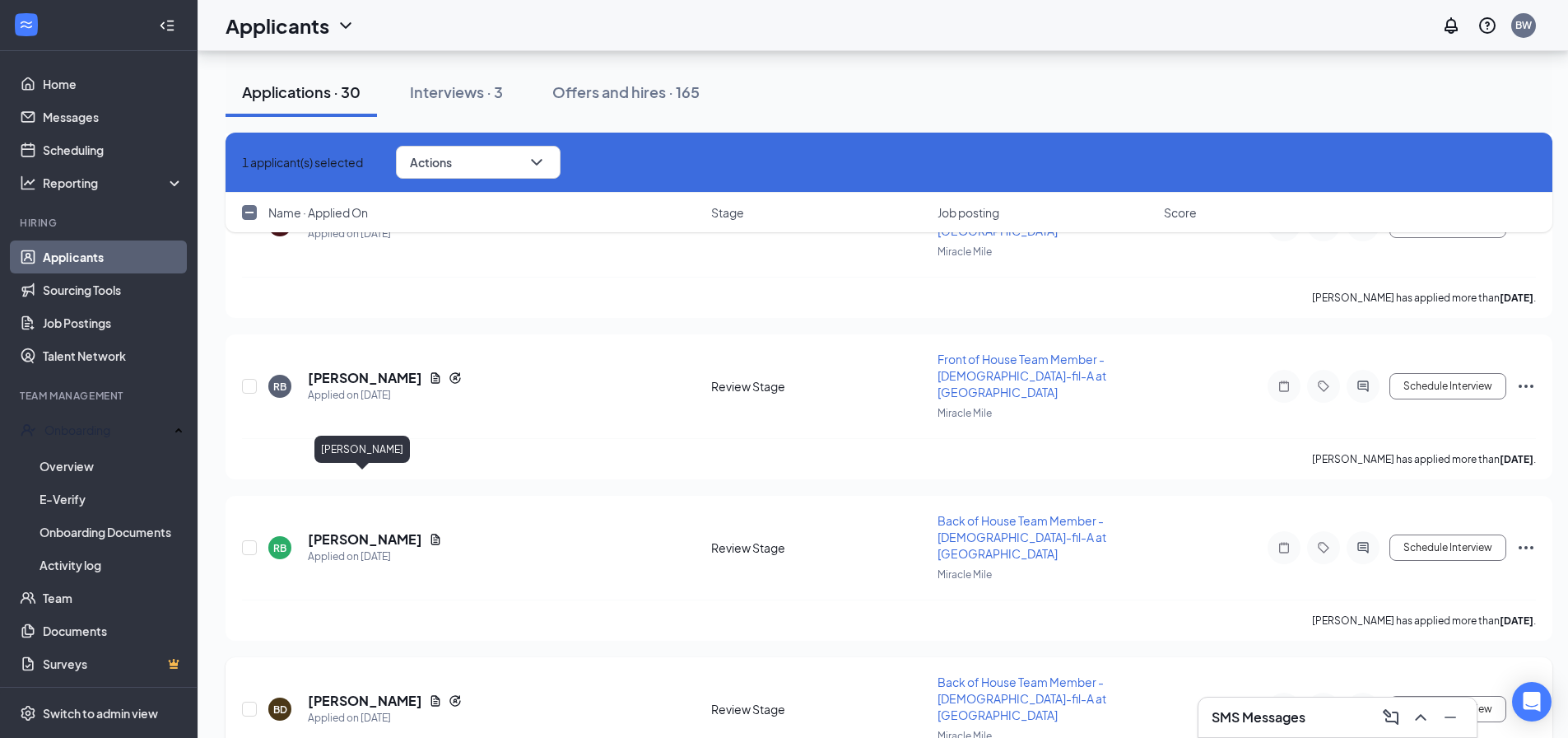
click at [338, 691] on h5 "[PERSON_NAME]" at bounding box center [365, 700] width 115 height 18
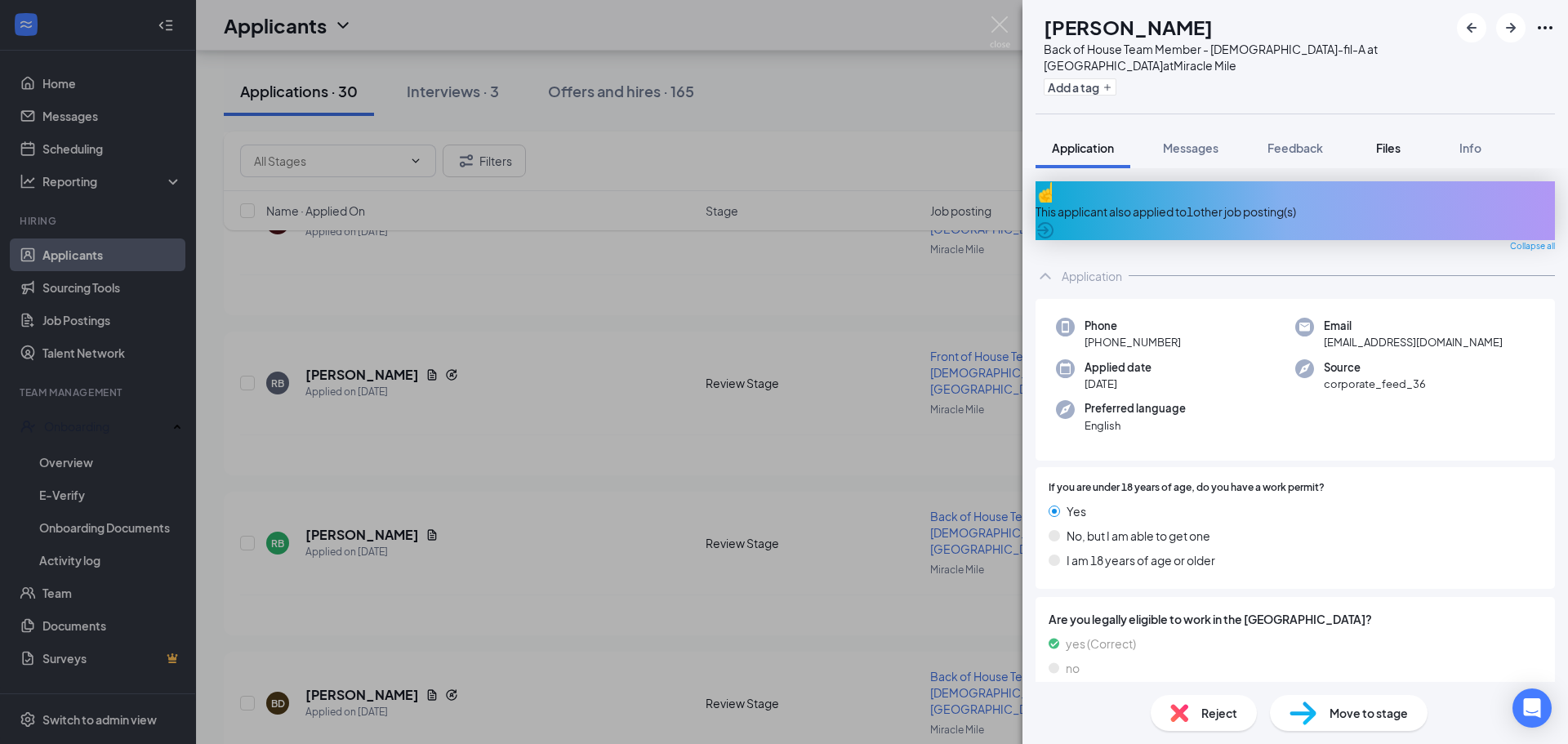
click at [1379, 150] on span "Files" at bounding box center [1388, 147] width 24 height 14
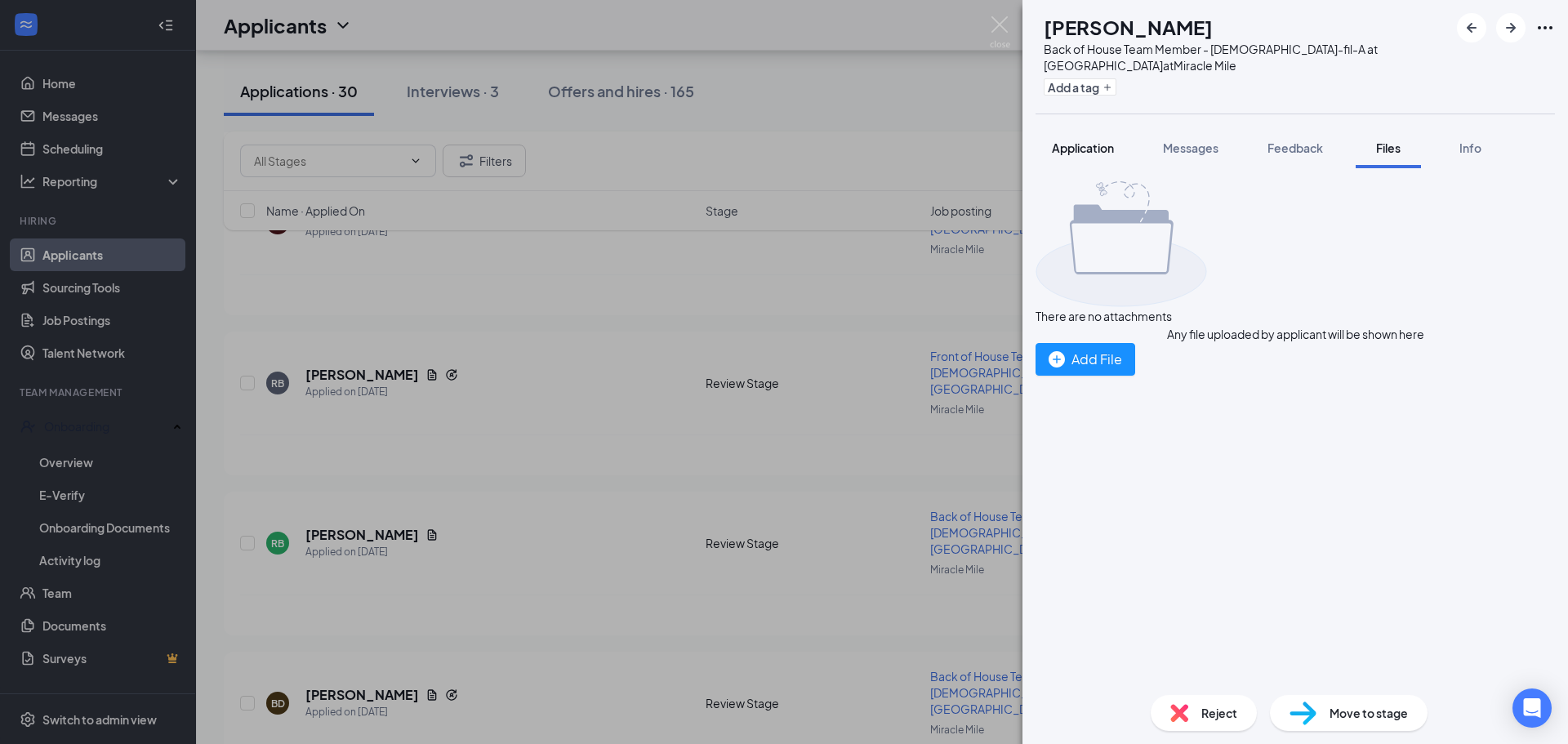
click at [1101, 149] on span "Application" at bounding box center [1083, 147] width 62 height 14
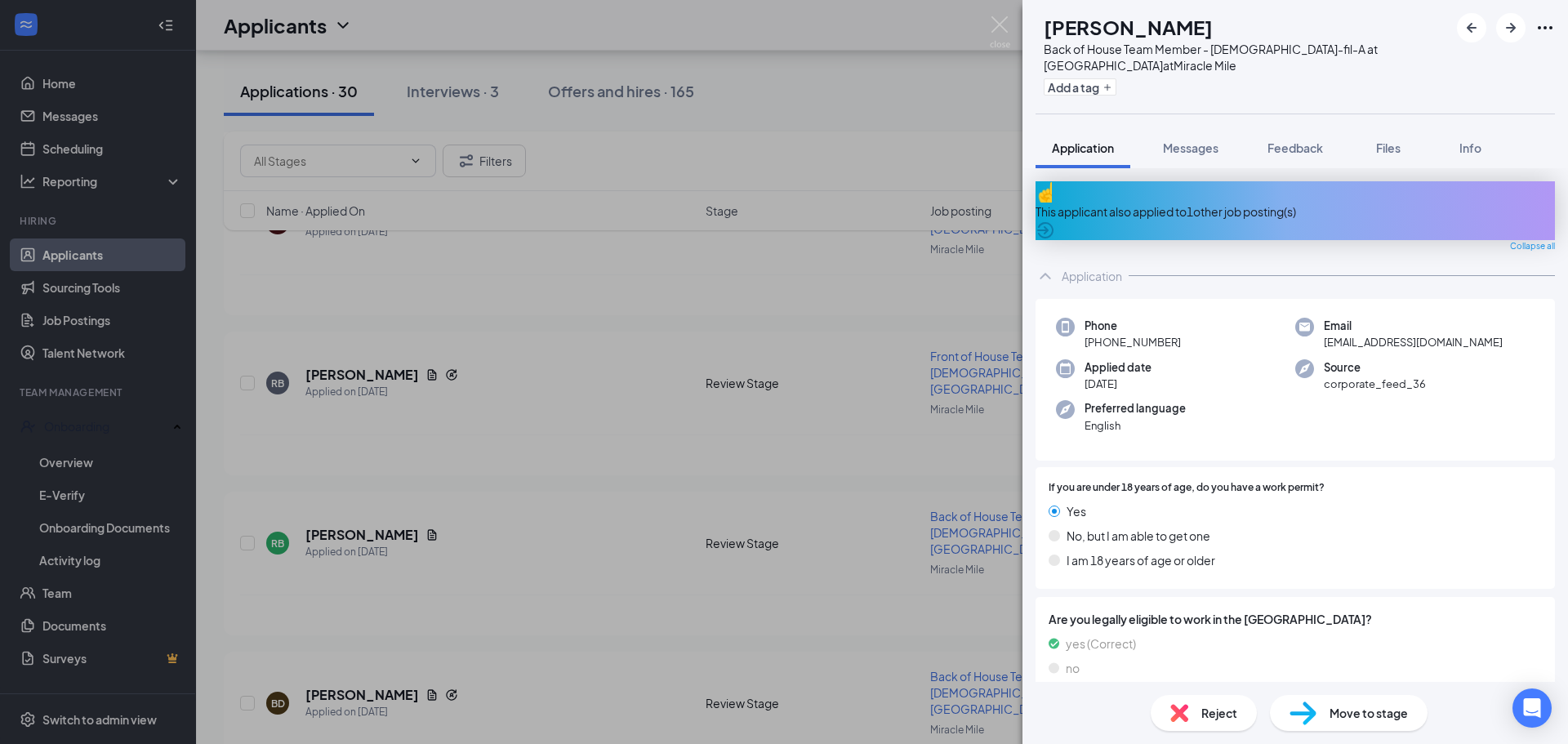
click at [1170, 193] on div "This applicant also applied to 1 other job posting(s)" at bounding box center [1294, 211] width 520 height 59
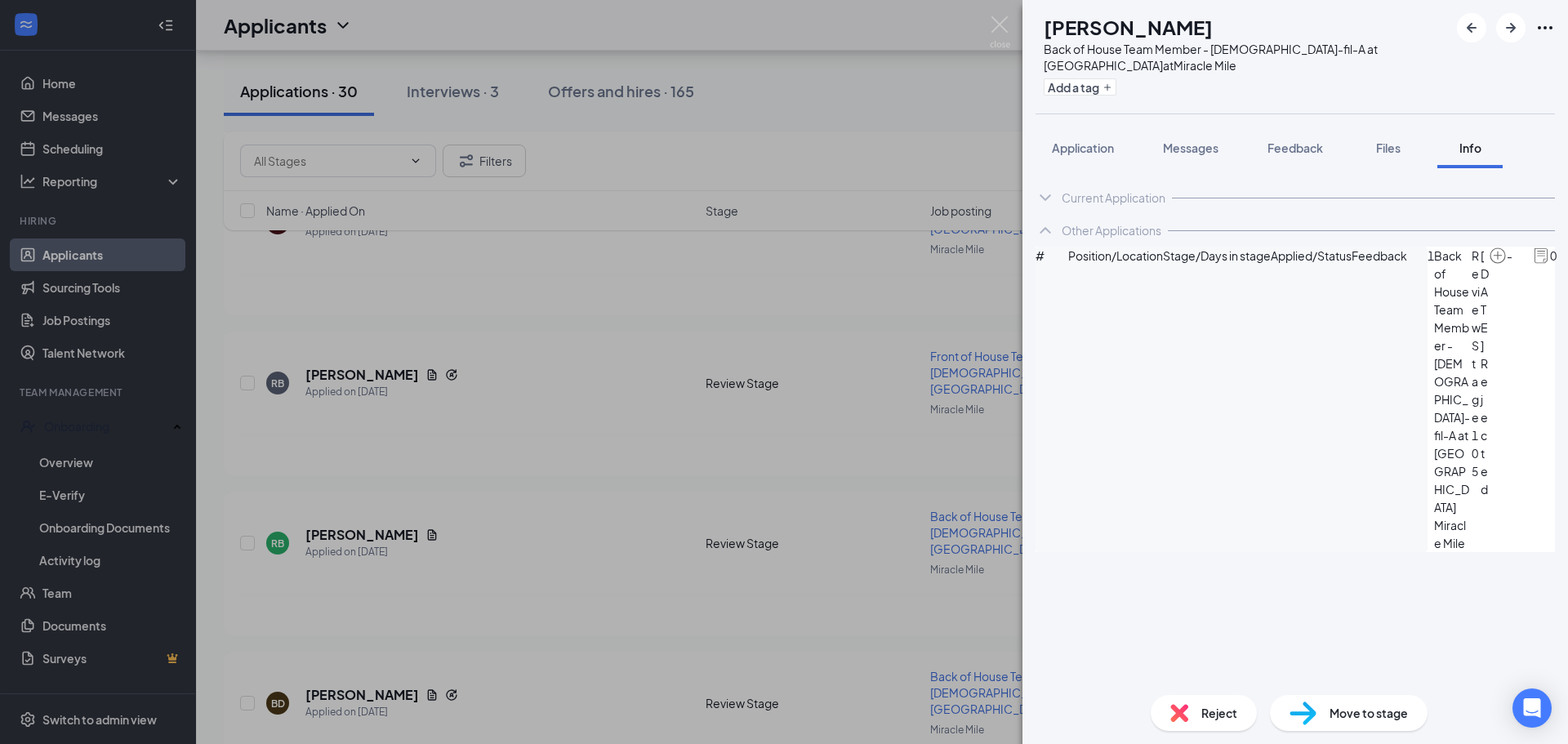
click at [1053, 197] on icon "ChevronDown" at bounding box center [1044, 197] width 19 height 19
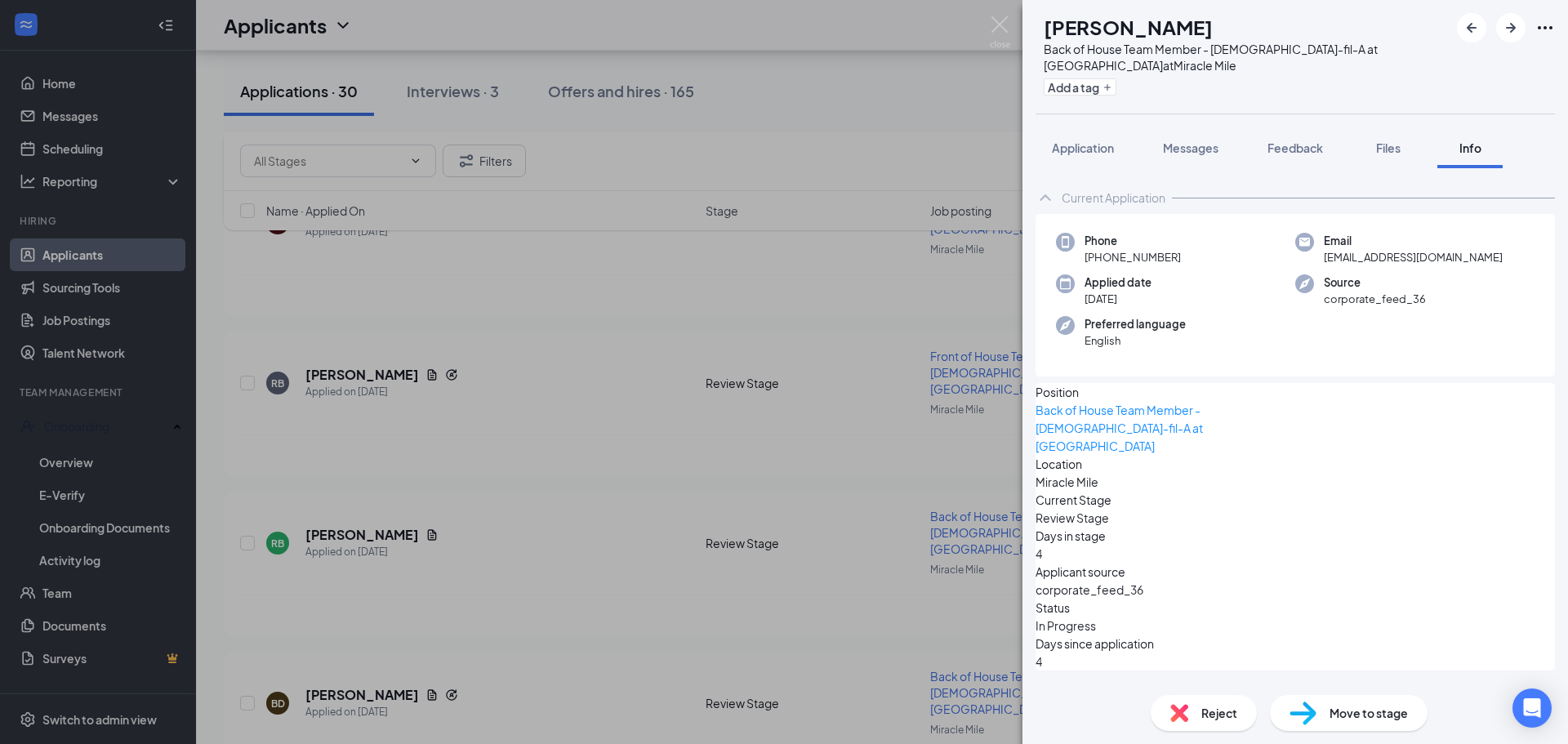
click at [1048, 200] on icon "ChevronUp" at bounding box center [1044, 198] width 11 height 7
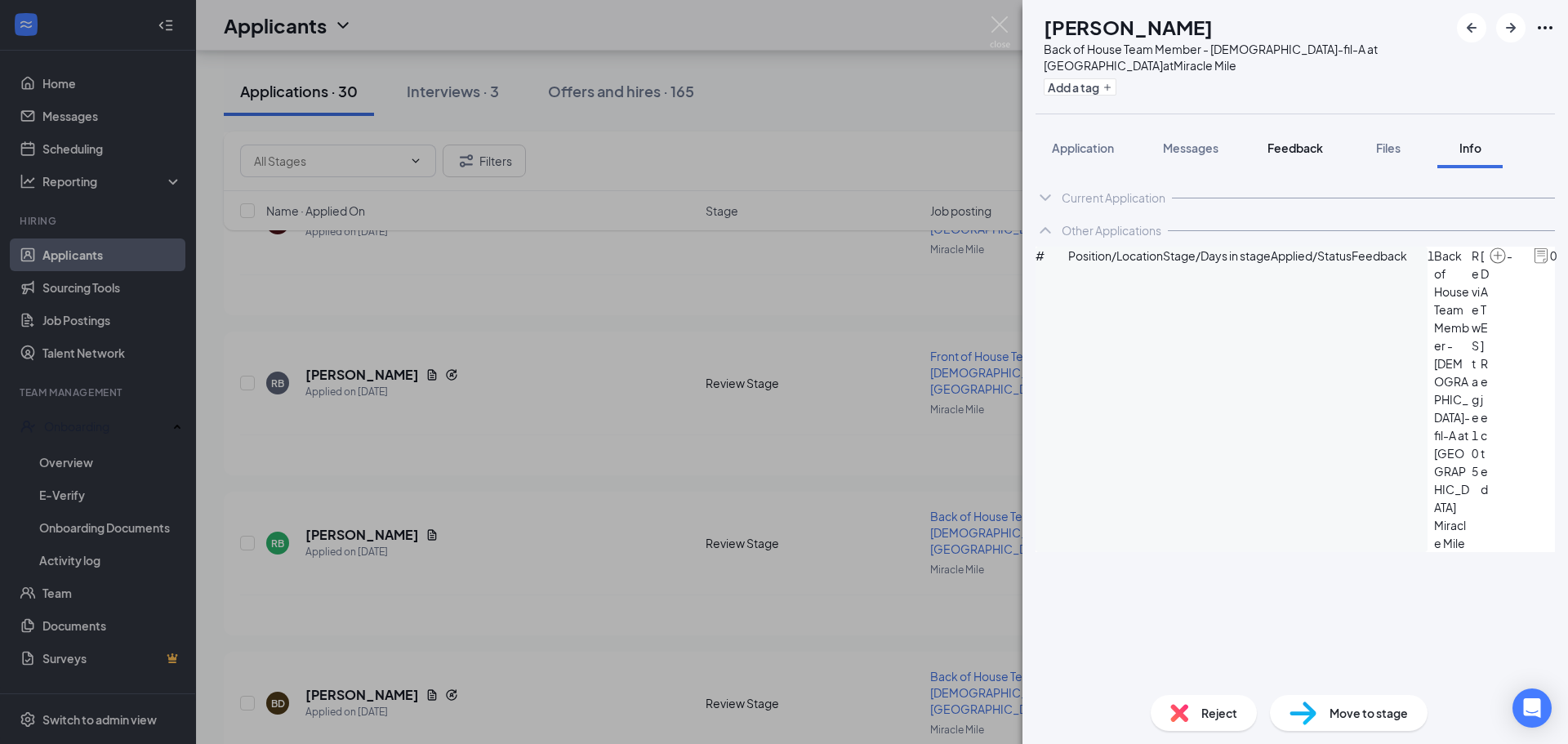
click at [1299, 148] on span "Feedback" at bounding box center [1295, 147] width 56 height 14
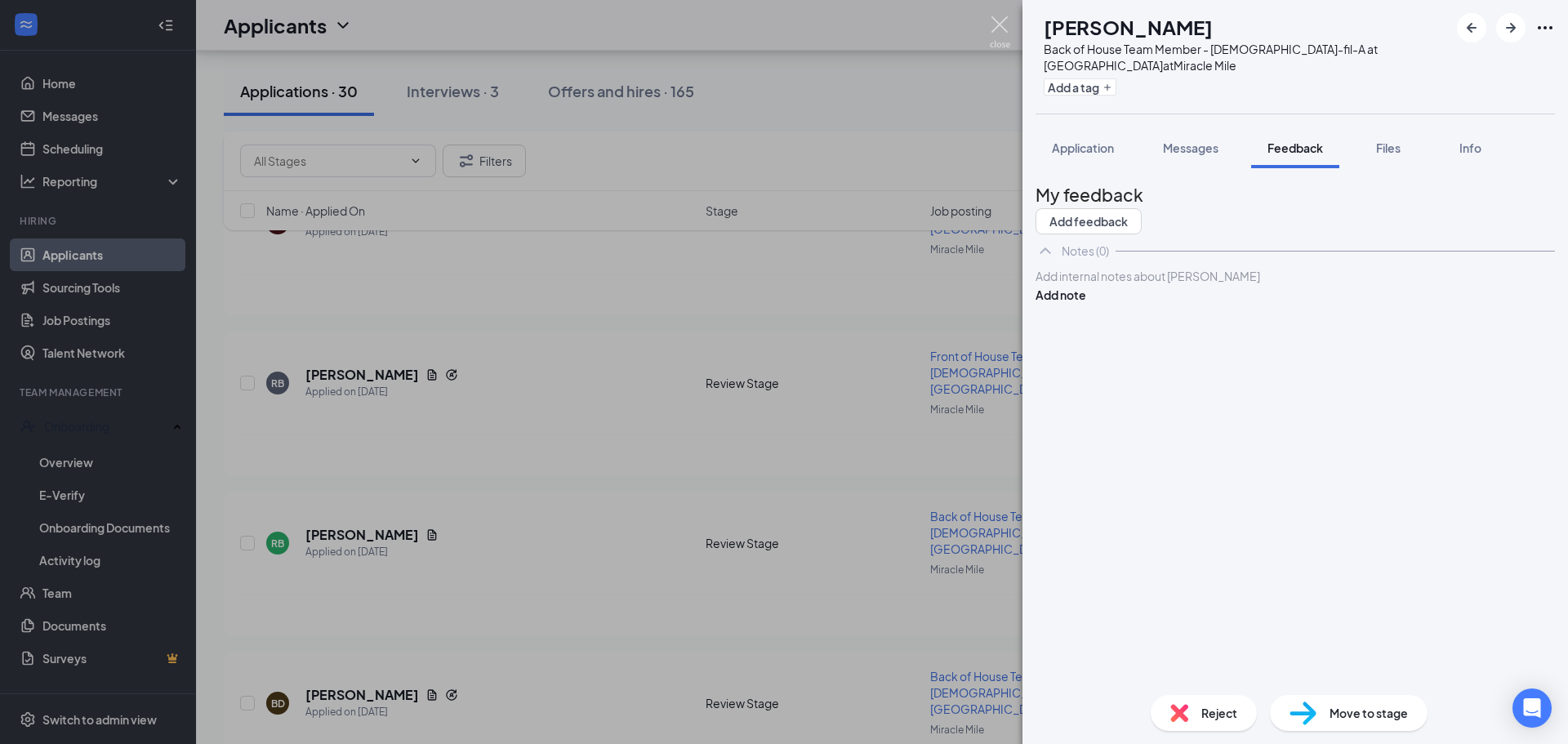
click at [997, 28] on img at bounding box center [1000, 32] width 20 height 32
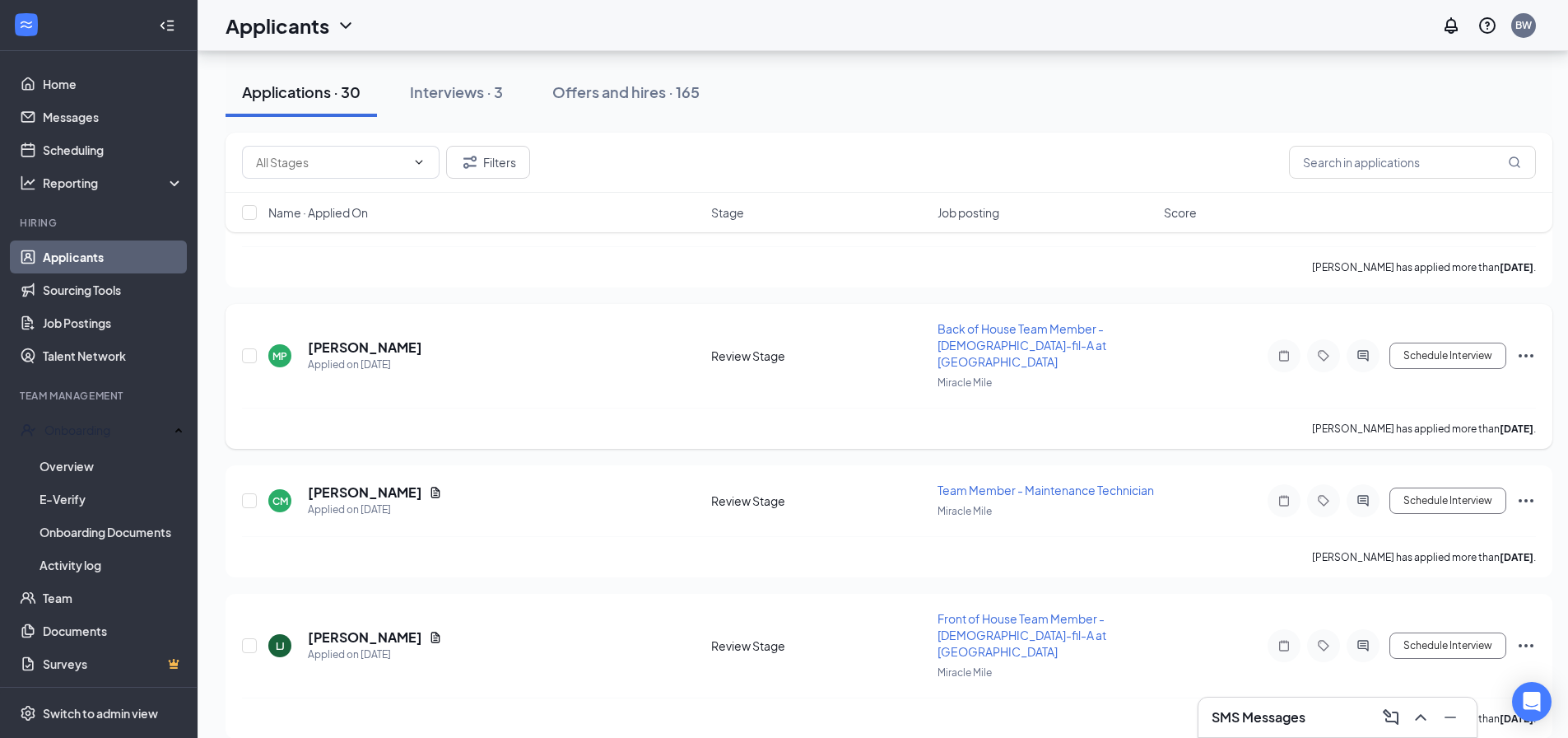
scroll to position [3940, 0]
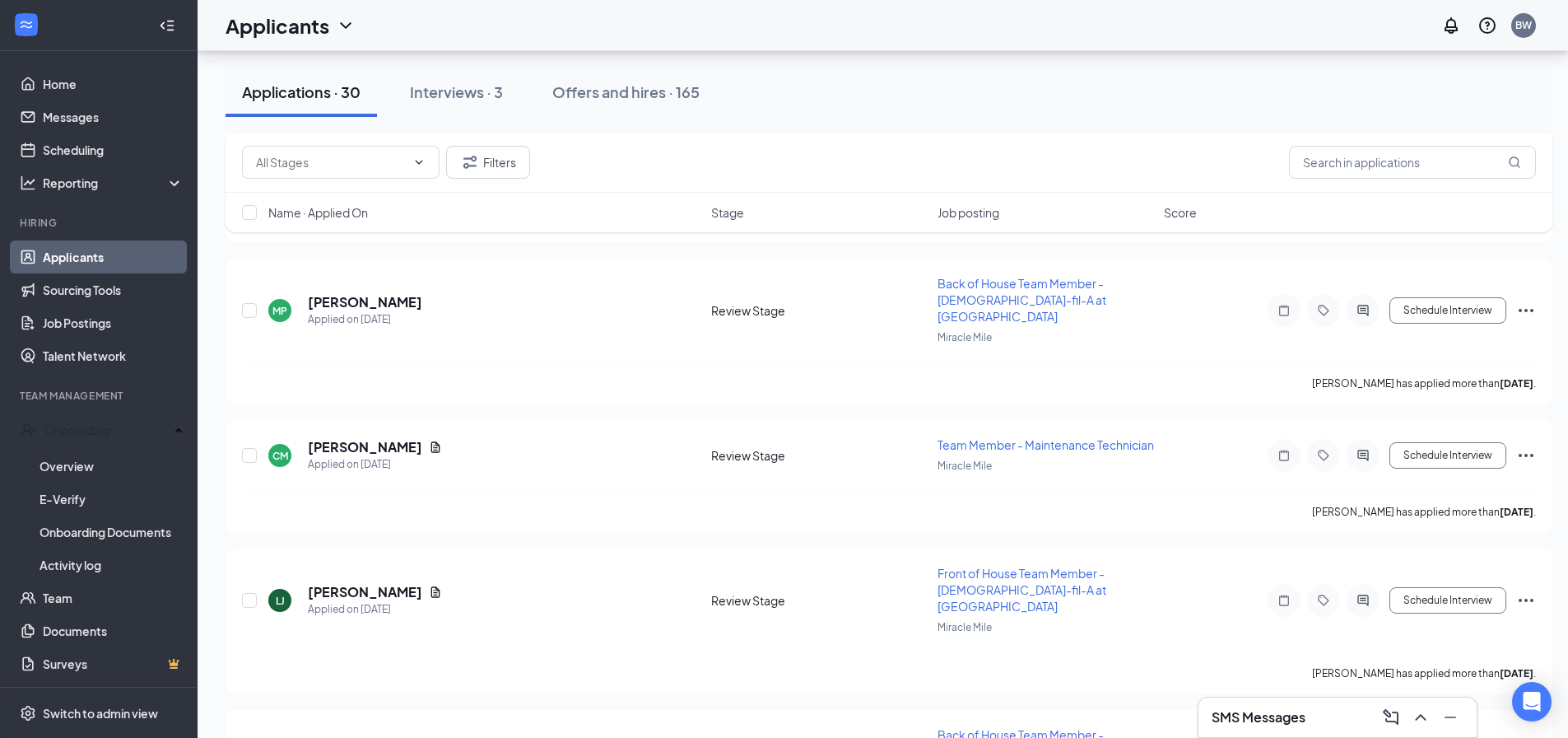
checkbox input "true"
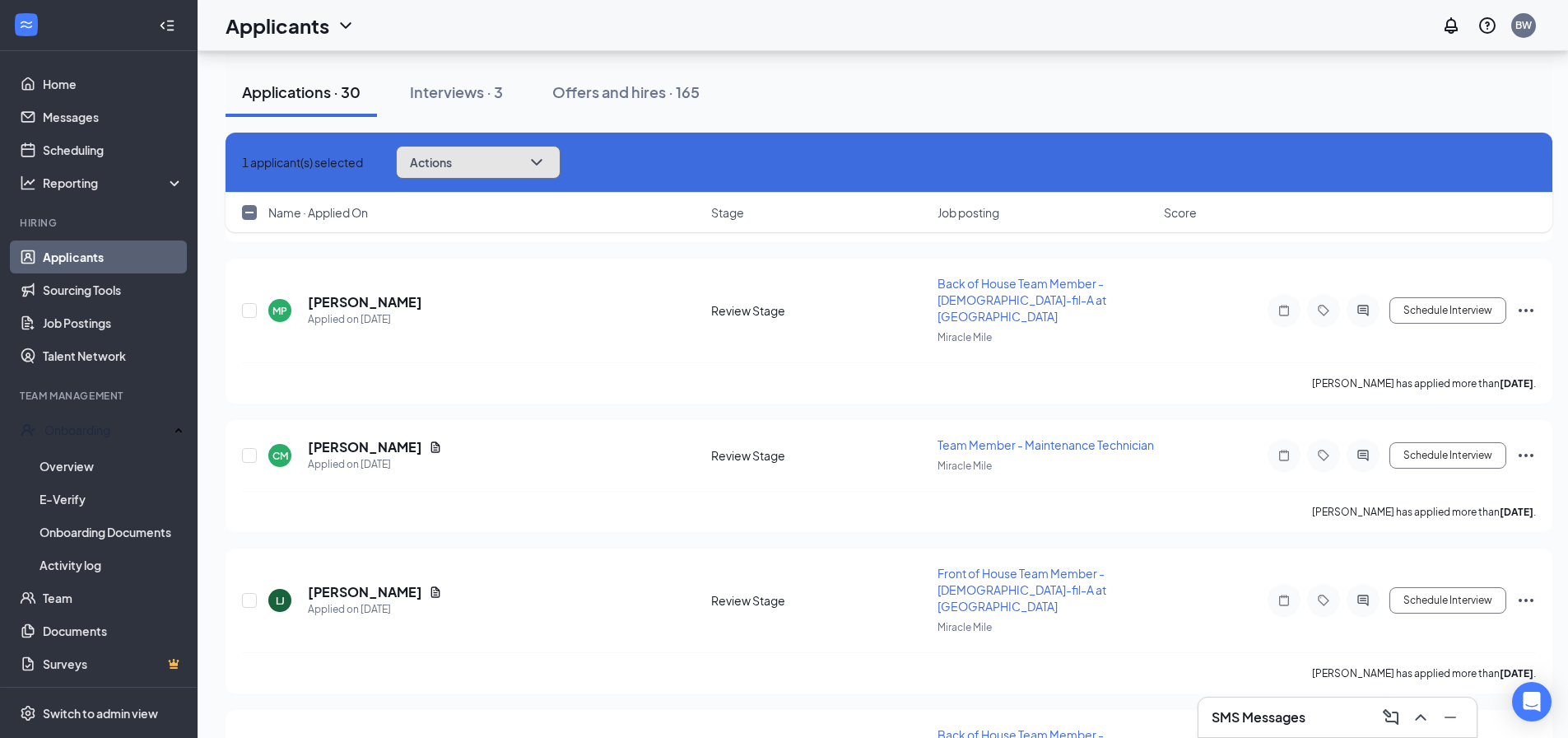
click at [542, 162] on icon "ChevronDown" at bounding box center [536, 162] width 11 height 7
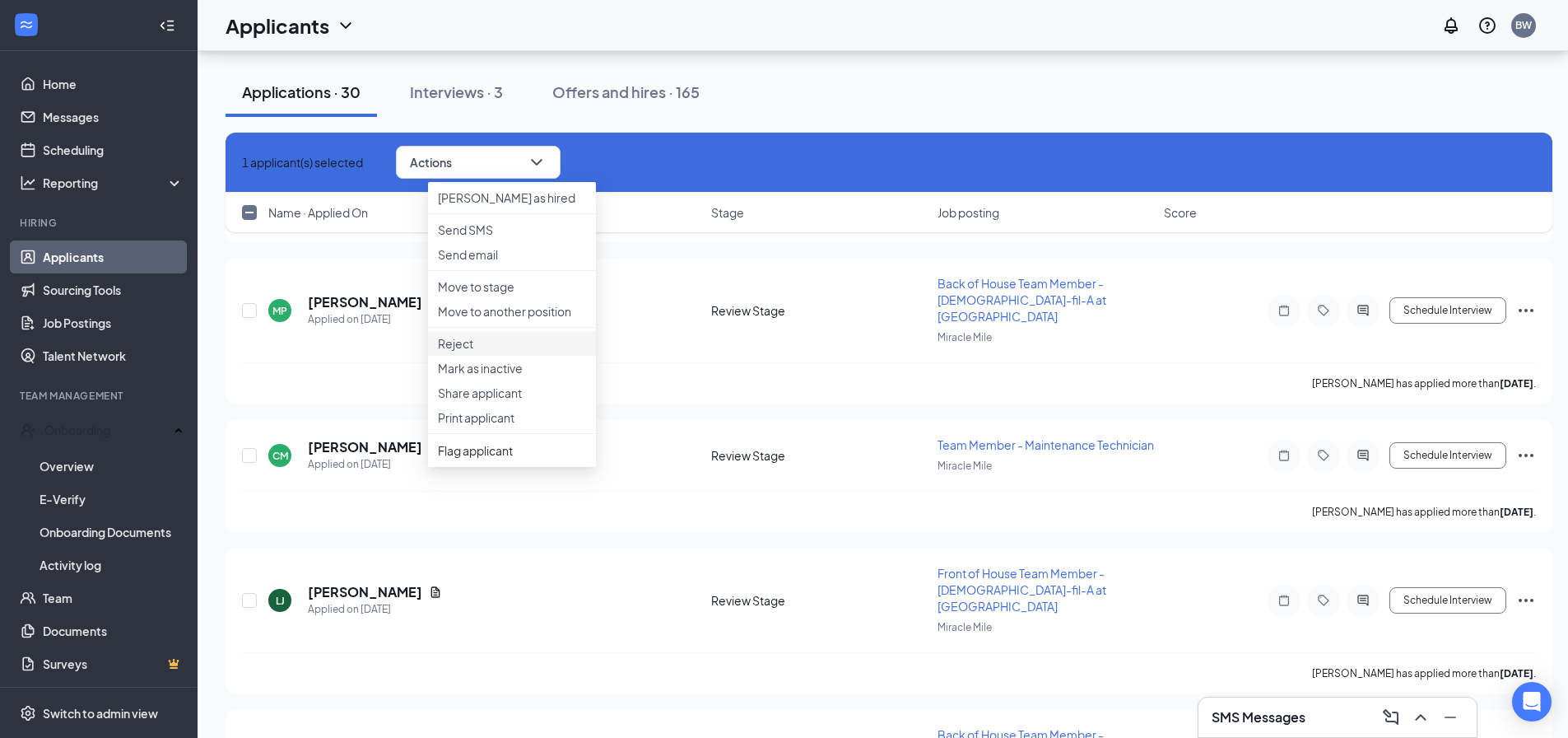
click at [477, 352] on p "Reject" at bounding box center [512, 343] width 149 height 16
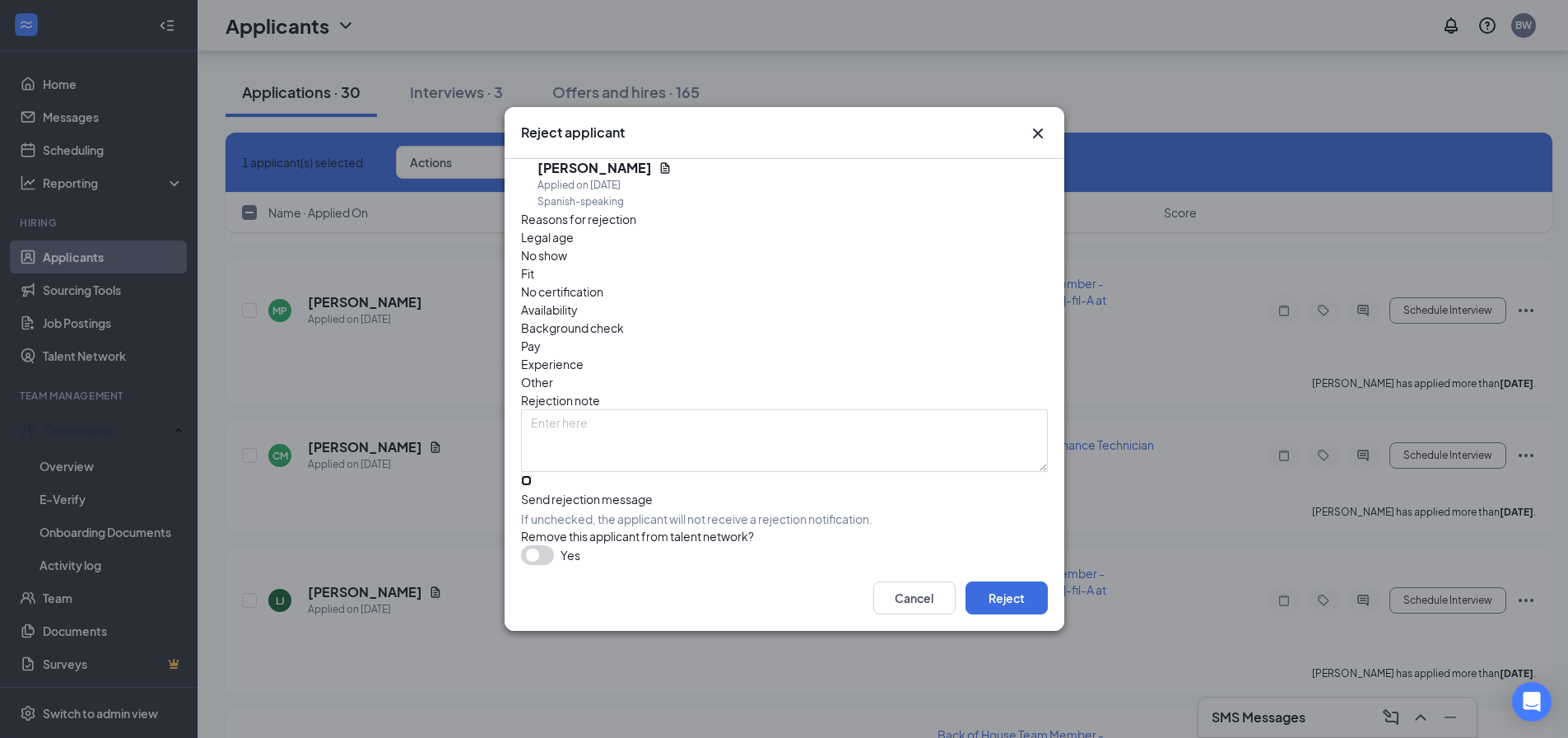
click at [528, 475] on input "Send rejection message If unchecked, the applicant will not receive a rejection…" at bounding box center [526, 480] width 11 height 11
checkbox input "true"
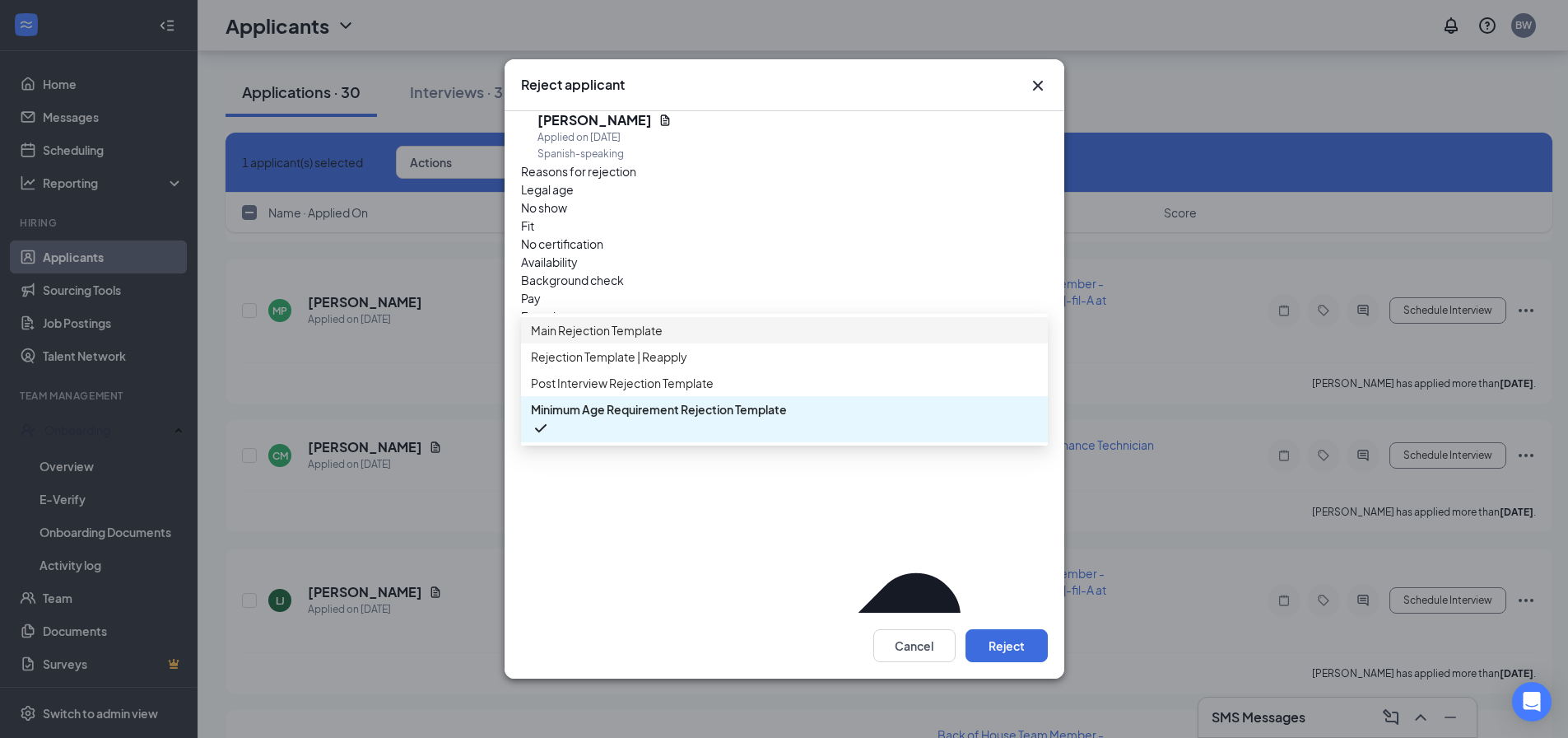
click at [614, 339] on span "Main Rejection Template" at bounding box center [596, 330] width 132 height 18
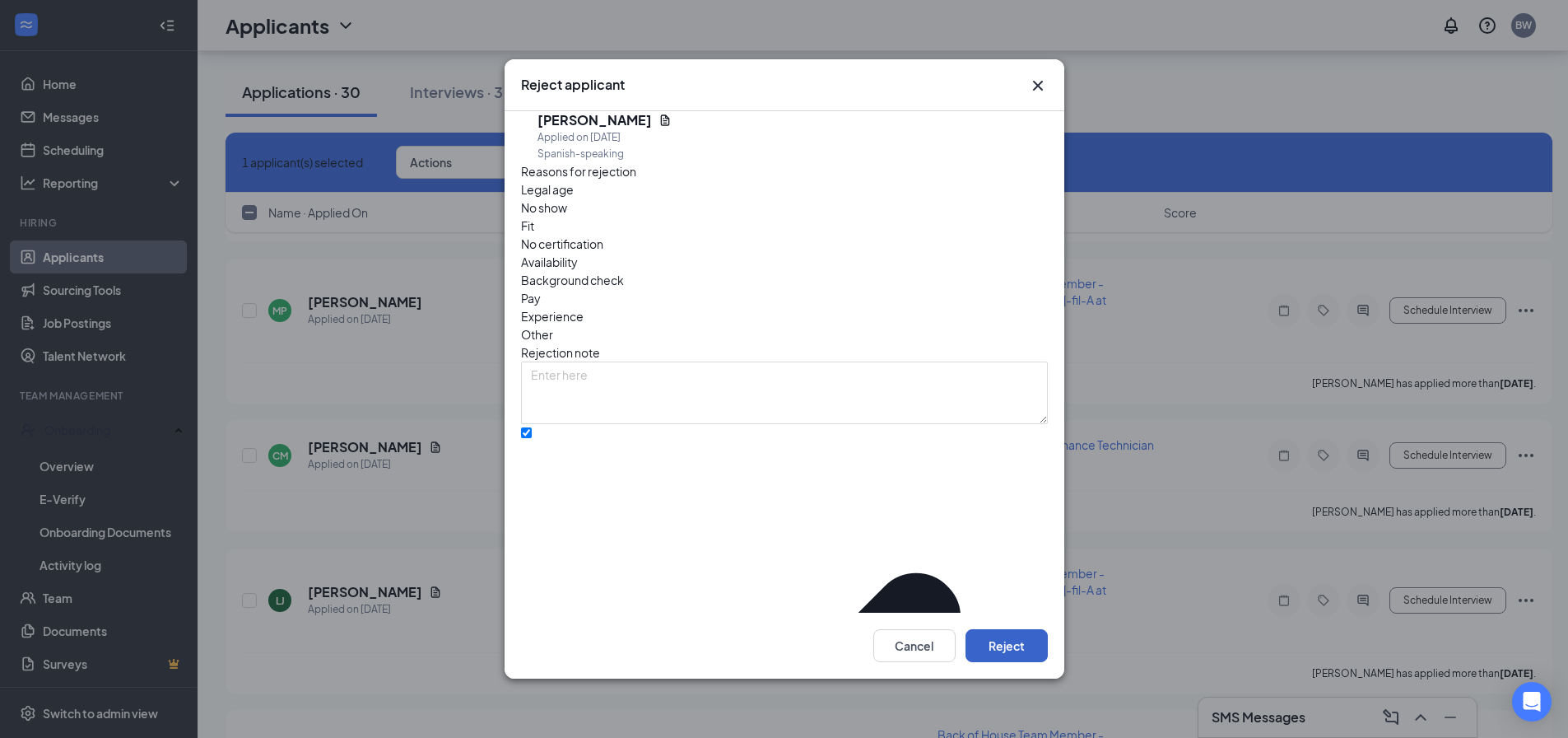
click at [1003, 651] on button "Reject" at bounding box center [1006, 645] width 82 height 33
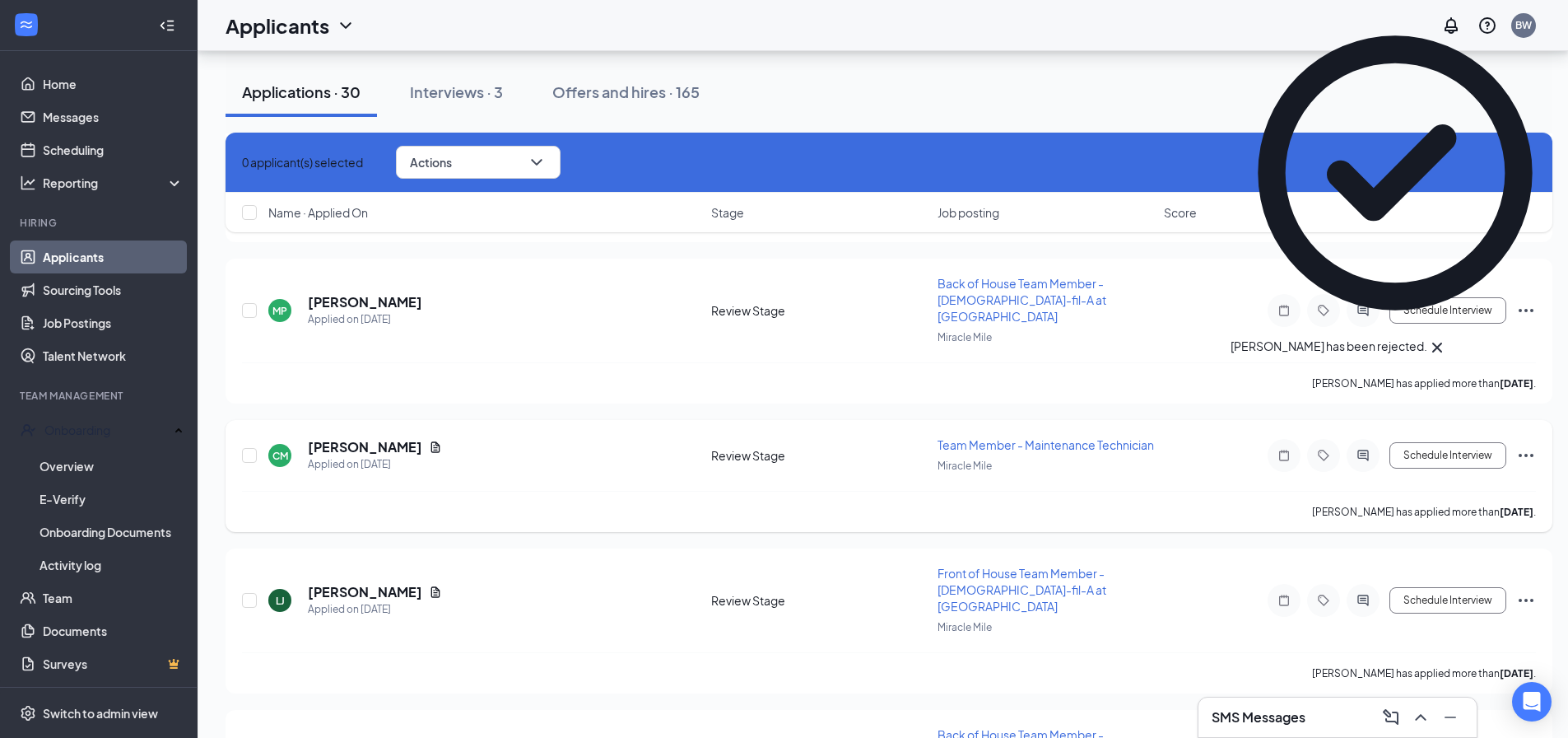
scroll to position [3787, 0]
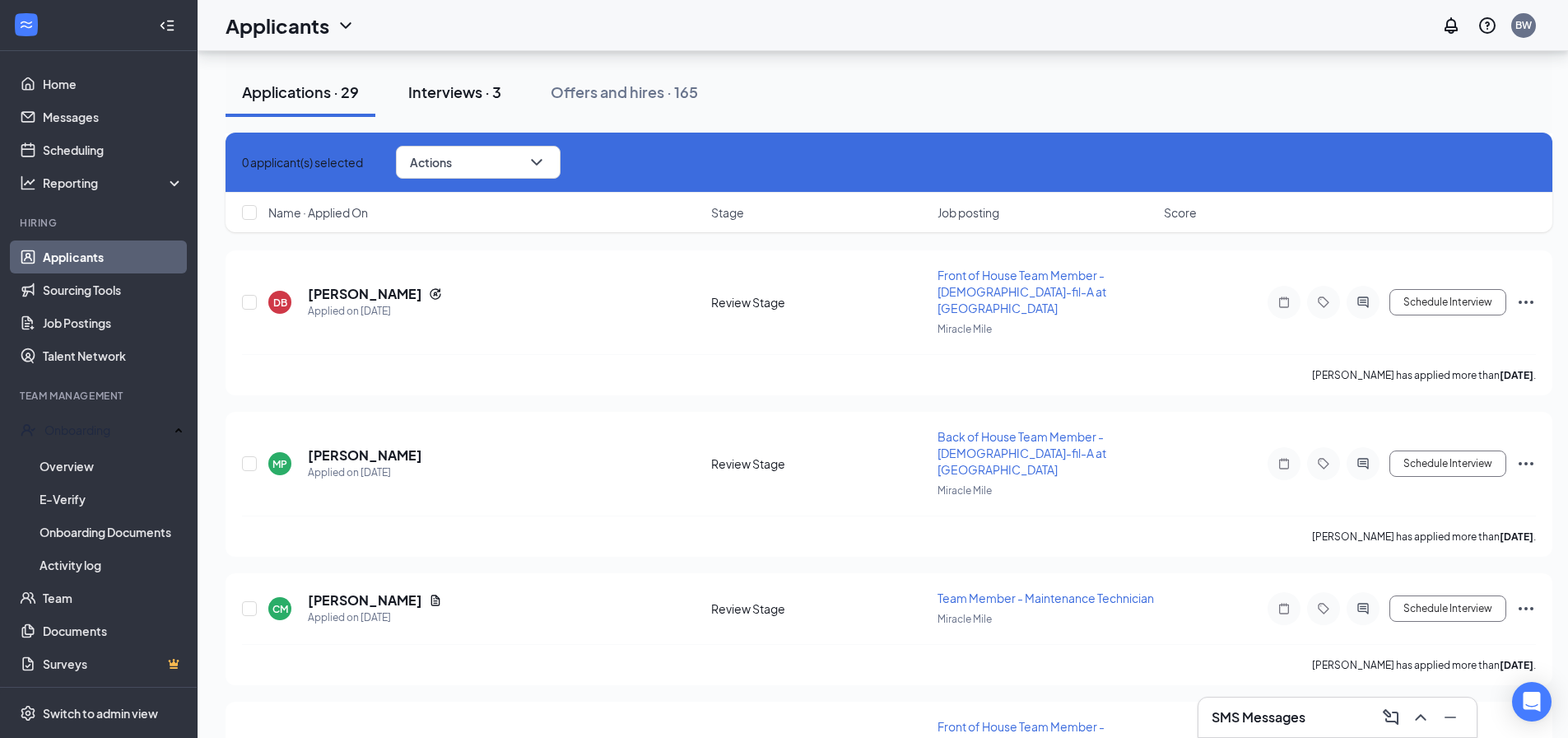
click at [428, 93] on div "Interviews · 3" at bounding box center [455, 92] width 93 height 20
